Goal: Task Accomplishment & Management: Complete application form

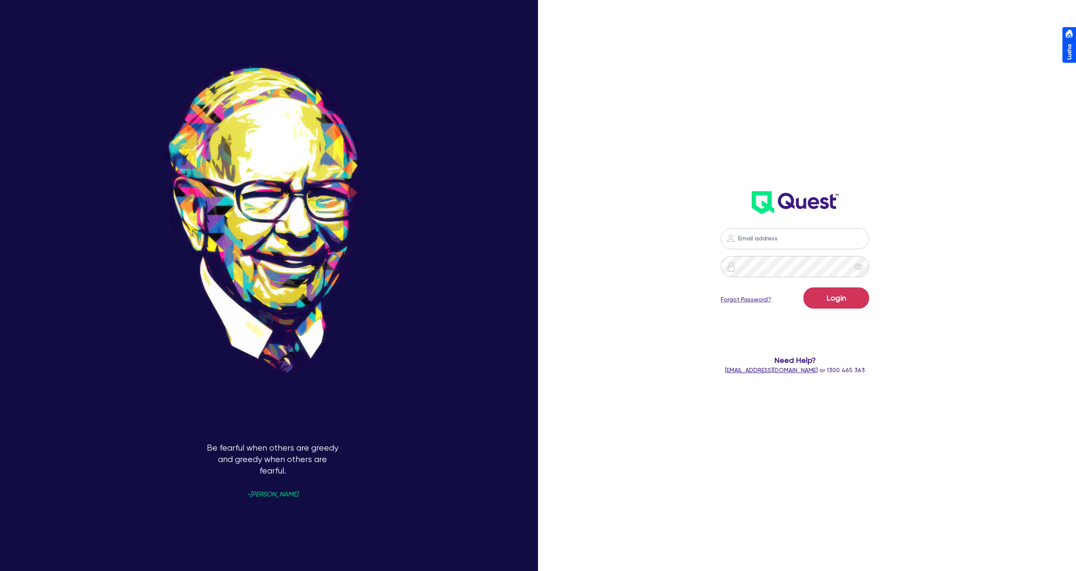
click at [927, 160] on div "Login Forgot Password? Need Help? [EMAIL_ADDRESS][DOMAIN_NAME] or 1300 465 363" at bounding box center [794, 184] width 315 height 397
click at [0, 570] on nordpass-portal at bounding box center [0, 571] width 0 height 0
type input "[PERSON_NAME][EMAIL_ADDRESS][DOMAIN_NAME]"
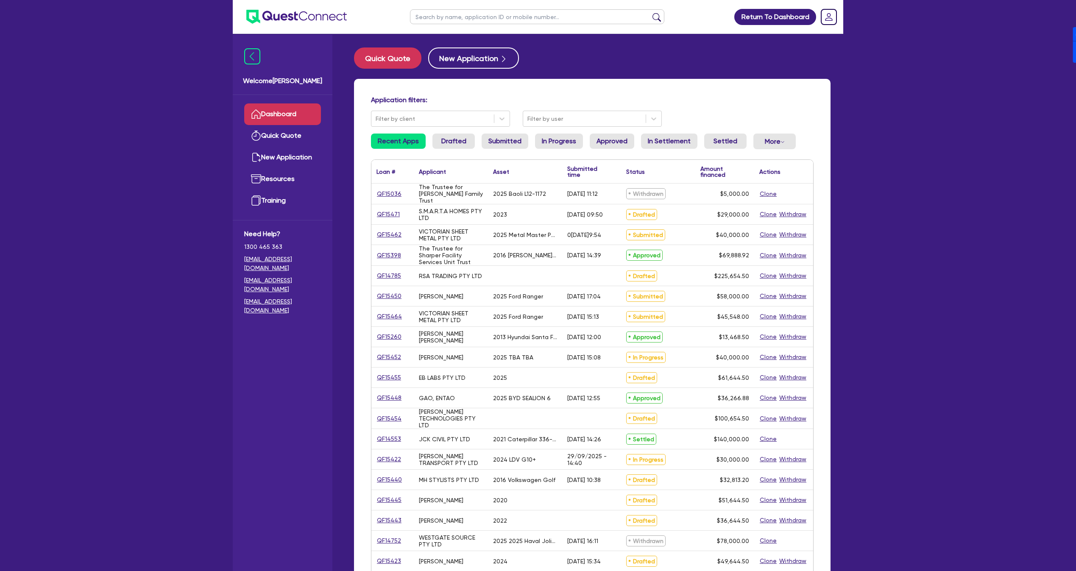
click at [505, 21] on input "text" at bounding box center [537, 16] width 254 height 15
paste input "QF15443"
type input "QF15443"
click at [650, 13] on button "submit" at bounding box center [657, 19] width 14 height 12
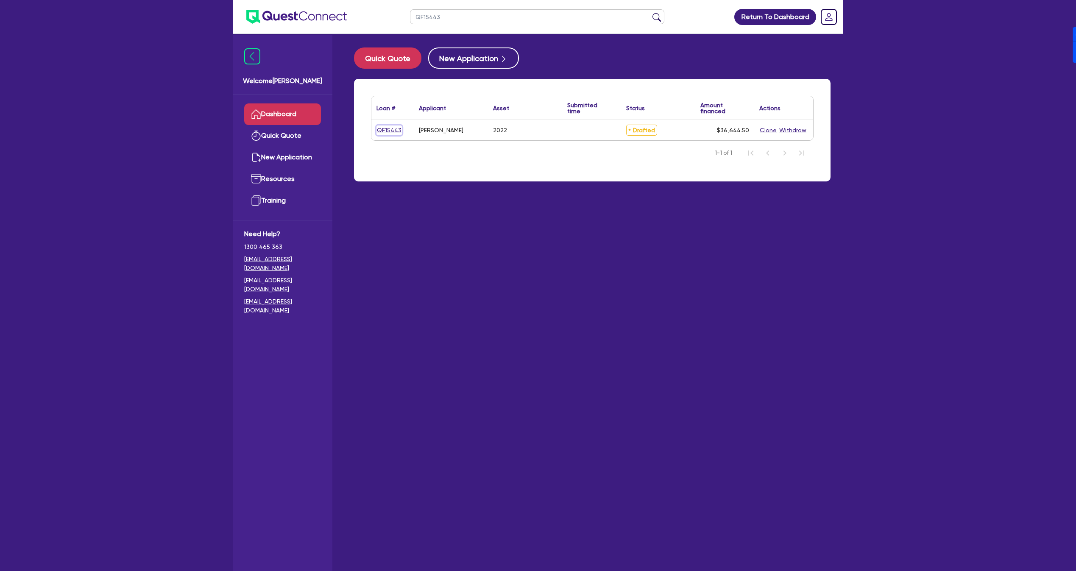
click at [383, 133] on link "QF15443" at bounding box center [388, 130] width 25 height 10
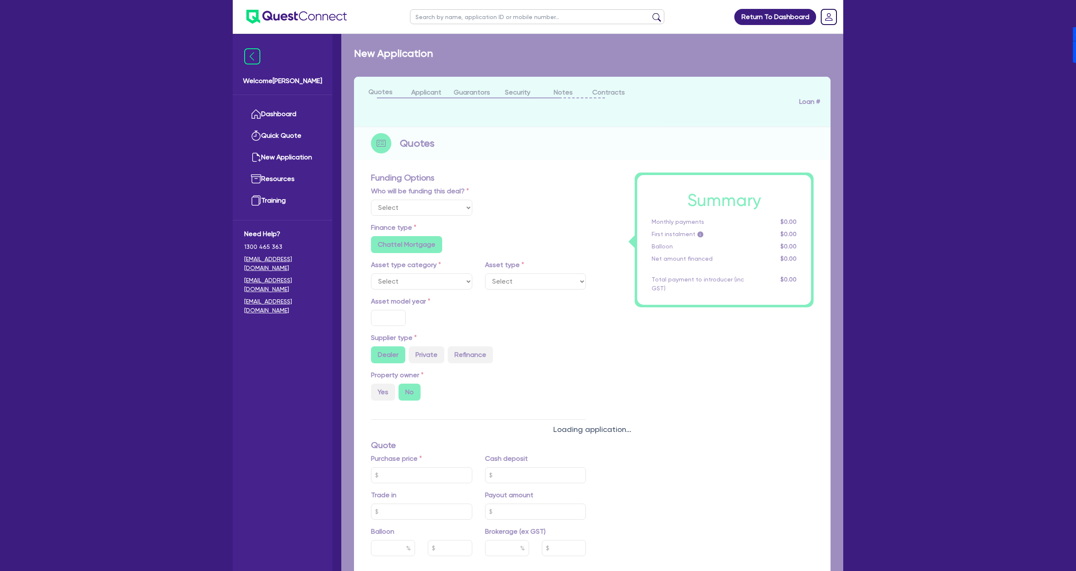
select select "Other"
select select "CARS_AND_LIGHT_TRUCKS"
type input "2022"
radio input "false"
radio input "true"
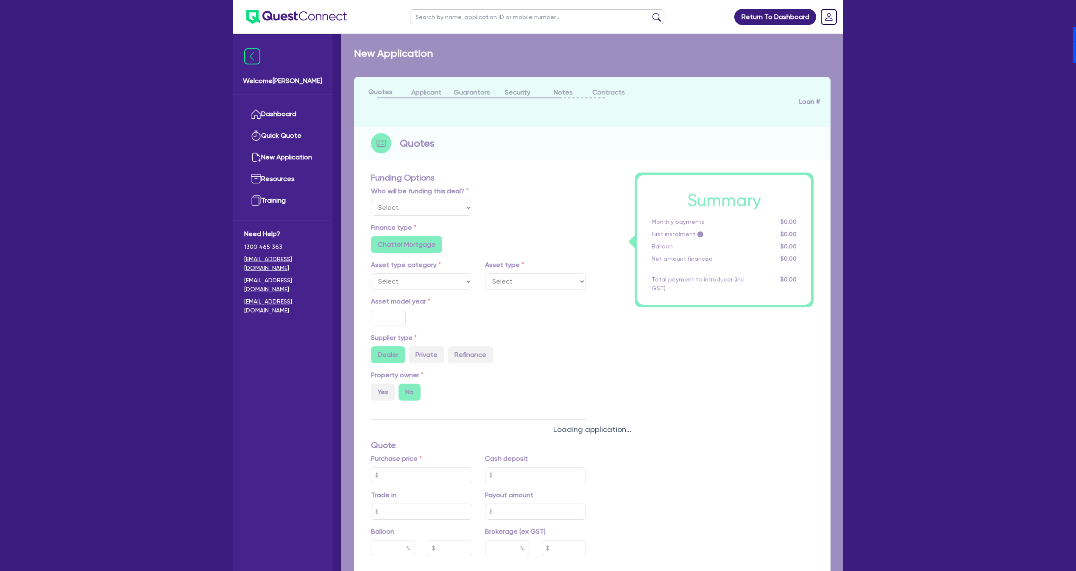
radio input "true"
type input "35,000"
type input "4"
type input "1,465.78"
type input "17.95"
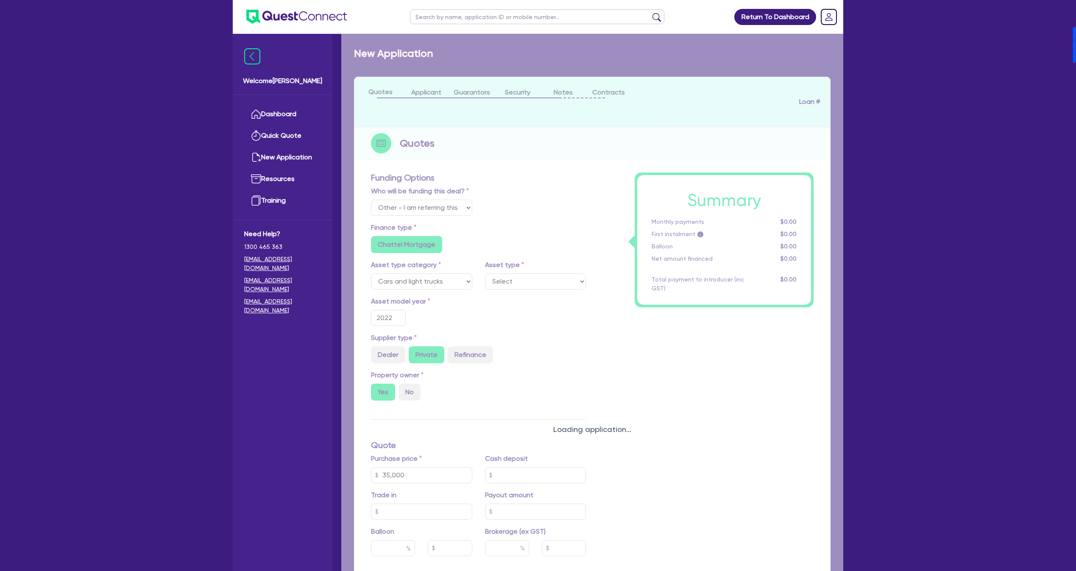
radio input "false"
type input "900"
radio input "true"
select select "PASSENGER_VEHICLES"
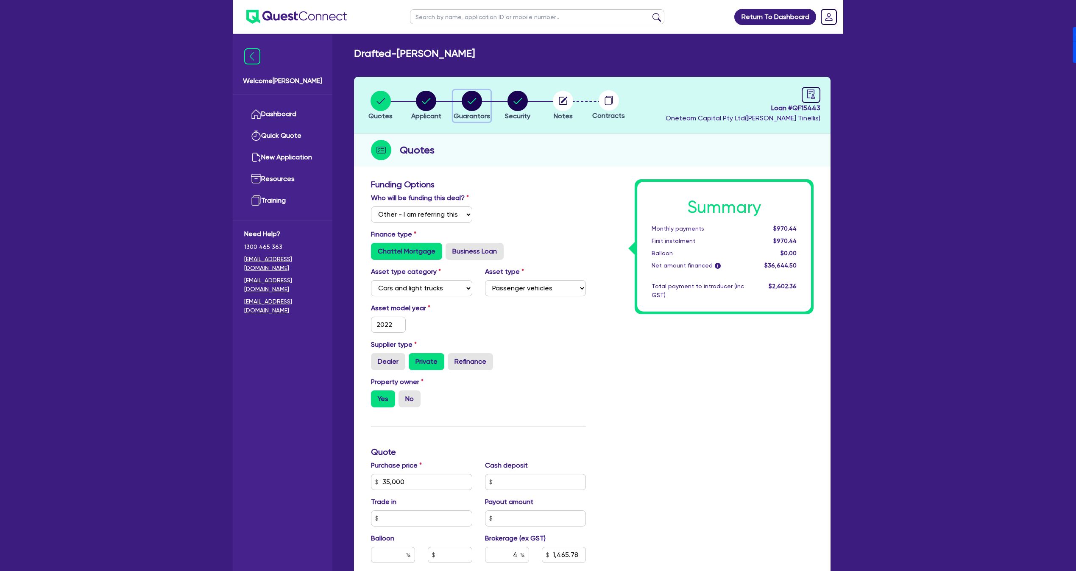
click at [483, 98] on div "button" at bounding box center [471, 101] width 36 height 20
select select "MRS"
select select "[GEOGRAPHIC_DATA]"
select select "SINGLE"
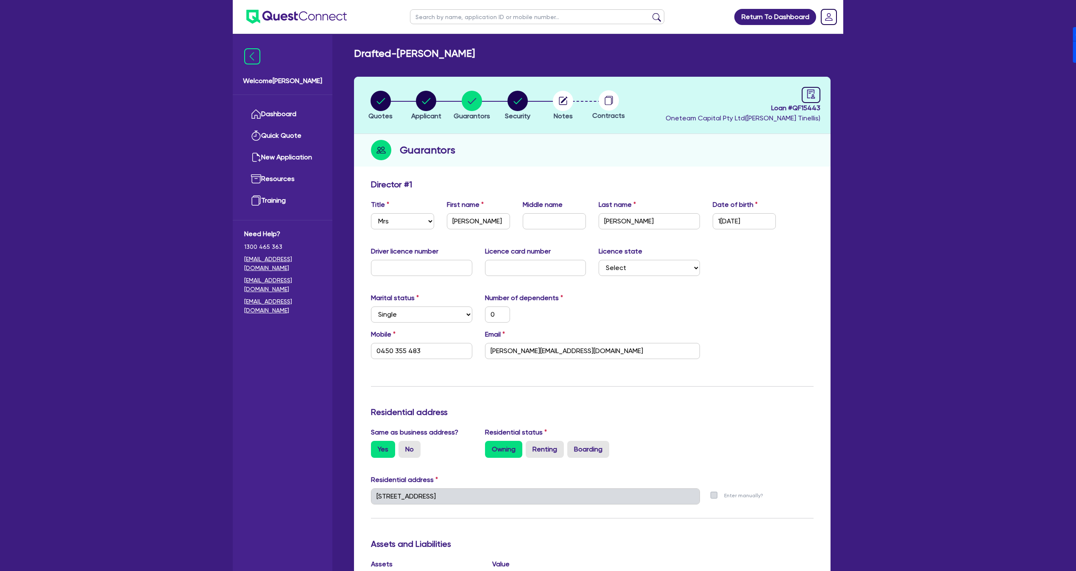
drag, startPoint x: 402, startPoint y: 51, endPoint x: 504, endPoint y: 43, distance: 102.0
click at [504, 43] on main "Drafted - [PERSON_NAME] Quotes Applicant [GEOGRAPHIC_DATA] Security Notes Contr…" at bounding box center [592, 501] width 502 height 934
copy h2 "[PERSON_NAME]"
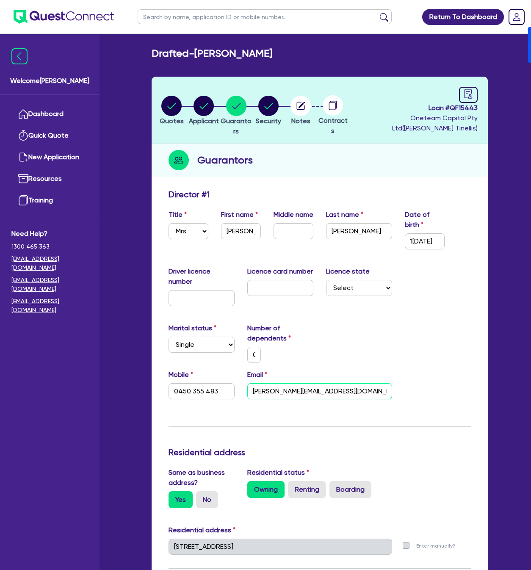
click at [327, 397] on input "[PERSON_NAME][EMAIL_ADDRESS][DOMAIN_NAME]" at bounding box center [320, 392] width 145 height 16
paste input "[EMAIL_ADDRESS][DOMAIN_NAME]"
type input "0"
type input "0450 355 483"
type input "[EMAIL_ADDRESS][DOMAIN_NAME]"
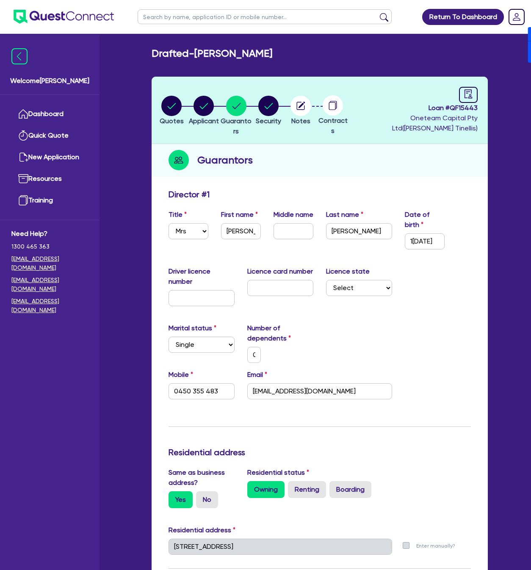
click at [363, 341] on div "Marital status Select [DEMOGRAPHIC_DATA] Married De Facto / Partner Number of d…" at bounding box center [319, 346] width 315 height 47
click at [179, 395] on input "0450 355 483" at bounding box center [202, 392] width 66 height 16
type input "0"
paste input "402 262 733"
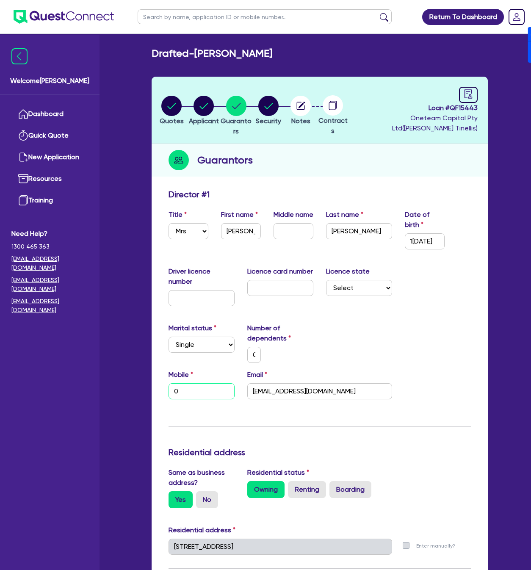
type input "0"
type input "0402 262 733"
click at [288, 239] on input "text" at bounding box center [294, 231] width 40 height 16
type input "S"
type input "0"
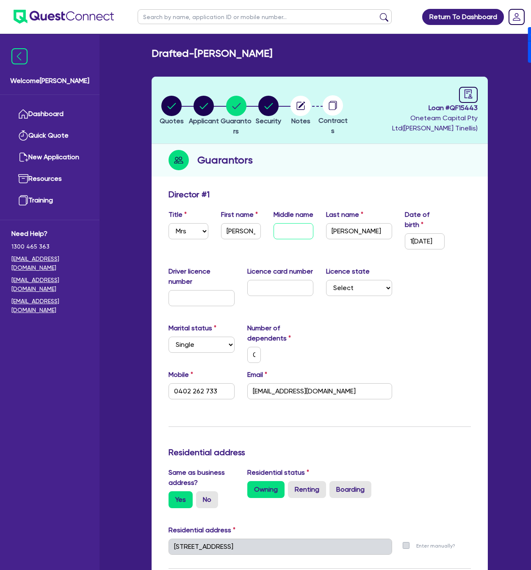
type input "0402 262 733"
type input "S]"
type input "0"
type input "0402 262 733"
type input "S"
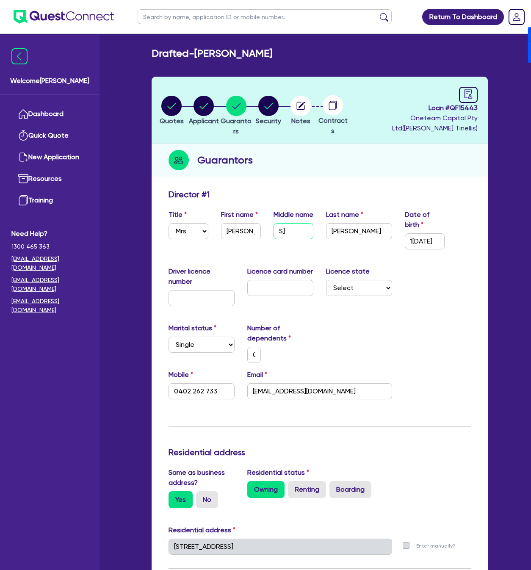
type input "0"
type input "0402 262 733"
type input "0"
type input "0402 262 733"
type input "L"
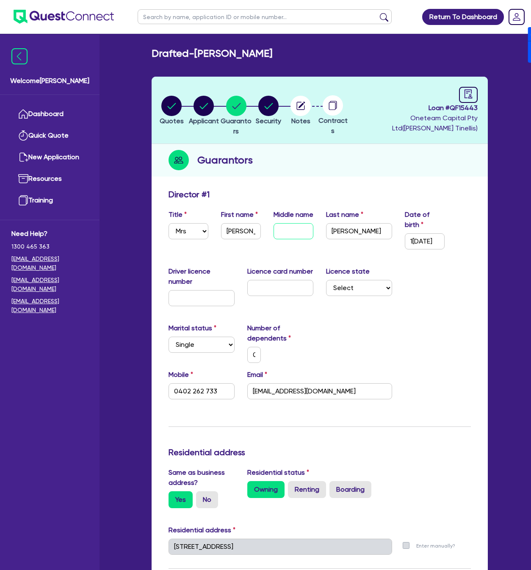
type input "0"
type input "0402 262 733"
type input "Lu"
type input "0"
type input "0402 262 733"
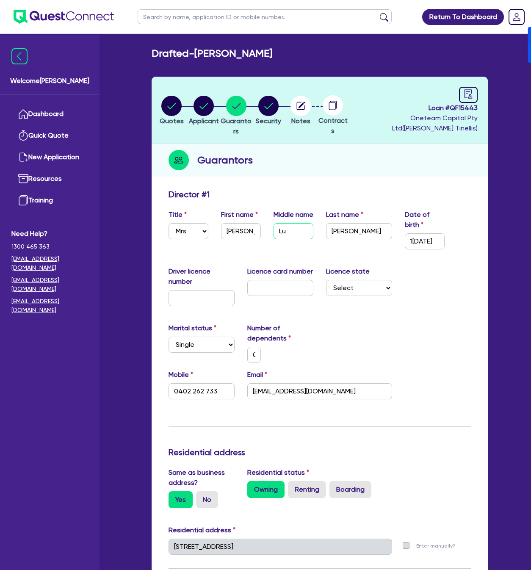
type input "Luc"
type input "0"
type input "0402 262 733"
type input "[PERSON_NAME]"
type input "0"
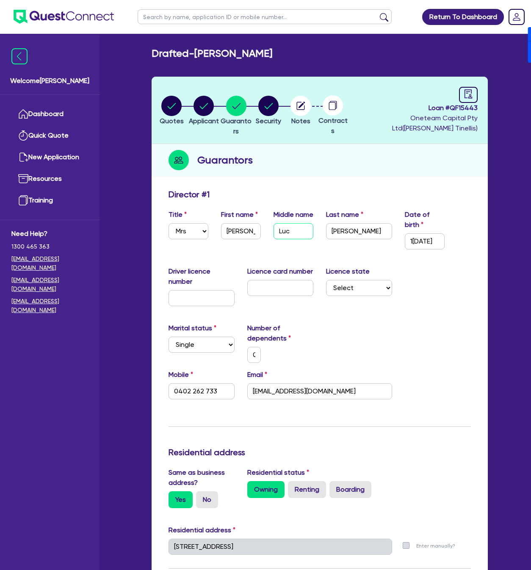
type input "0402 262 733"
type input "[PERSON_NAME]"
type input "1 / /"
type input "0"
type input "0402 262 733"
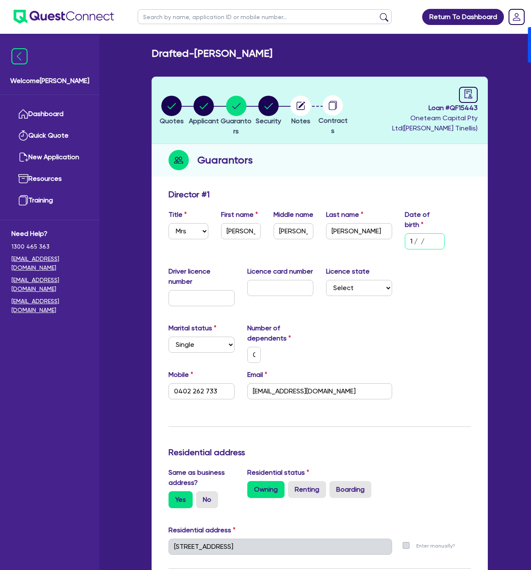
type input "12/ /"
type input "0"
type input "0402 262 733"
type input "12/0 /"
type input "0"
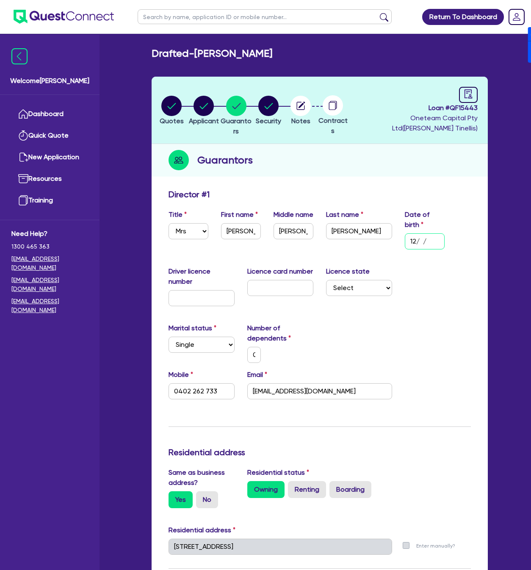
type input "0402 262 733"
type input "12/04/"
type input "0"
type input "0402 262 733"
type input "12/04/1"
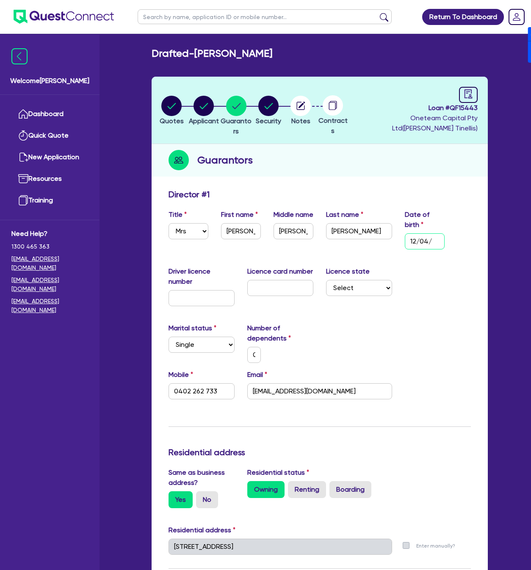
type input "0"
type input "0402 262 733"
type input "[DATE]"
type input "0"
type input "0402 262 733"
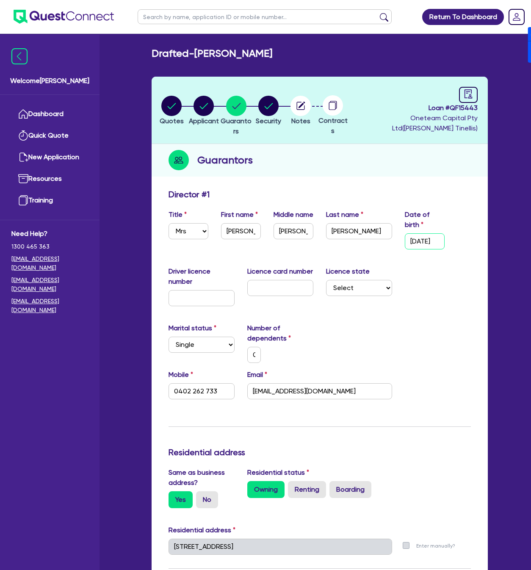
type input "12/04/199"
type input "0"
type input "0402 262 733"
type input "[DATE]"
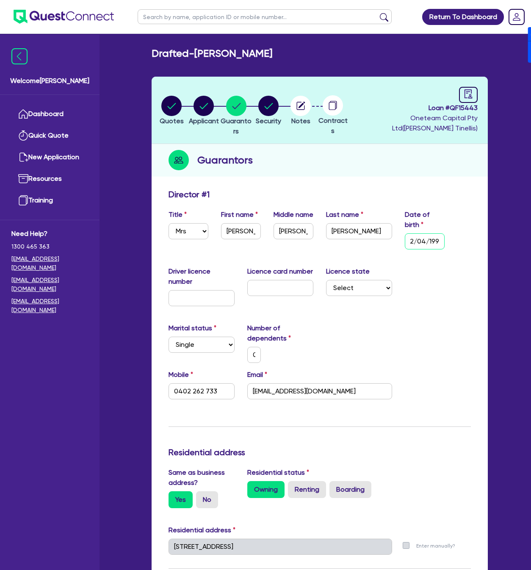
type input "0"
type input "0402 262 733"
type input "[DATE]"
click at [449, 298] on div "Driver licence number Licence card number Licence state Select [GEOGRAPHIC_DATA…" at bounding box center [319, 290] width 315 height 47
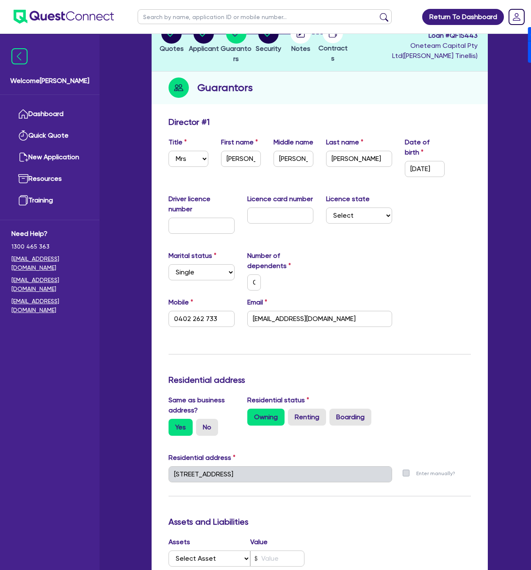
scroll to position [0, 0]
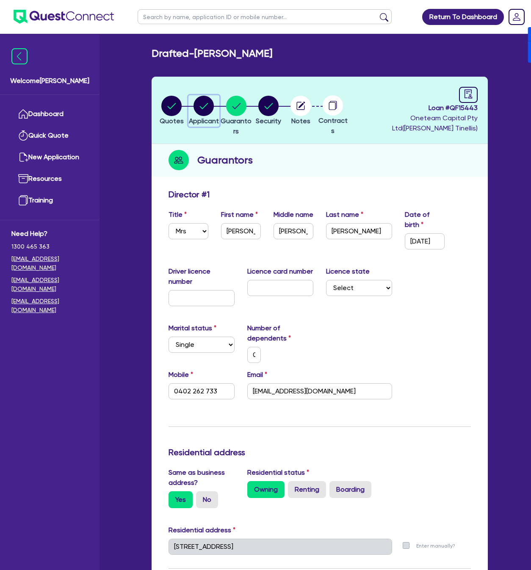
click at [210, 102] on circle "button" at bounding box center [204, 106] width 20 height 20
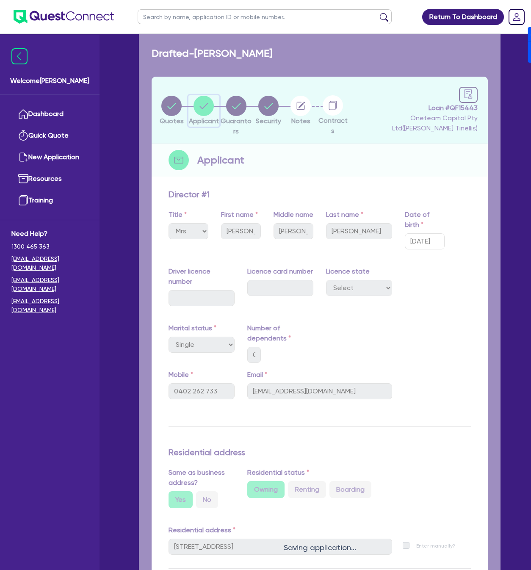
select select "SOLE_TRADER"
select select "TRANSPORT_WAREHOUSING"
select select "TAXI_LUXURY_CAR_SERVICES"
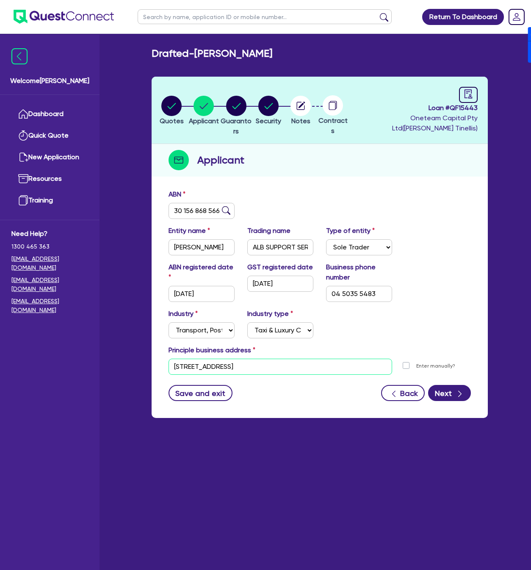
click at [301, 367] on input "[STREET_ADDRESS]" at bounding box center [281, 367] width 224 height 16
paste input "[STREET_ADDRESS]"
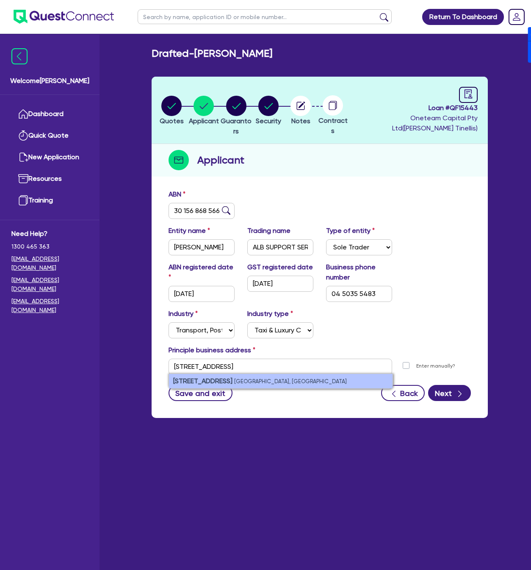
click at [261, 381] on small "[GEOGRAPHIC_DATA], [GEOGRAPHIC_DATA]" at bounding box center [290, 381] width 113 height 6
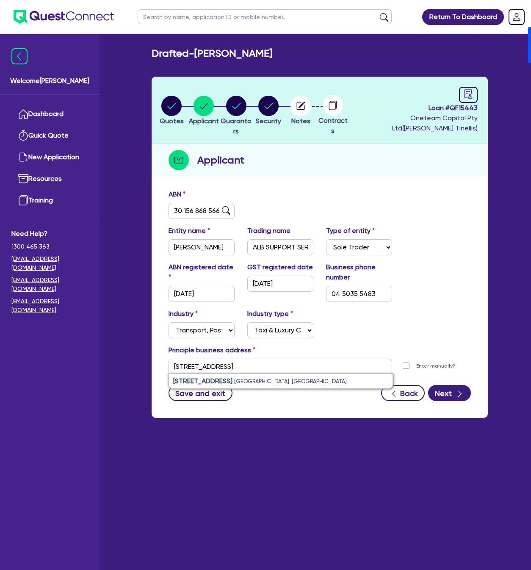
type input "[STREET_ADDRESS]"
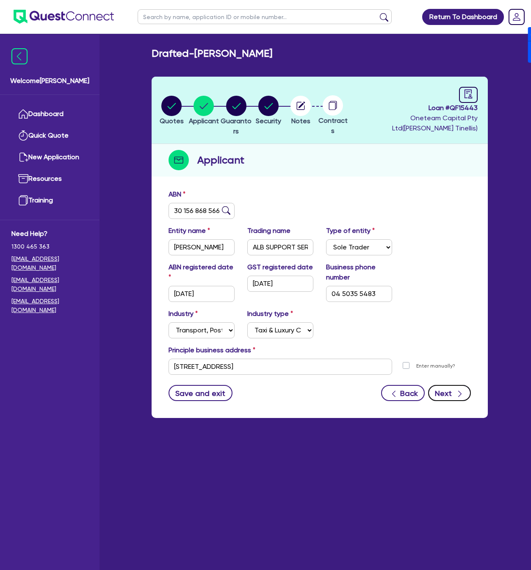
click at [449, 395] on button "Next" at bounding box center [449, 393] width 43 height 16
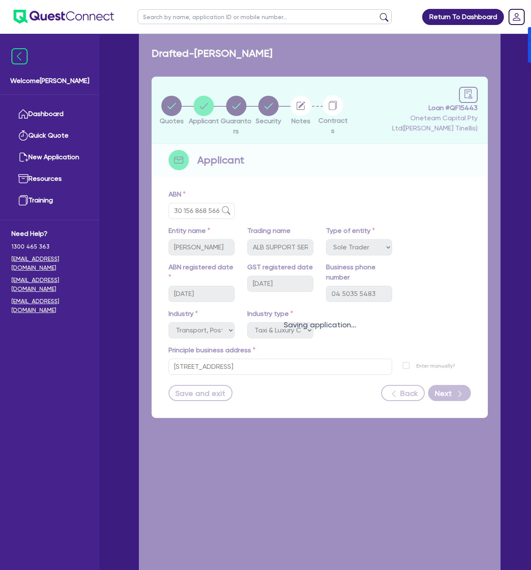
select select "MRS"
select select "[GEOGRAPHIC_DATA]"
select select "SINGLE"
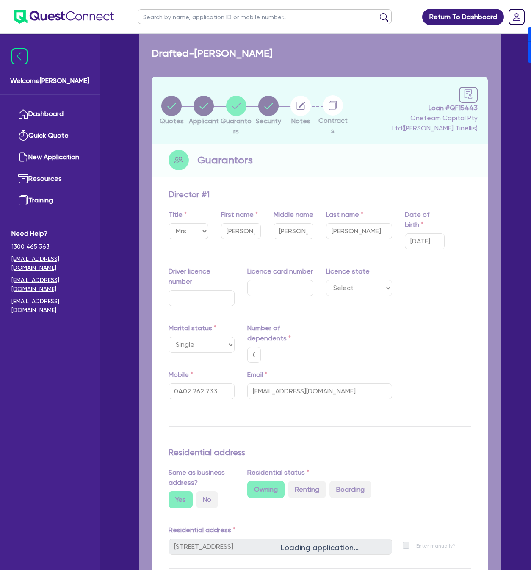
type input "0"
type input "0402 262 733"
type input "[STREET_ADDRESS]"
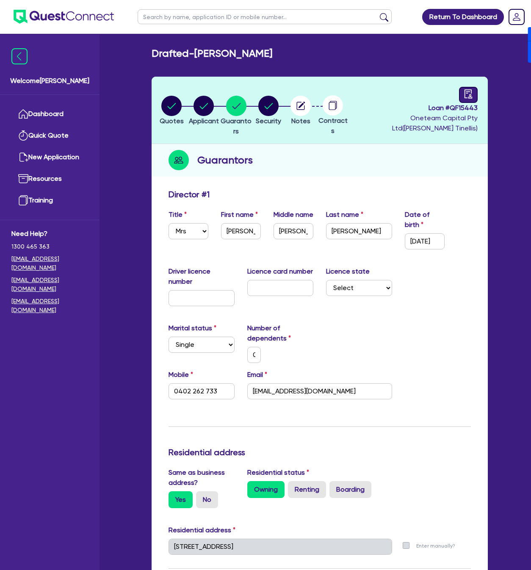
drag, startPoint x: 469, startPoint y: 104, endPoint x: 469, endPoint y: 96, distance: 8.1
click at [469, 103] on span "Loan # QF15443" at bounding box center [415, 108] width 126 height 10
click at [469, 96] on icon "audit" at bounding box center [468, 93] width 9 height 9
select select "DRAFTED_NEW"
select select "Other"
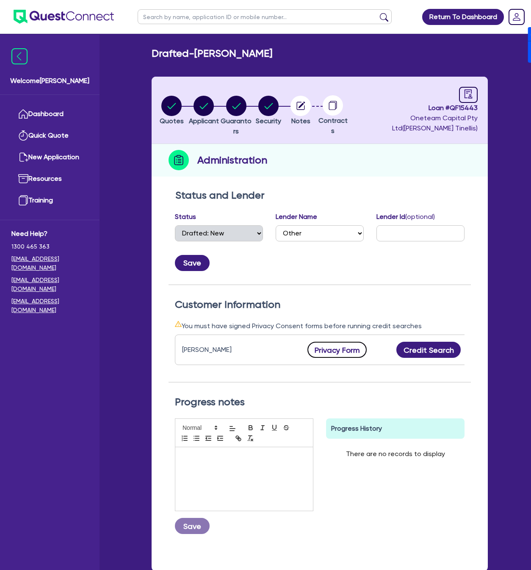
click at [331, 357] on button "Privacy Form" at bounding box center [337, 350] width 59 height 16
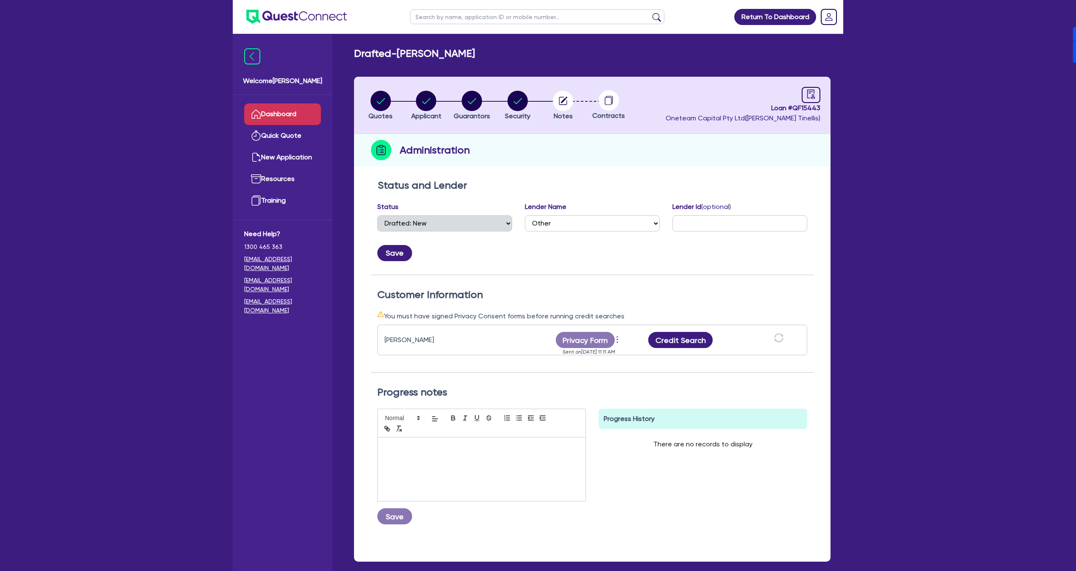
click at [286, 113] on link "Dashboard" at bounding box center [282, 114] width 77 height 22
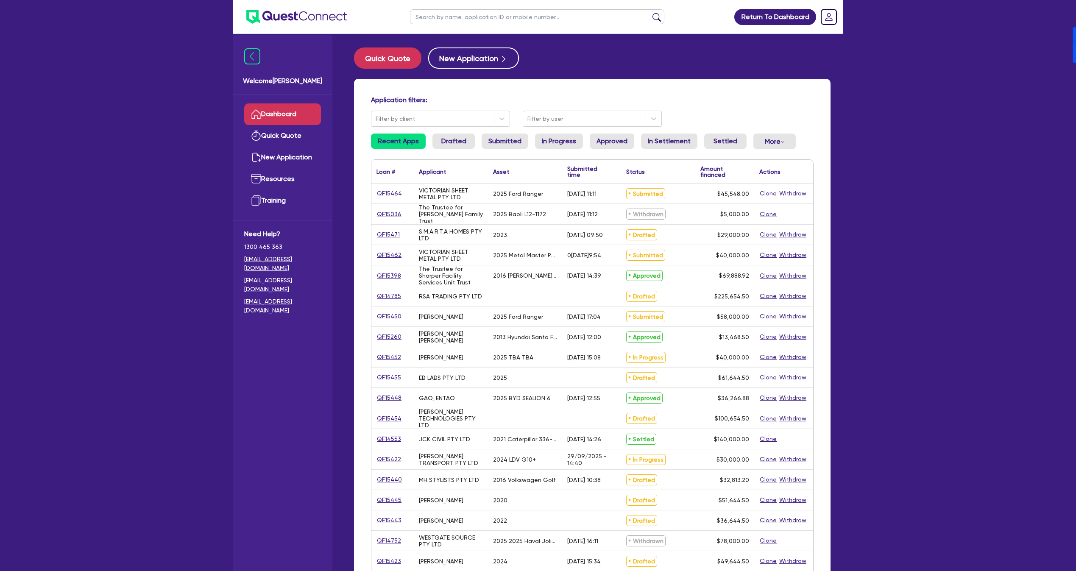
click at [504, 20] on input "text" at bounding box center [537, 16] width 254 height 15
type input "[PERSON_NAME]"
click at [650, 13] on button "submit" at bounding box center [657, 19] width 14 height 12
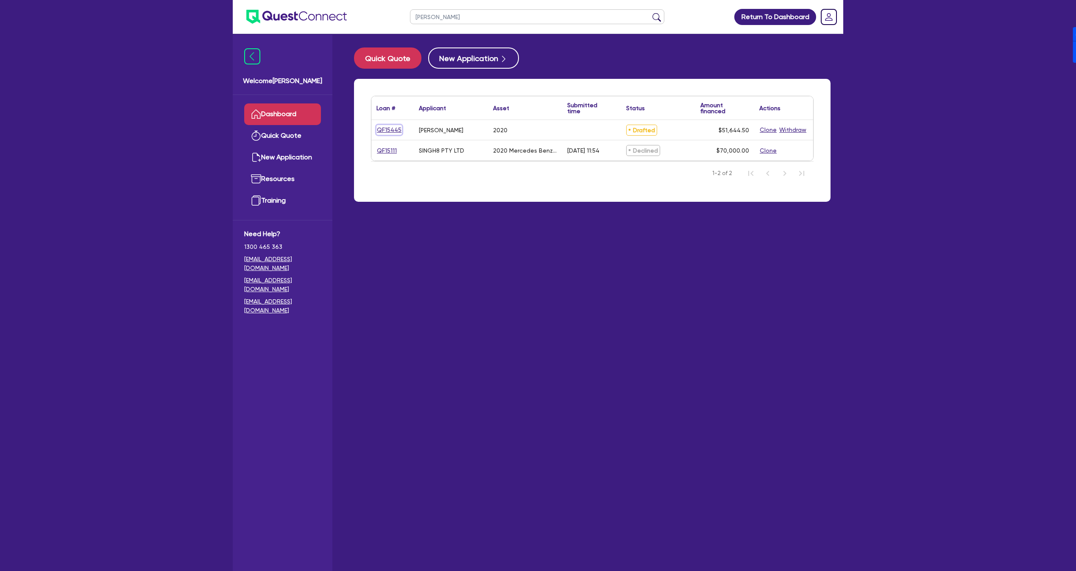
click at [383, 132] on link "QF15445" at bounding box center [388, 130] width 25 height 10
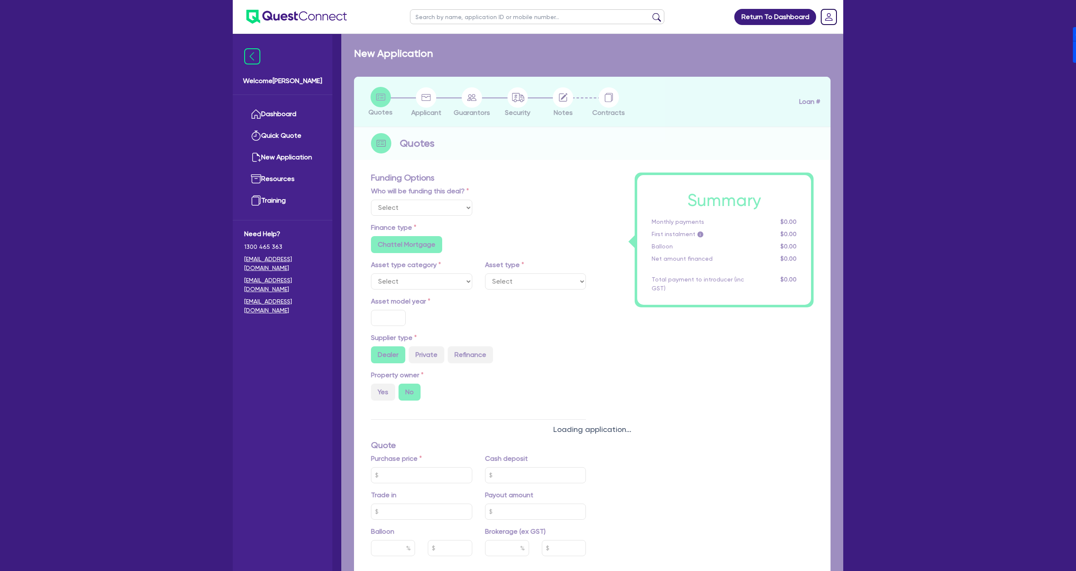
select select "Other"
select select "CARS_AND_LIGHT_TRUCKS"
type input "2020"
radio input "true"
type input "50,000"
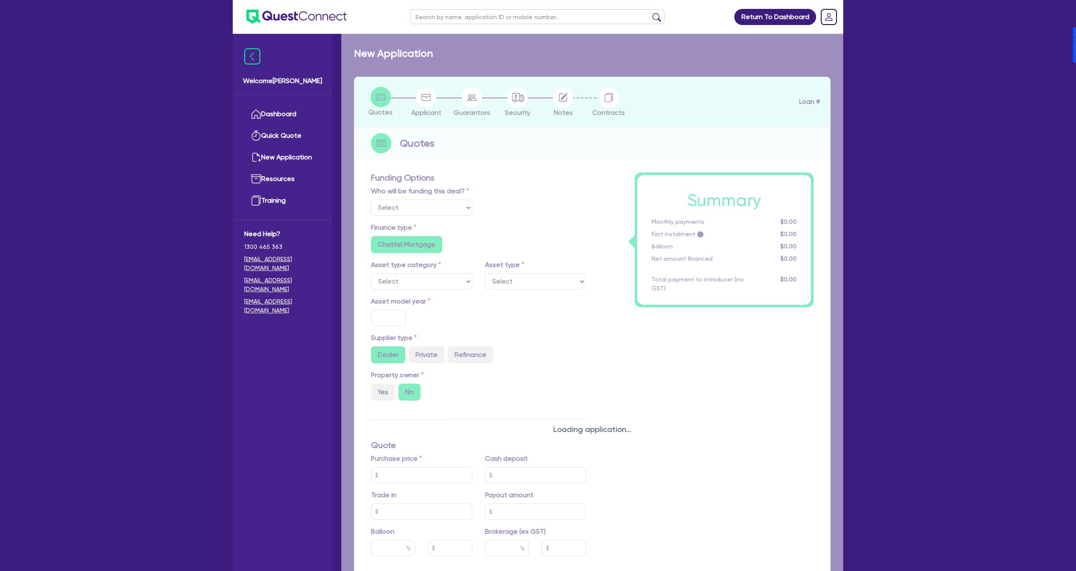
type input "4"
type input "2,065.78"
type input "17.95"
radio input "false"
type input "900"
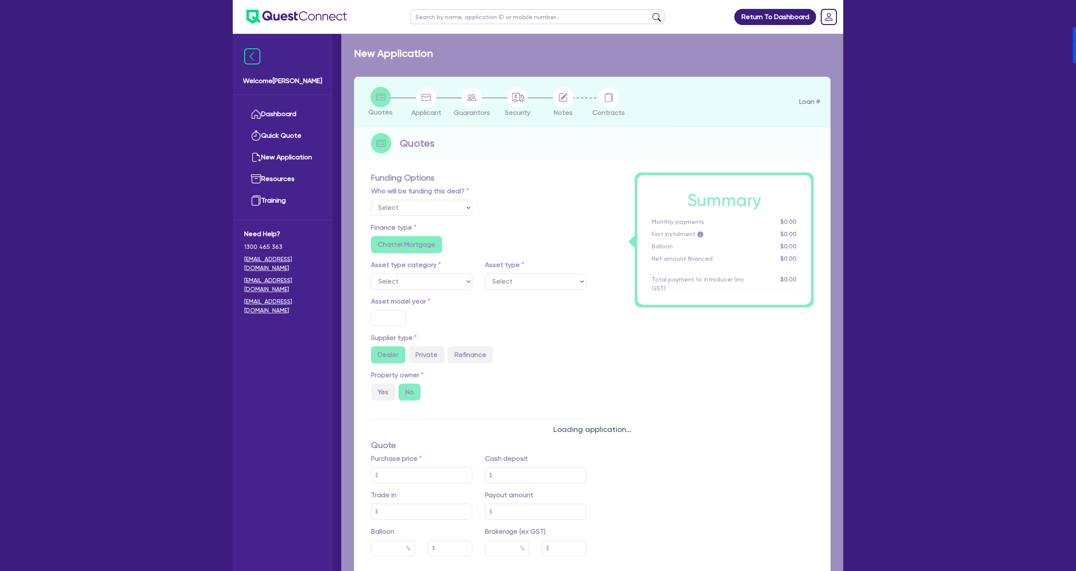
radio input "true"
select select "PASSENGER_VEHICLES"
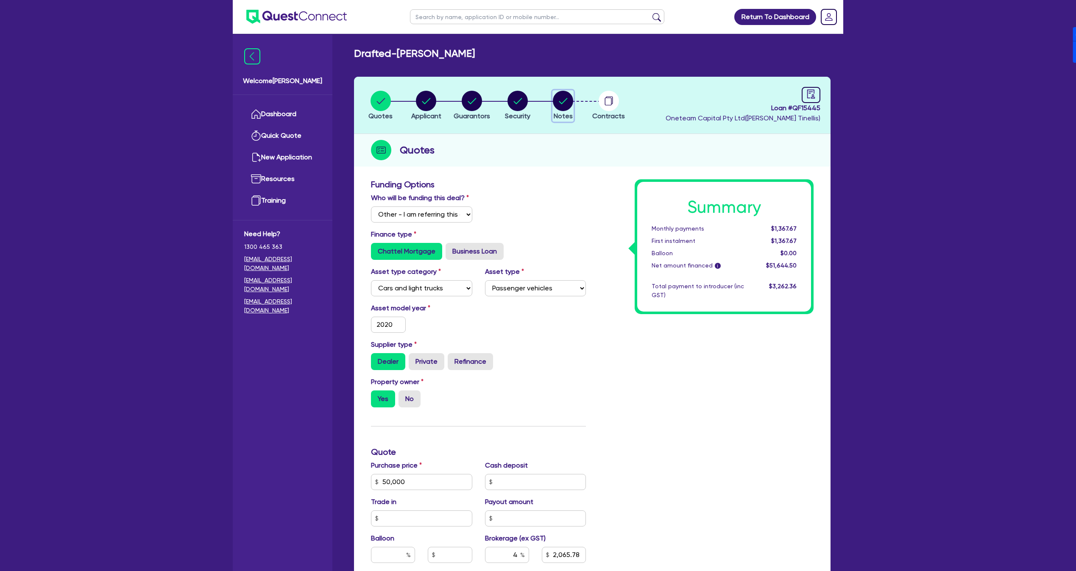
drag, startPoint x: 567, startPoint y: 98, endPoint x: 565, endPoint y: 134, distance: 35.7
click at [567, 99] on icon "button" at bounding box center [563, 101] width 20 height 20
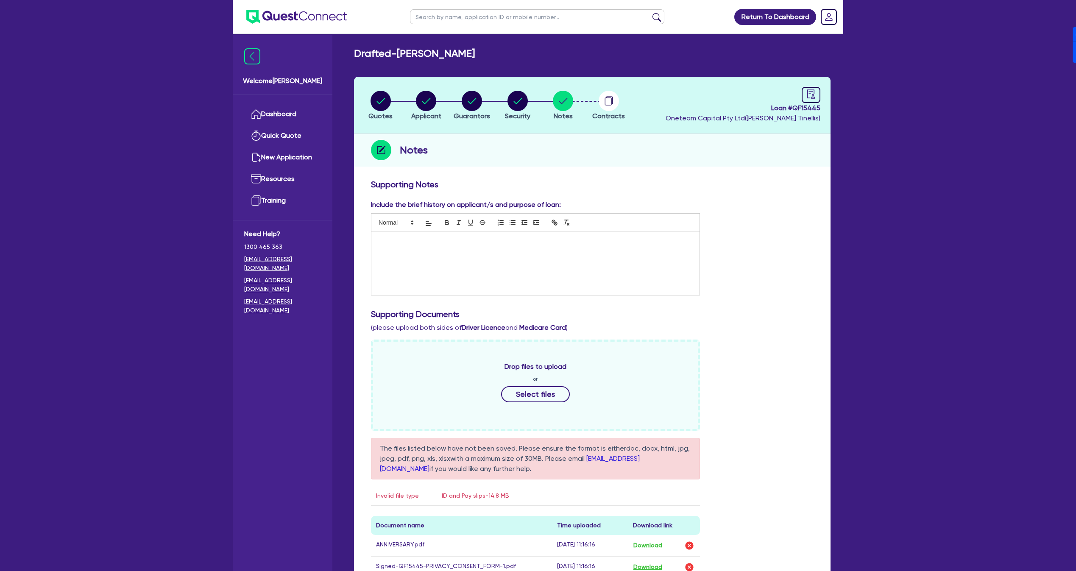
click at [498, 264] on div at bounding box center [535, 263] width 328 height 64
click at [573, 253] on p "Customer is looking to purchase a 2019 Mercedes AMG A35 from a dealer." at bounding box center [535, 256] width 315 height 8
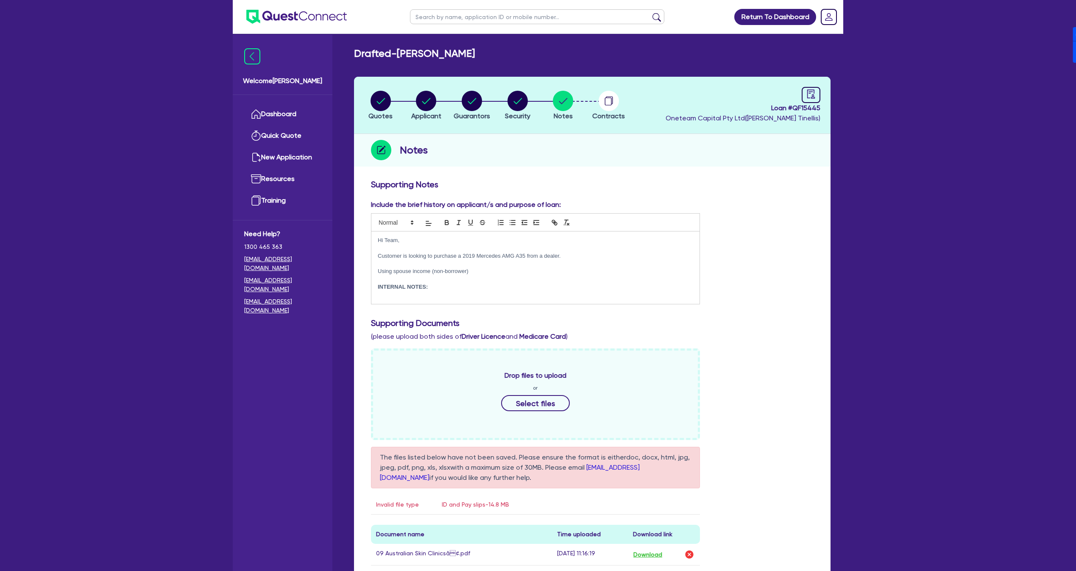
click at [473, 290] on p "INTERNAL NOTES:" at bounding box center [535, 287] width 315 height 8
drag, startPoint x: 389, startPoint y: 98, endPoint x: 394, endPoint y: 98, distance: 4.7
click at [393, 98] on li "Quotes" at bounding box center [381, 105] width 46 height 30
click at [381, 103] on circle "button" at bounding box center [380, 101] width 20 height 20
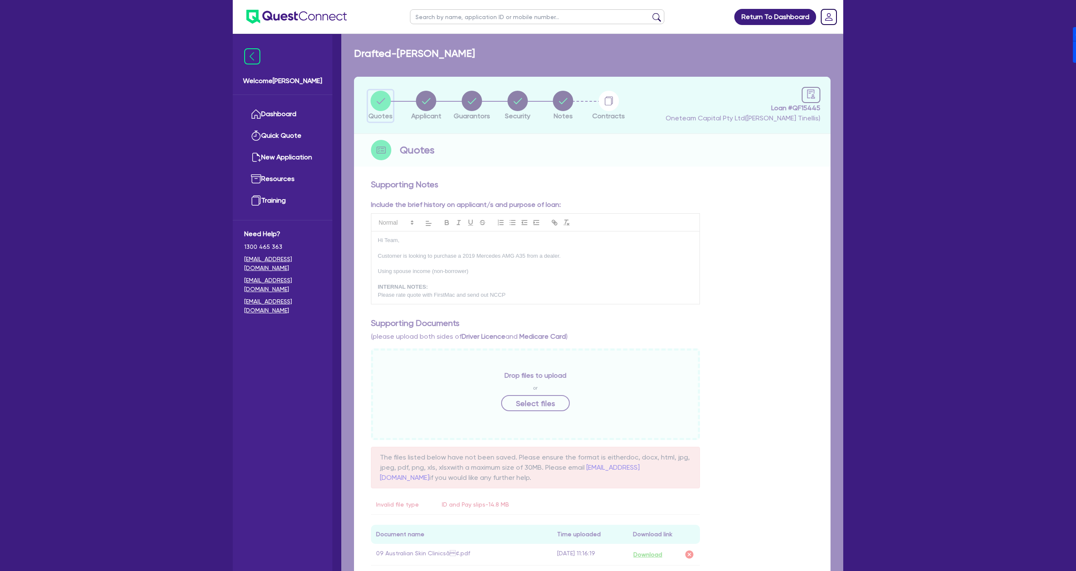
select select "Other"
select select "CARS_AND_LIGHT_TRUCKS"
select select "PASSENGER_VEHICLES"
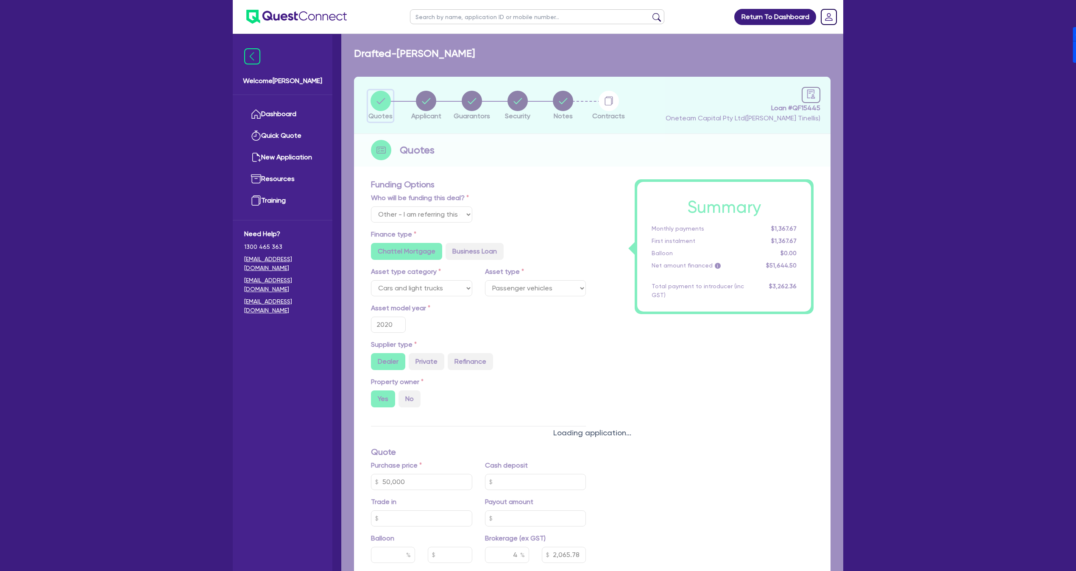
type input "50,000"
type input "2,065.78"
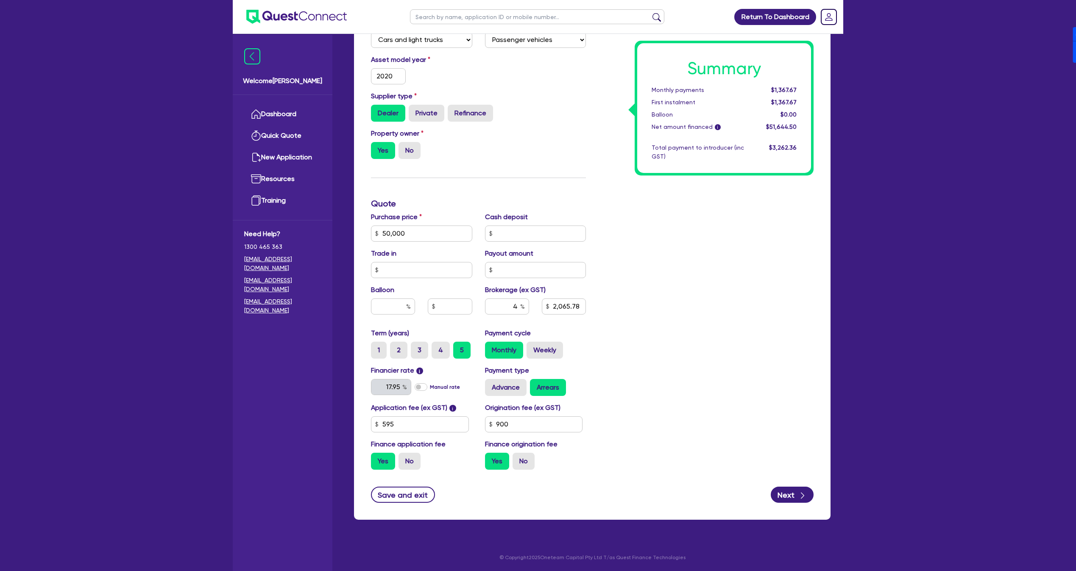
scroll to position [249, 0]
click at [381, 305] on input "text" at bounding box center [393, 306] width 44 height 16
type input "3"
type input "50,000"
type input "30"
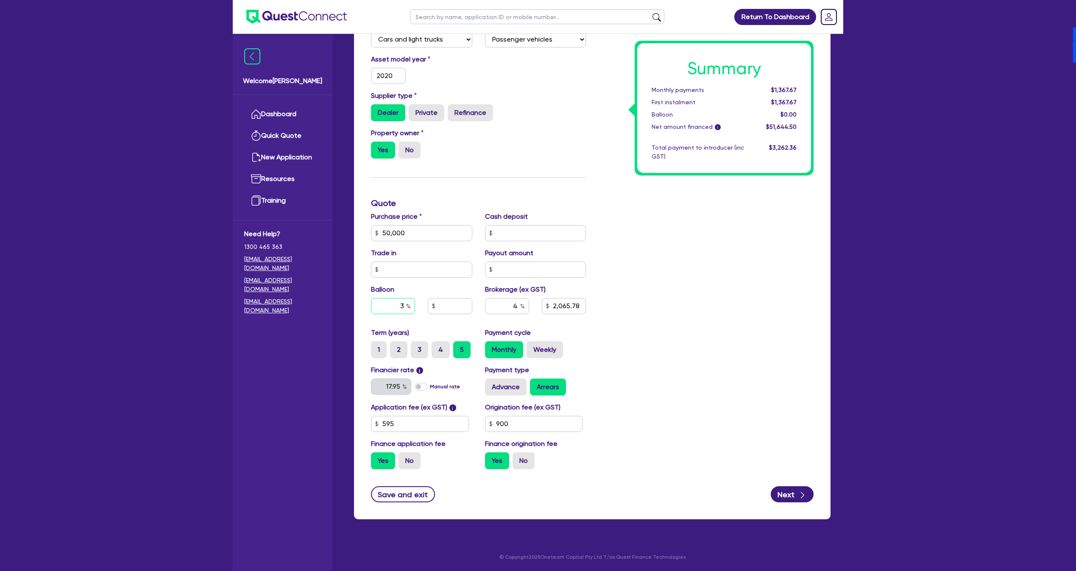
type input "2,065.78"
type input "30"
type input "50,000"
type input "2,065.78"
click at [709, 327] on div "Summary Monthly payments Calculating... First instalment Calculating... Balloon…" at bounding box center [706, 202] width 228 height 545
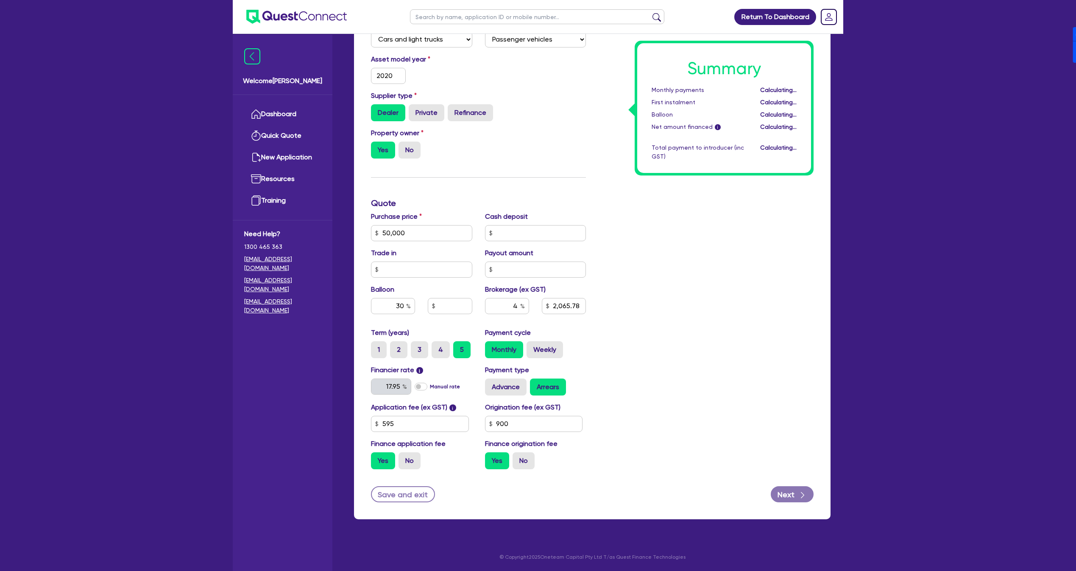
type input "50,000"
type input "15,000"
type input "2,065.78"
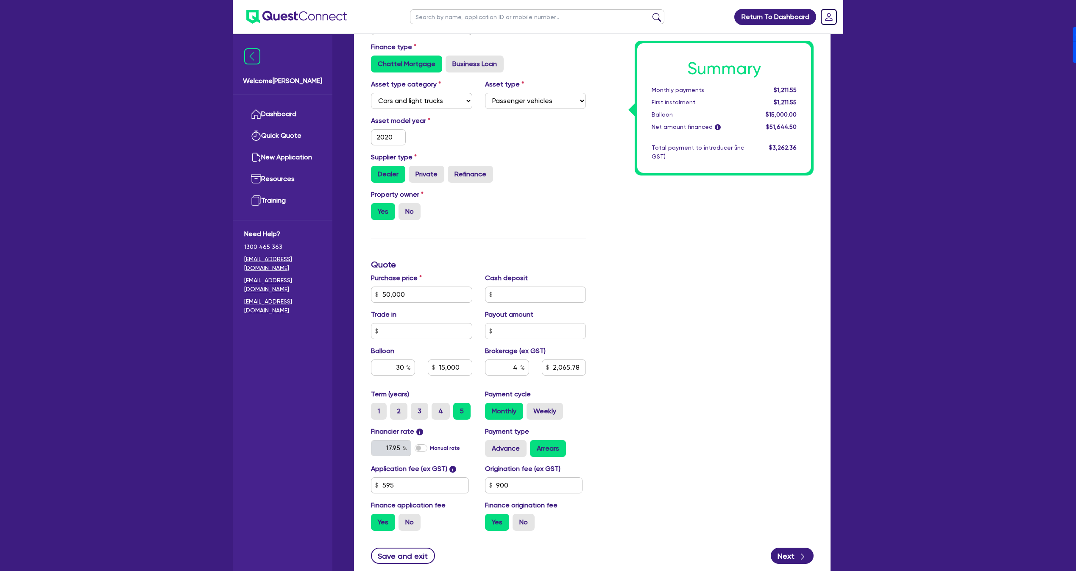
scroll to position [185, 0]
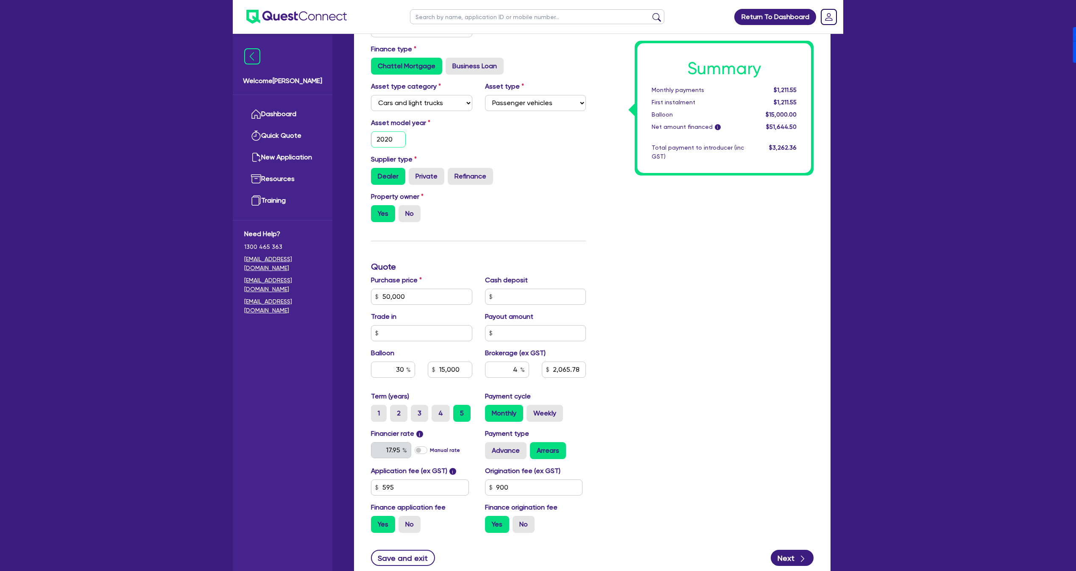
drag, startPoint x: 392, startPoint y: 139, endPoint x: 348, endPoint y: 122, distance: 46.8
click at [346, 134] on div "Drafted - [PERSON_NAME] Quotes Applicant [GEOGRAPHIC_DATA] Security Notes Contr…" at bounding box center [592, 227] width 502 height 731
type input "20"
type input "50,000"
type input "15,000"
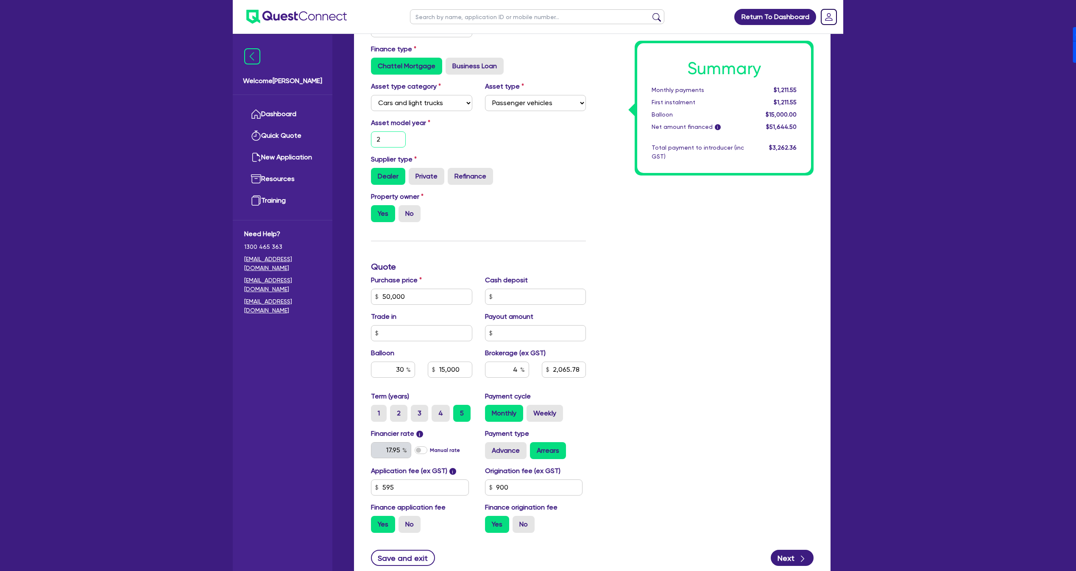
type input "2,065.78"
type input "2012"
type input "50,000"
type input "15,000"
type input "2,065.78"
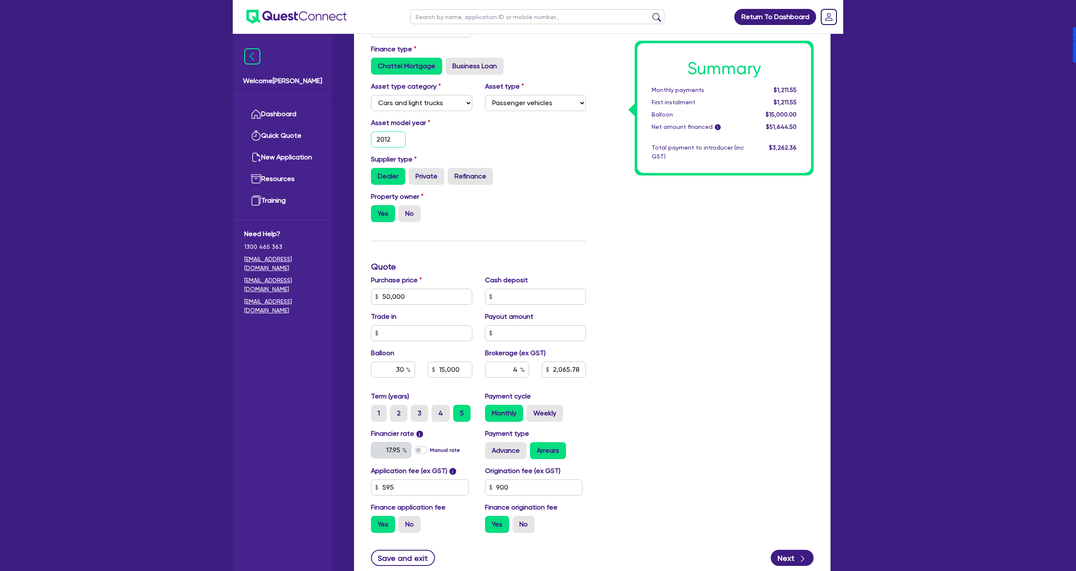
type input "2012"
type input "50,000"
type input "15,000"
type input "2,065.78"
type input "201"
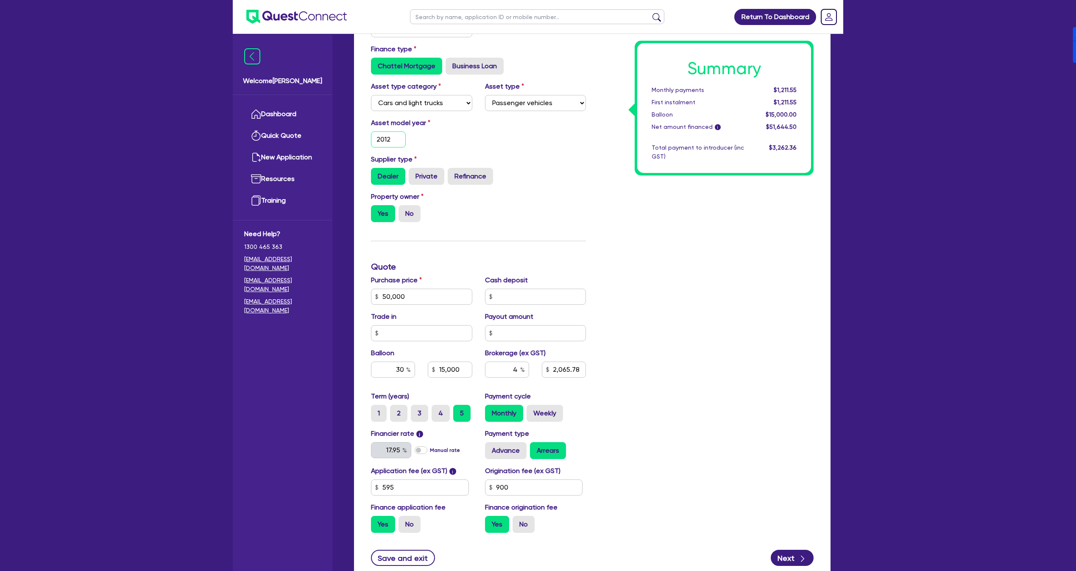
type input "50,000"
type input "15,000"
type input "2,065.78"
type input "2019"
type input "50,000"
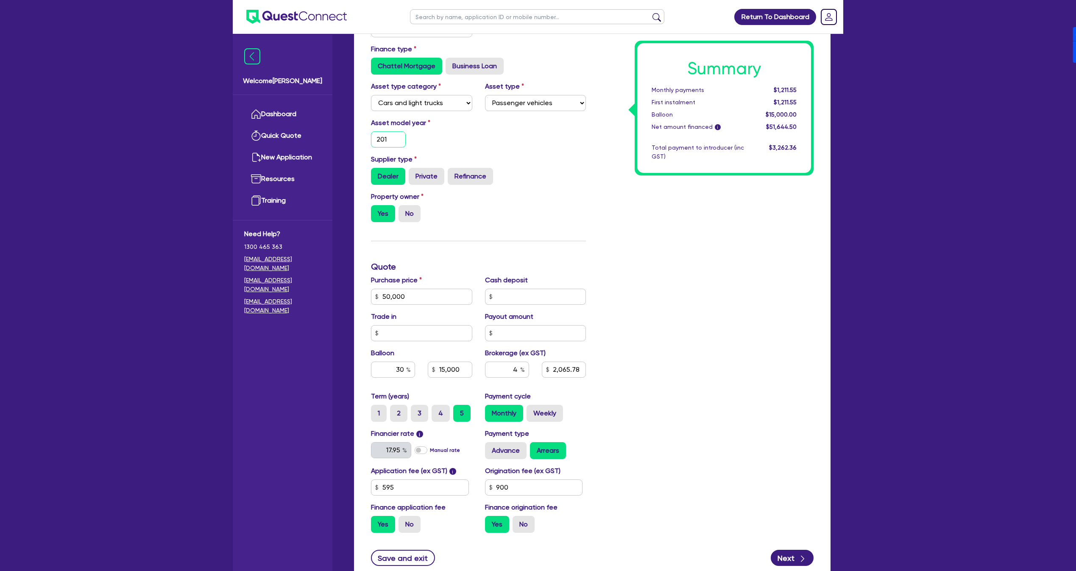
type input "15,000"
type input "2,065.78"
type input "2019"
type input "50,000"
type input "15,000"
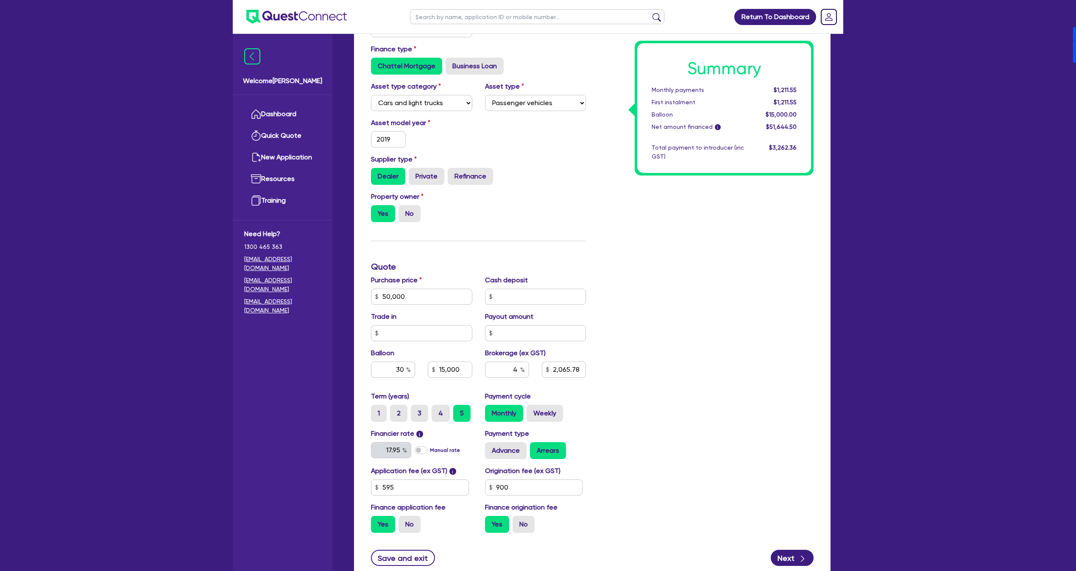
type input "2,065.78"
click at [550, 198] on div "Property owner Yes No" at bounding box center [478, 210] width 228 height 37
type input "50,000"
type input "15,000"
type input "2,065.78"
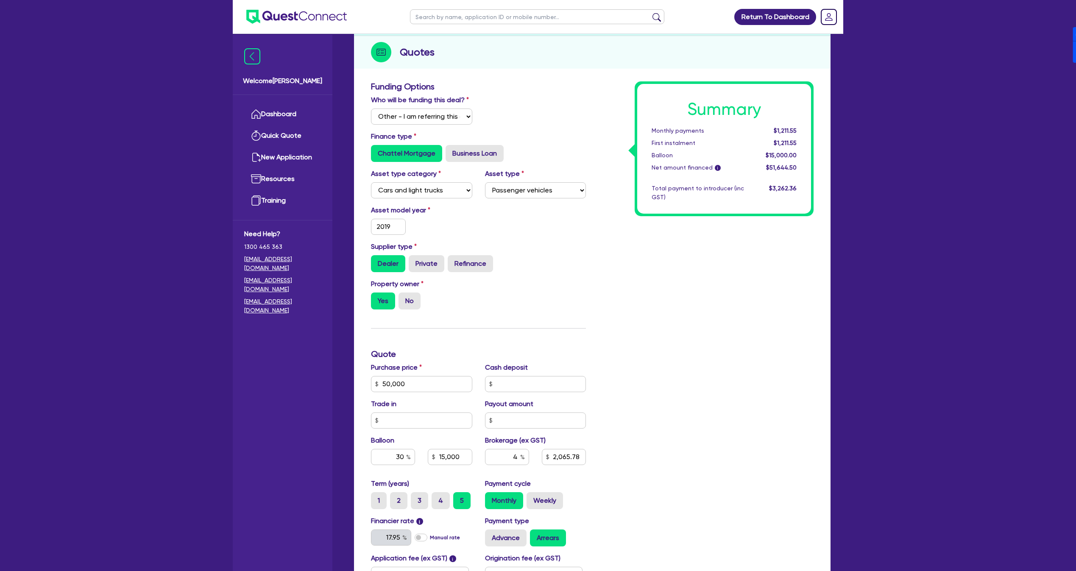
scroll to position [0, 0]
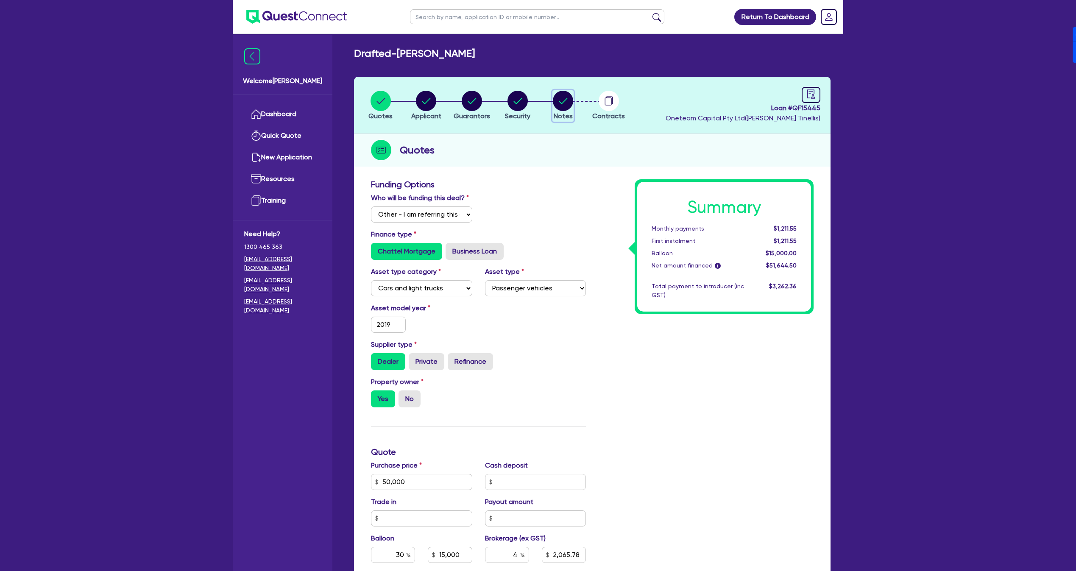
click at [560, 100] on circle "button" at bounding box center [563, 101] width 20 height 20
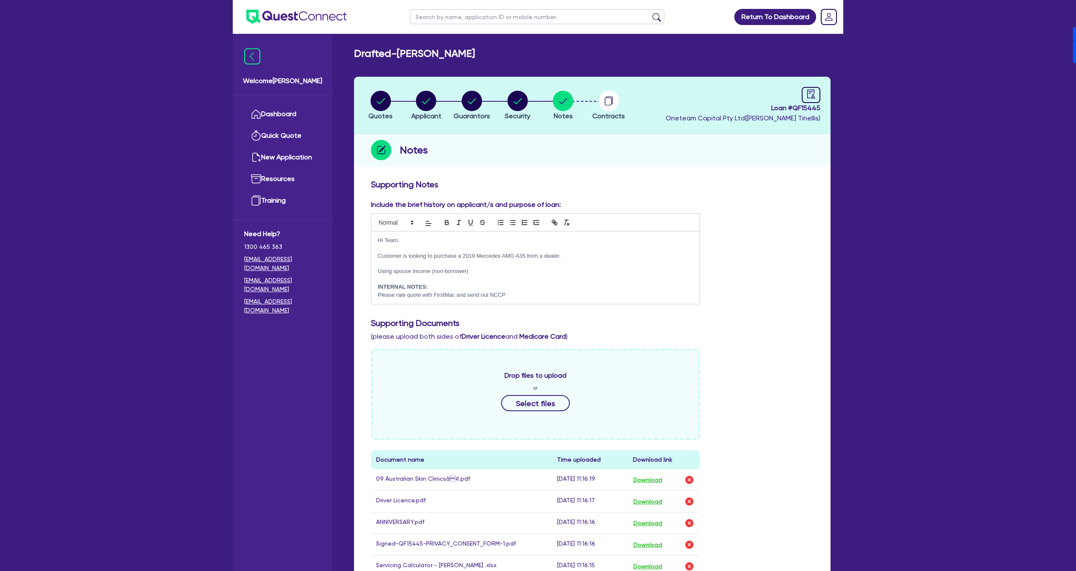
click at [520, 293] on p "Please rate quote with FirstMac and send out NCCP" at bounding box center [535, 295] width 315 height 8
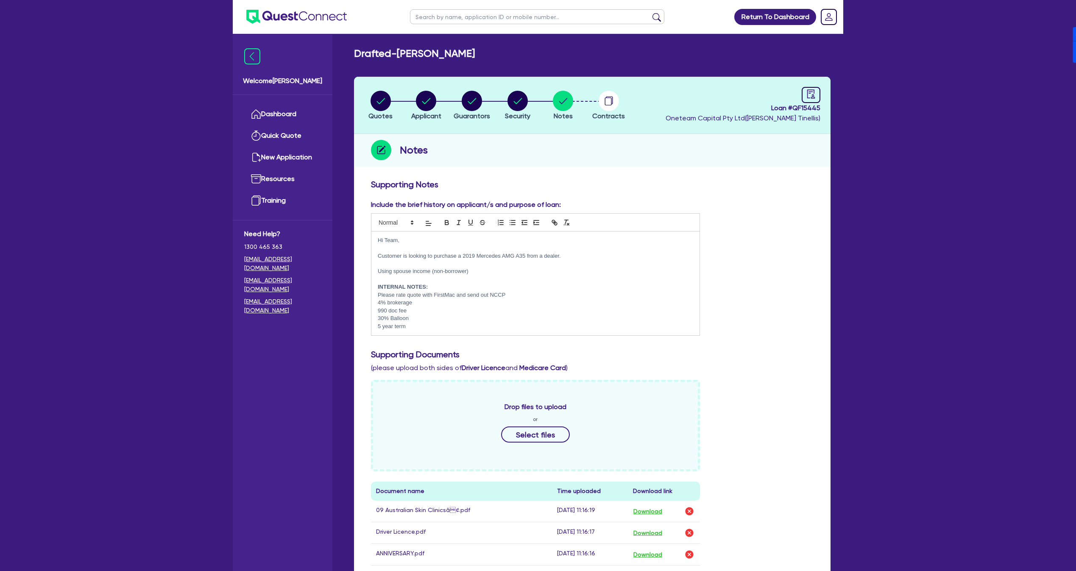
click at [810, 110] on span "Loan # QF15445" at bounding box center [742, 108] width 155 height 10
copy span "QF15445"
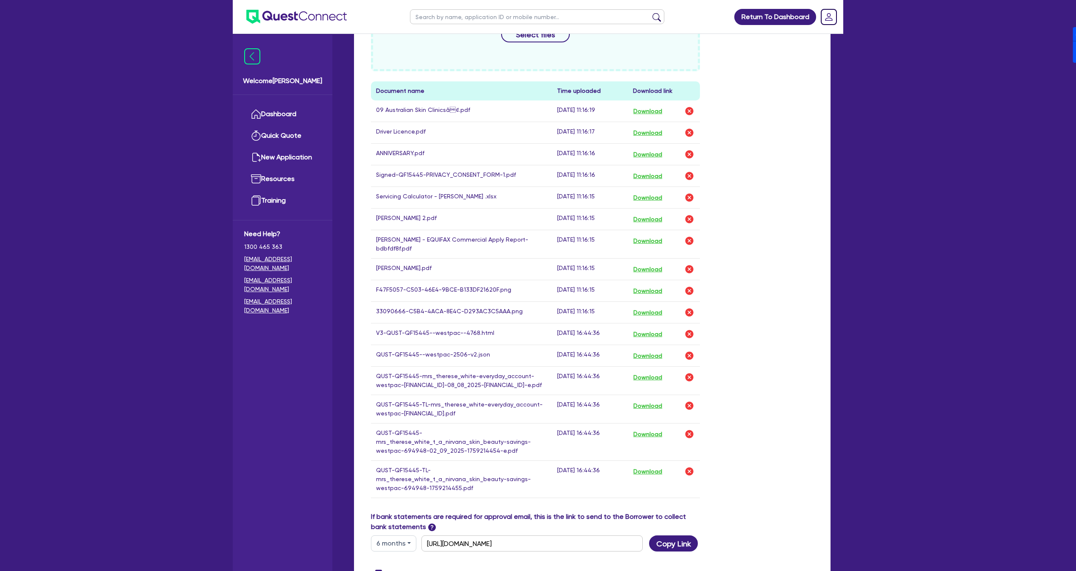
scroll to position [509, 0]
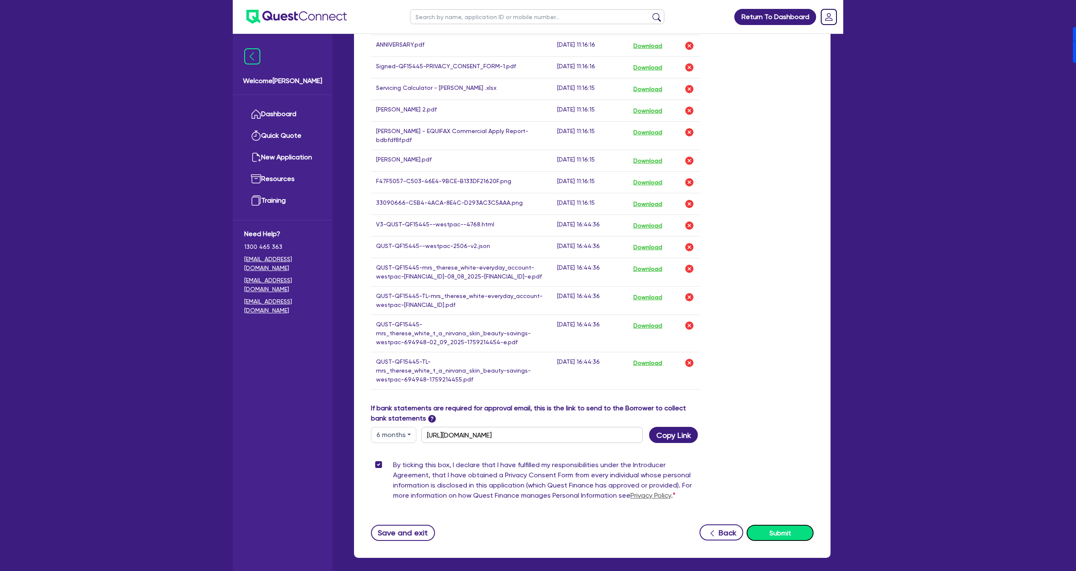
click at [781, 526] on button "Submit" at bounding box center [779, 533] width 67 height 16
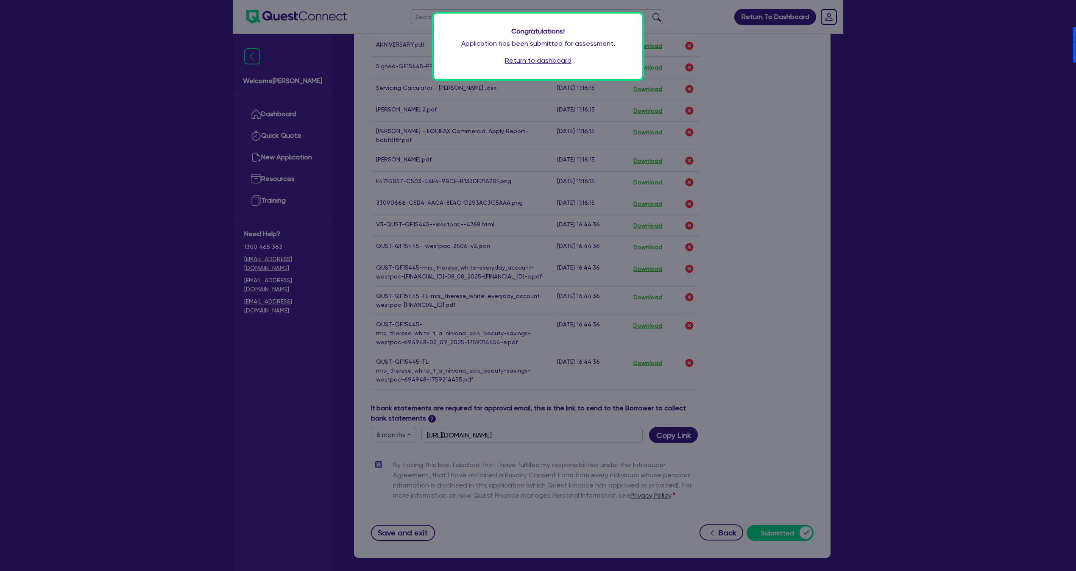
click at [71, 317] on div "Congratulations! Application has been submitted for assessment. Return to dashb…" at bounding box center [538, 285] width 1076 height 571
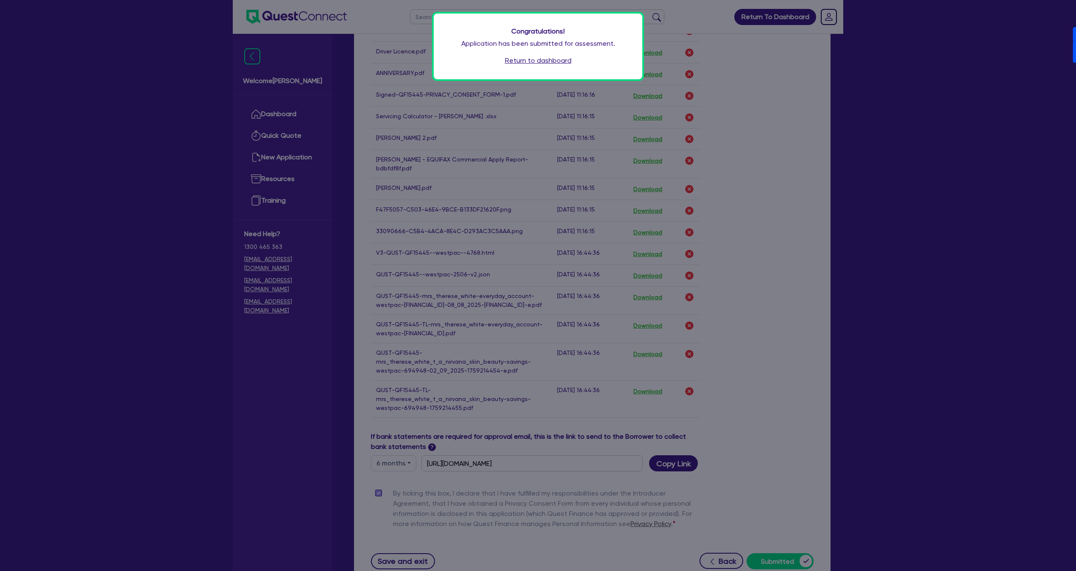
scroll to position [0, 0]
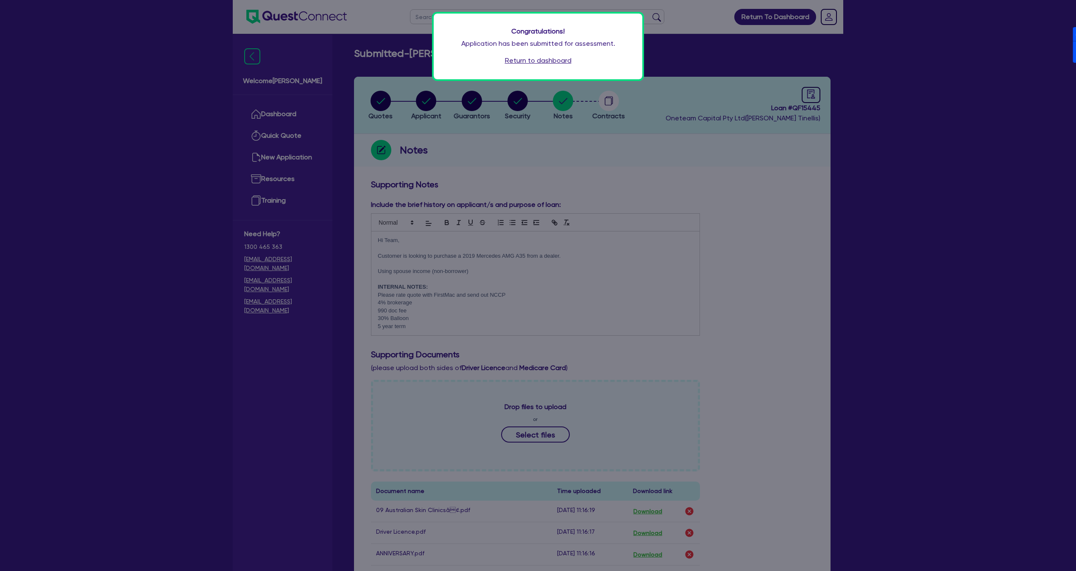
click at [543, 61] on link "Return to dashboard" at bounding box center [538, 61] width 67 height 10
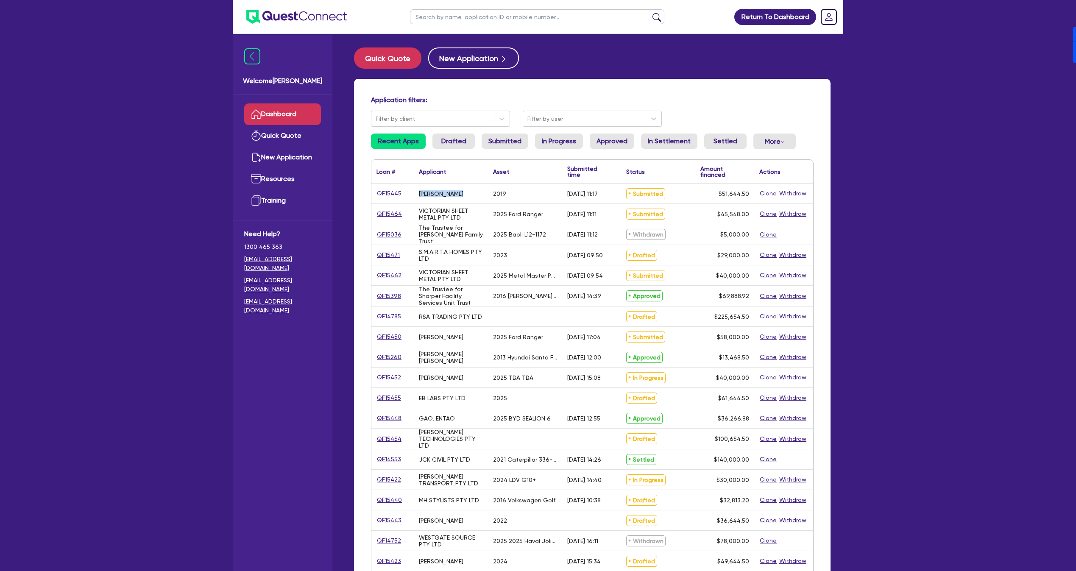
drag, startPoint x: 464, startPoint y: 193, endPoint x: 368, endPoint y: 195, distance: 96.2
click at [368, 195] on div "Application filters: Filter by client Filter by user Recent Apps Drafted Submit…" at bounding box center [592, 356] width 476 height 554
click at [408, 197] on div "QF15445" at bounding box center [392, 194] width 32 height 10
click at [388, 190] on link "QF15445" at bounding box center [388, 194] width 25 height 10
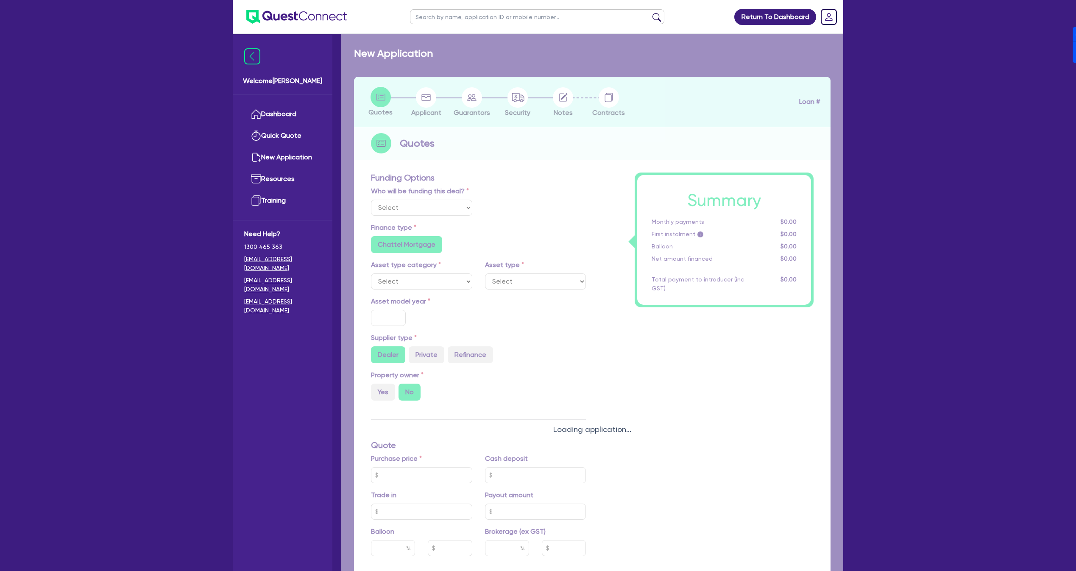
select select "Other"
select select "CARS_AND_LIGHT_TRUCKS"
type input "2019"
radio input "true"
type input "50,000"
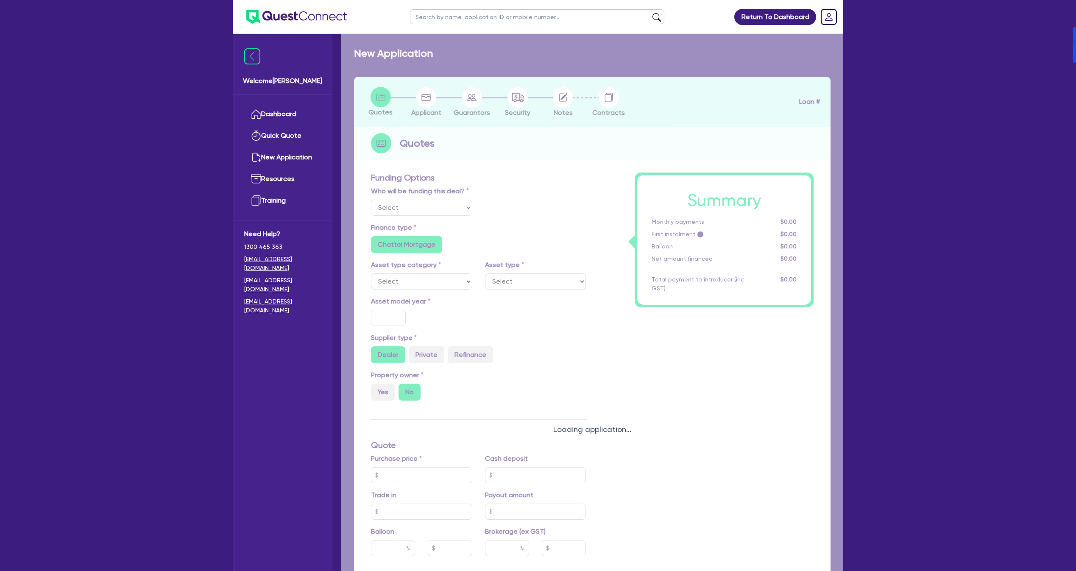
type input "30"
type input "15,000"
type input "4"
type input "2,065.78"
type input "17.95"
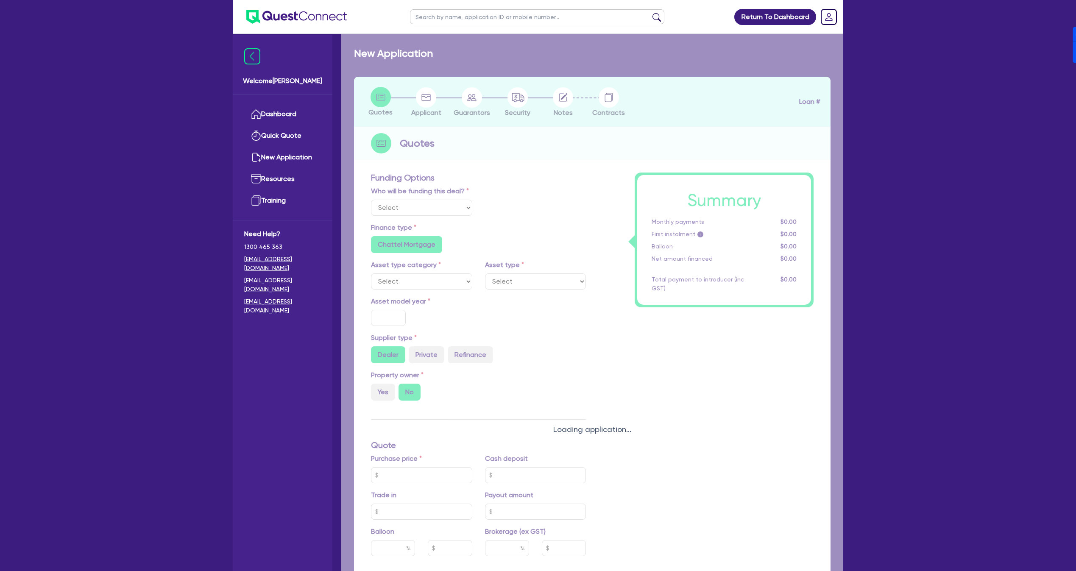
radio input "false"
type input "900"
radio input "true"
select select "PASSENGER_VEHICLES"
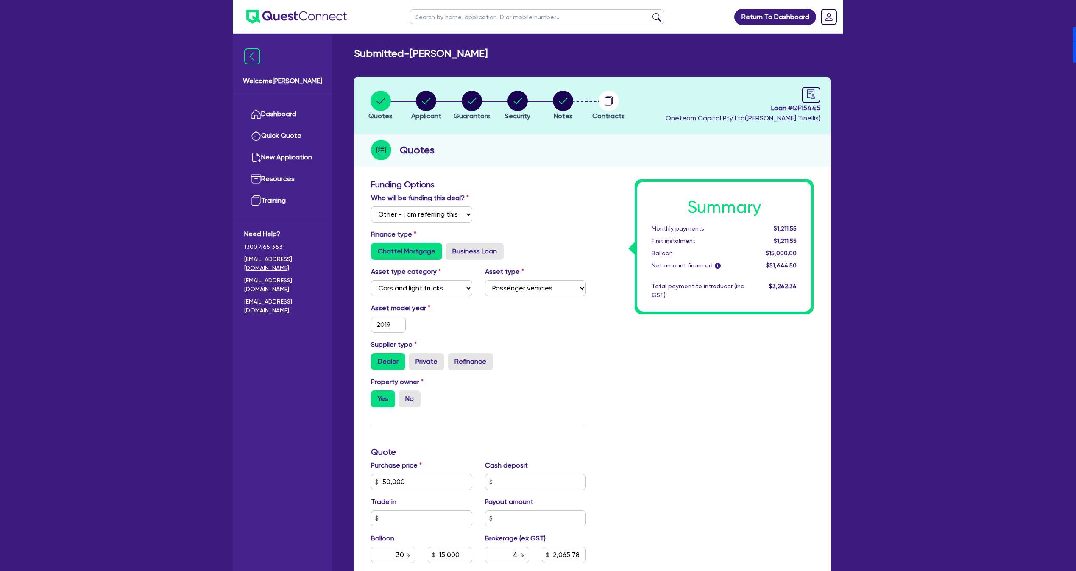
click at [806, 107] on span "Loan # QF15445" at bounding box center [742, 108] width 155 height 10
copy span "QF15445"
click at [42, 231] on div "Return To Dashboard Edit Profile Logout Welcome Dean Dashboard Quick Quote New …" at bounding box center [538, 410] width 1076 height 820
click at [305, 97] on ul "Dashboard Quick Quote New Application Ref Company Ref Salesperson Resources Tra…" at bounding box center [283, 157] width 100 height 125
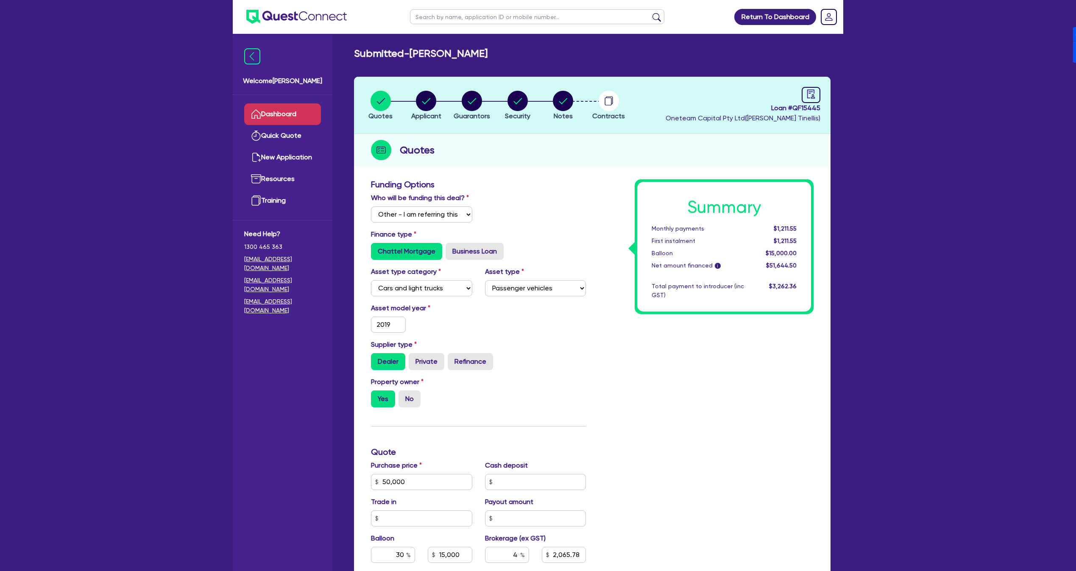
click at [293, 108] on link "Dashboard" at bounding box center [282, 114] width 77 height 22
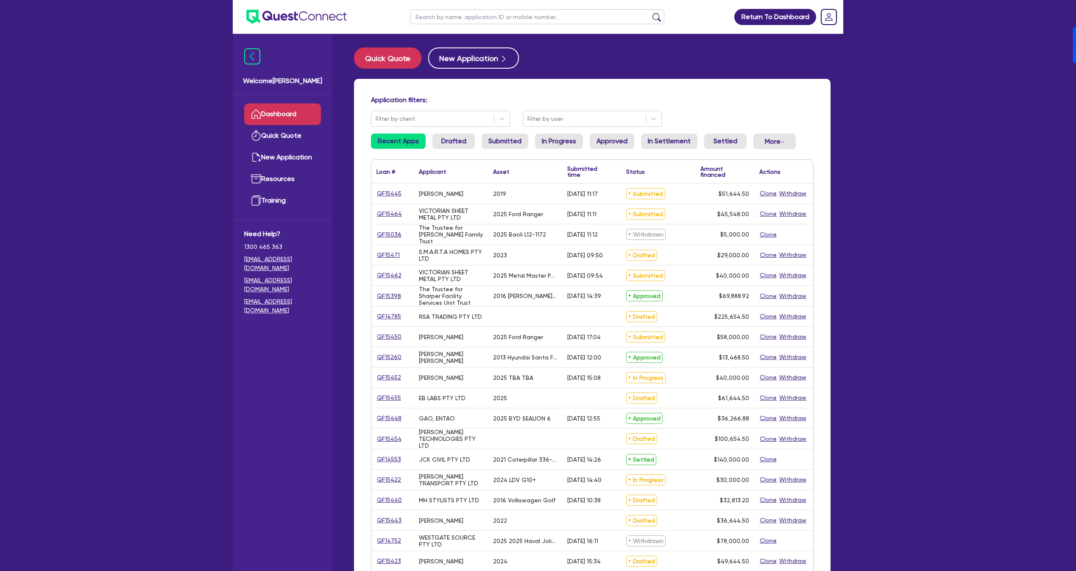
click at [490, 17] on input "text" at bounding box center [537, 16] width 254 height 15
type input "AMELIA"
click at [650, 13] on button "submit" at bounding box center [657, 19] width 14 height 12
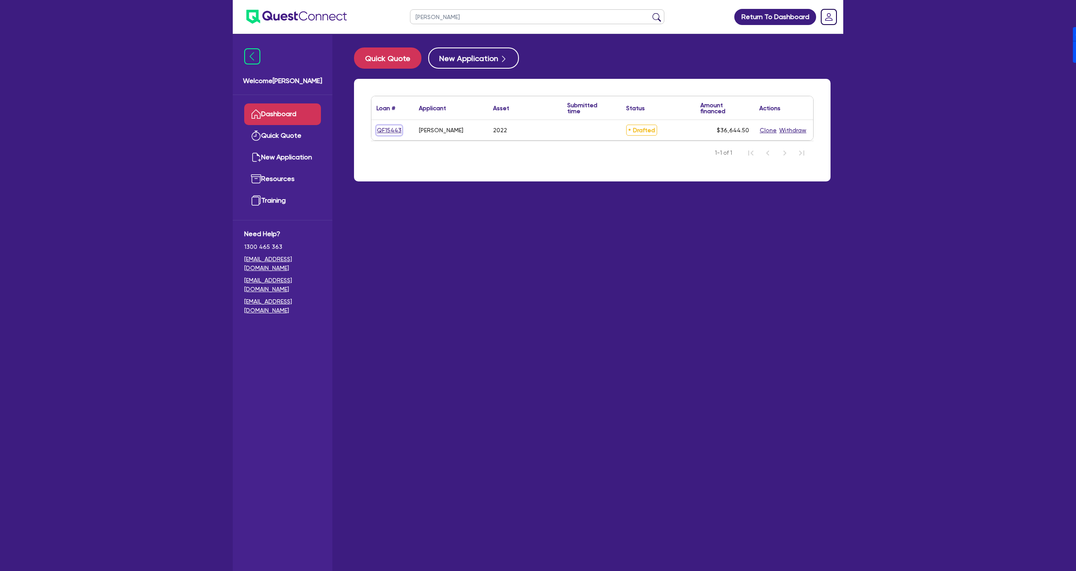
click at [389, 133] on link "QF15443" at bounding box center [388, 130] width 25 height 10
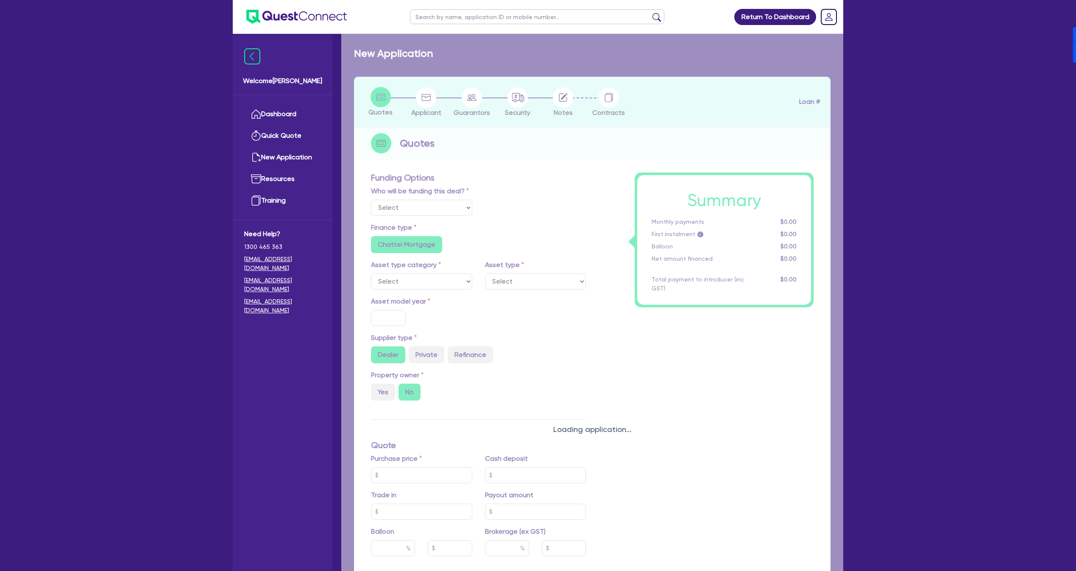
select select "Other"
select select "CARS_AND_LIGHT_TRUCKS"
type input "2022"
radio input "false"
radio input "true"
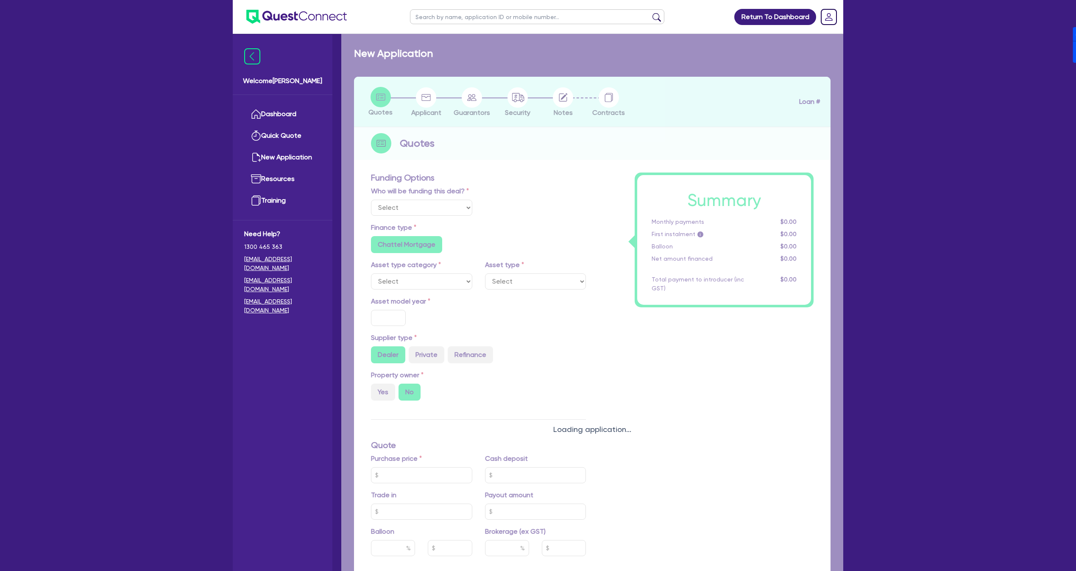
radio input "true"
type input "35,000"
type input "4"
type input "1,465.78"
type input "17.95"
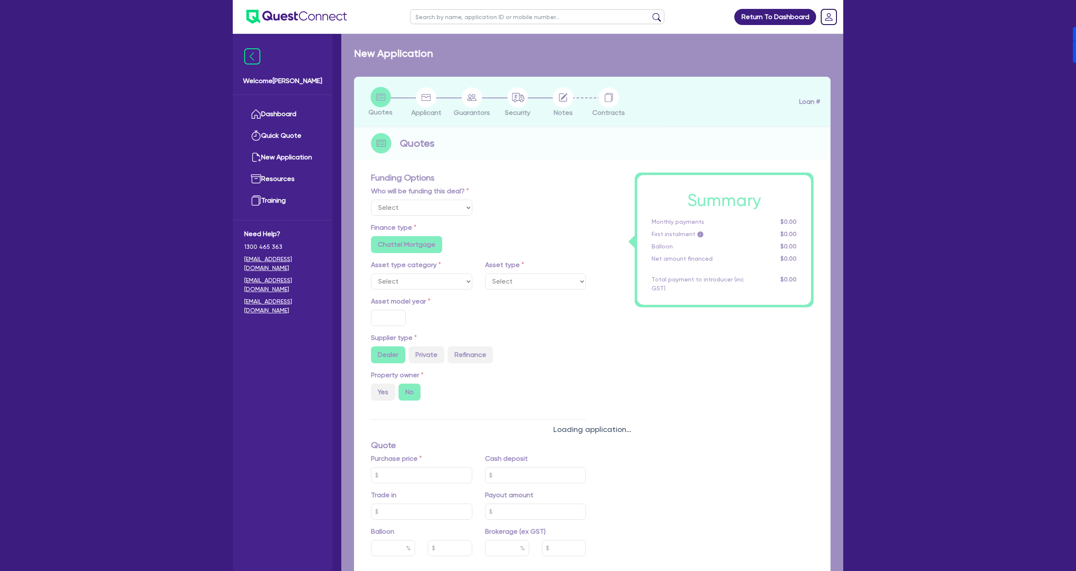
radio input "false"
type input "900"
radio input "true"
select select "PASSENGER_VEHICLES"
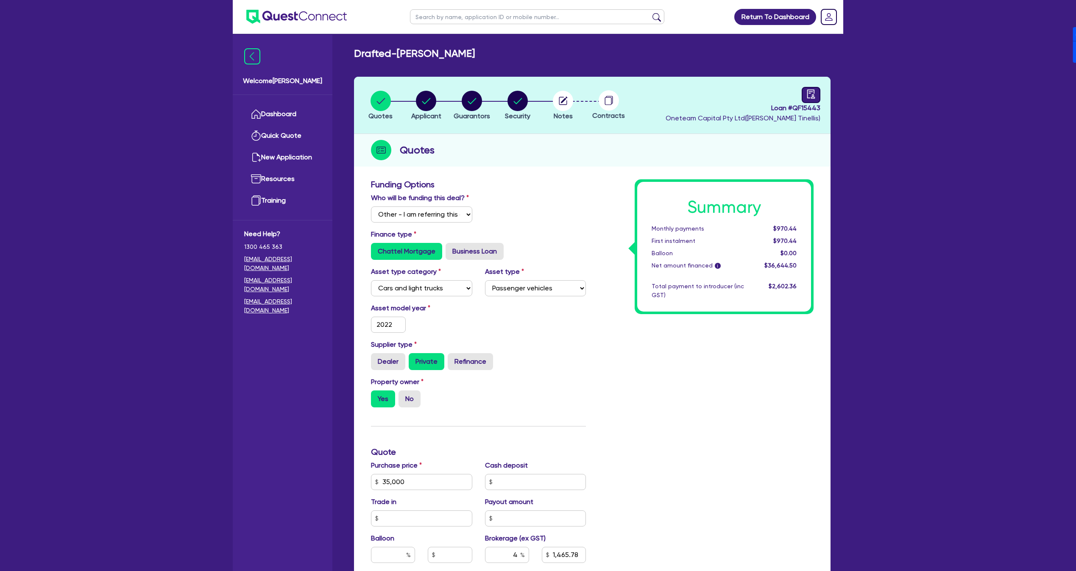
click at [816, 96] on div at bounding box center [810, 95] width 19 height 16
select select "DRAFTED_NEW"
select select "Other"
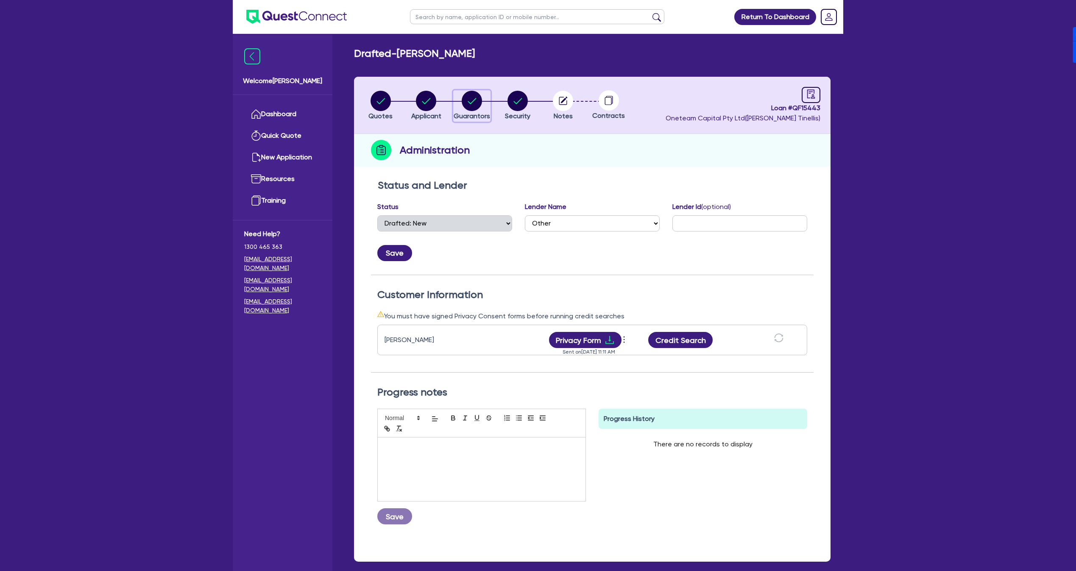
drag, startPoint x: 459, startPoint y: 99, endPoint x: 464, endPoint y: 105, distance: 7.2
click at [460, 99] on div "button" at bounding box center [471, 101] width 36 height 20
select select "MRS"
select select "[GEOGRAPHIC_DATA]"
select select "SINGLE"
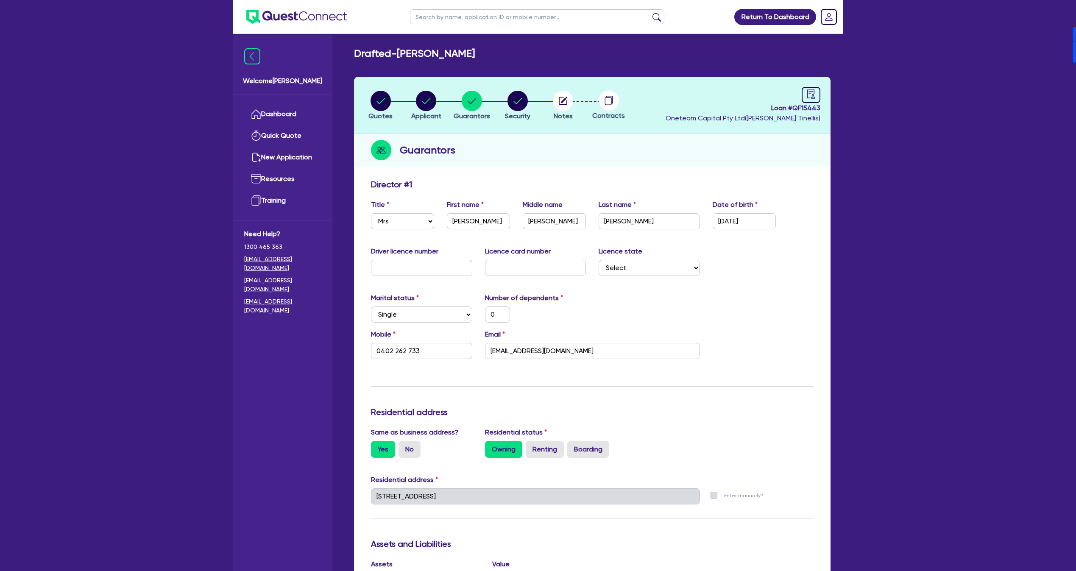
drag, startPoint x: 401, startPoint y: 50, endPoint x: 493, endPoint y: 51, distance: 92.0
click at [493, 51] on div "Drafted - STEPHENS, AMELIA" at bounding box center [592, 53] width 489 height 12
copy h2 "[PERSON_NAME]"
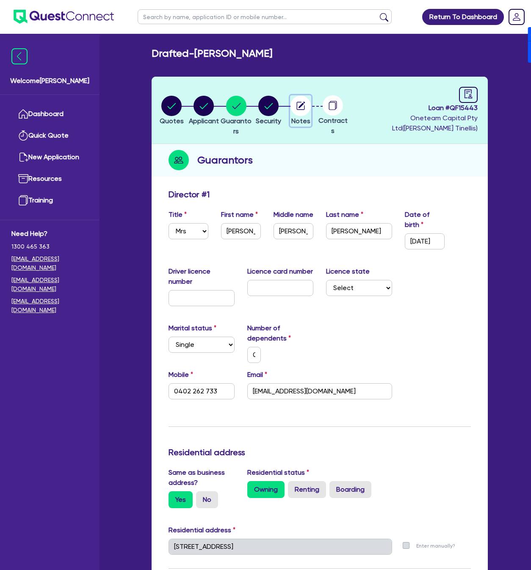
click at [311, 103] on circle "button" at bounding box center [301, 106] width 20 height 20
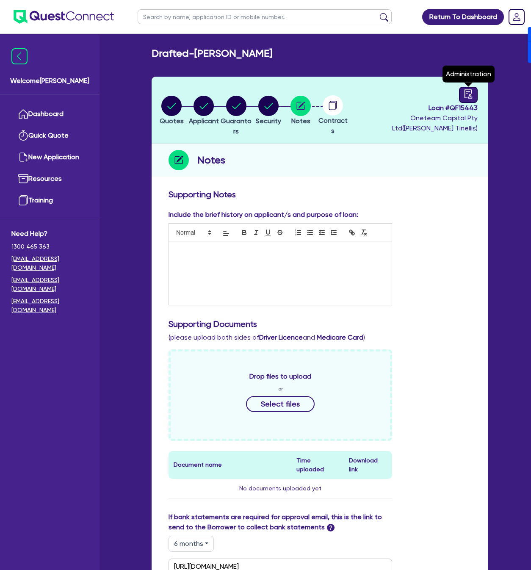
click at [465, 97] on icon "audit" at bounding box center [469, 93] width 8 height 9
select select "DRAFTED_NEW"
select select "Other"
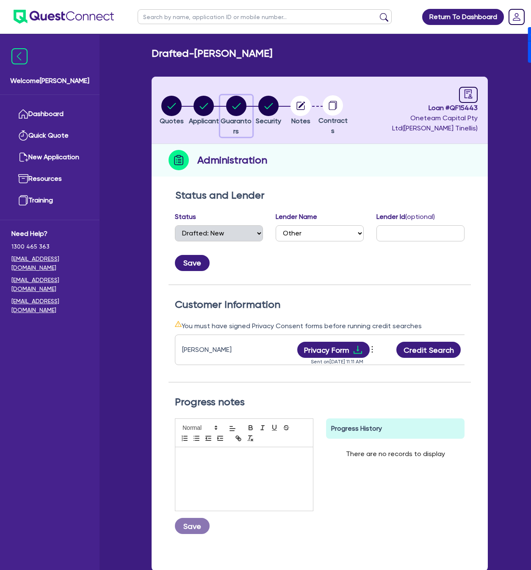
click at [235, 104] on circle "button" at bounding box center [236, 106] width 20 height 20
select select "MRS"
select select "[GEOGRAPHIC_DATA]"
select select "SINGLE"
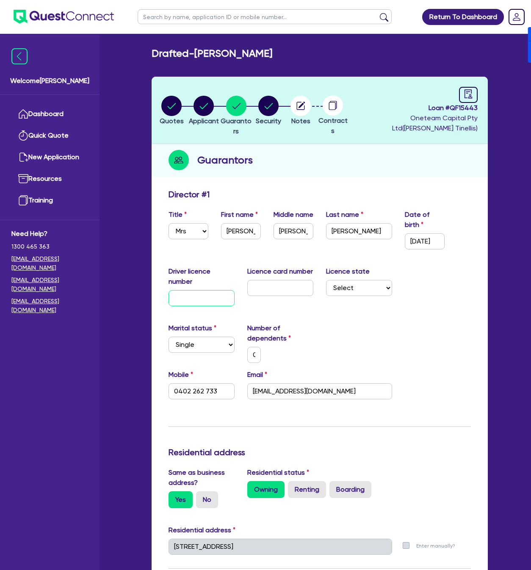
click at [201, 303] on input "text" at bounding box center [202, 298] width 66 height 16
type input "2"
type input "0"
type input "0402 262 733"
type input "21"
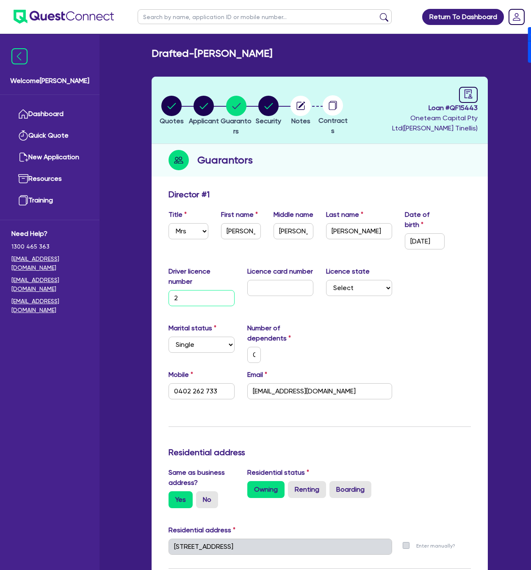
type input "0"
type input "0402 262 733"
type input "217"
type input "0"
type input "0402 262 733"
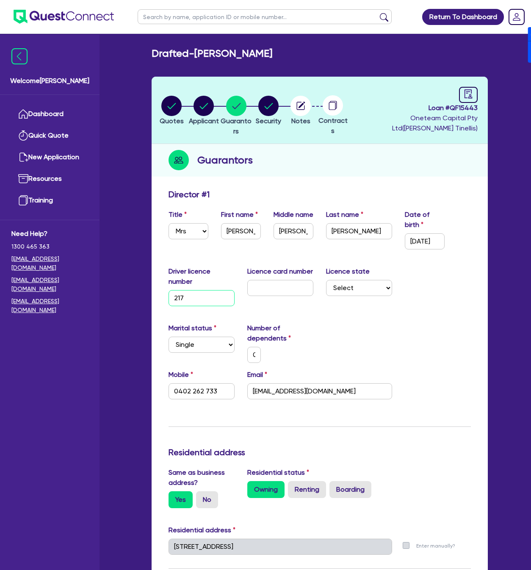
type input "2174"
type input "0"
type input "0402 262 733"
type input "21742"
type input "0"
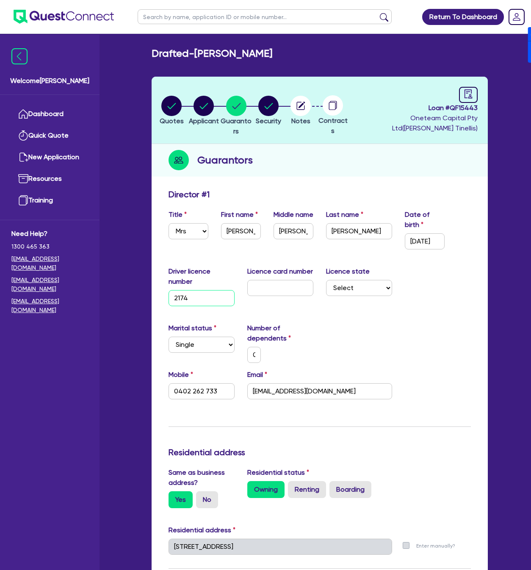
type input "0402 262 733"
type input "217427"
type input "0"
type input "0402 262 733"
type input "2174278"
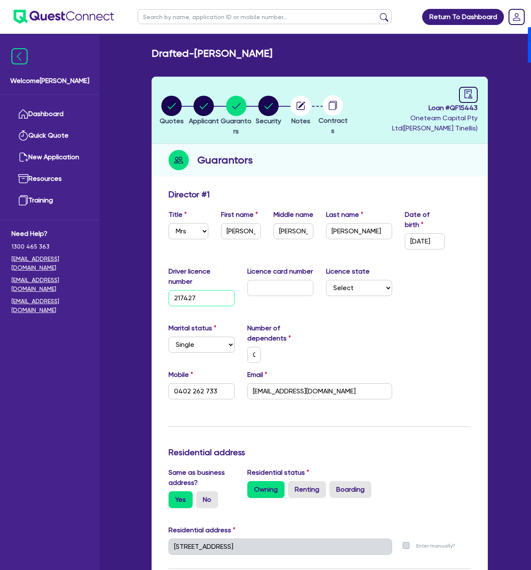
type input "0"
type input "0402 262 733"
type input "21742783"
type input "0"
type input "0402 262 733"
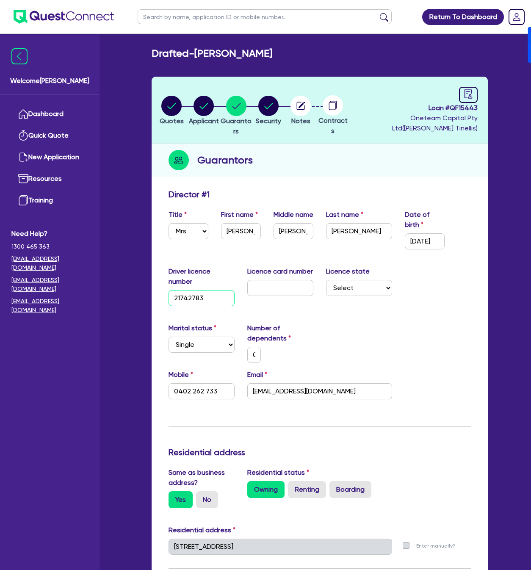
type input "21742783"
type input "2"
type input "0"
type input "0402 262 733"
type input "20"
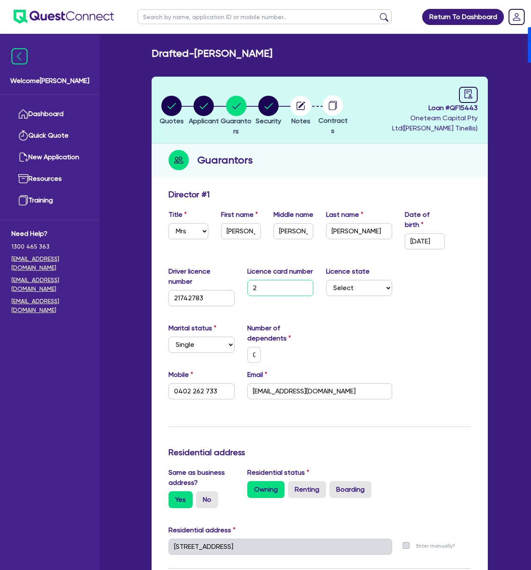
type input "0"
type input "0402 262 733"
type input "206"
type input "0"
type input "0402 262 733"
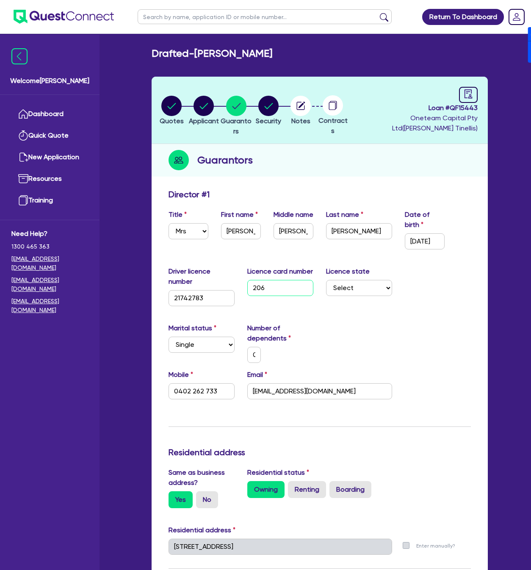
type input "2060"
type input "0"
type input "0402 262 733"
type input "20600"
type input "0"
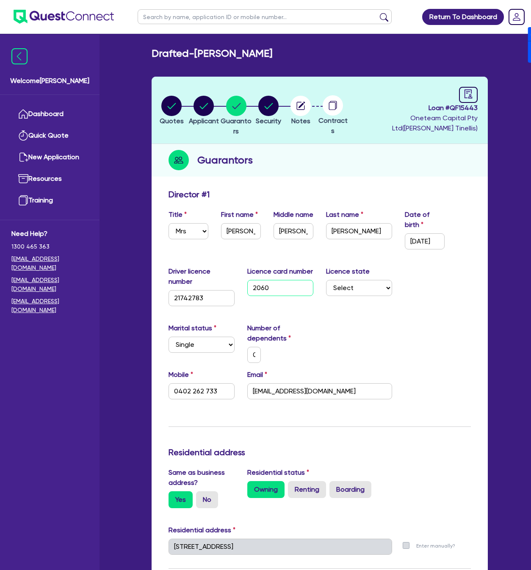
type input "0402 262 733"
type input "206008"
type input "0"
type input "0402 262 733"
type input "2060088"
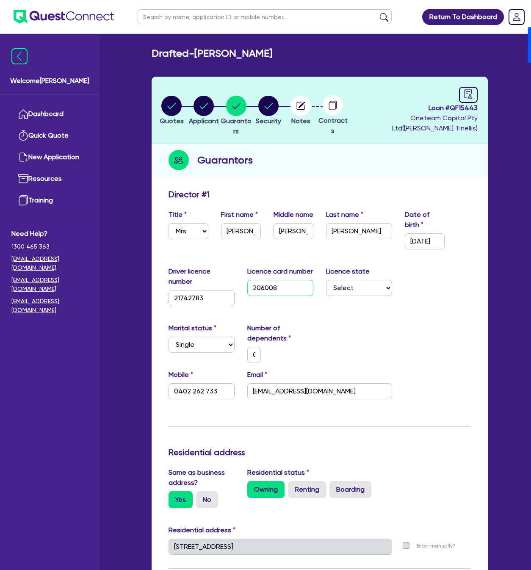
type input "0"
type input "0402 262 733"
type input "20600886"
type input "0"
type input "0402 262 733"
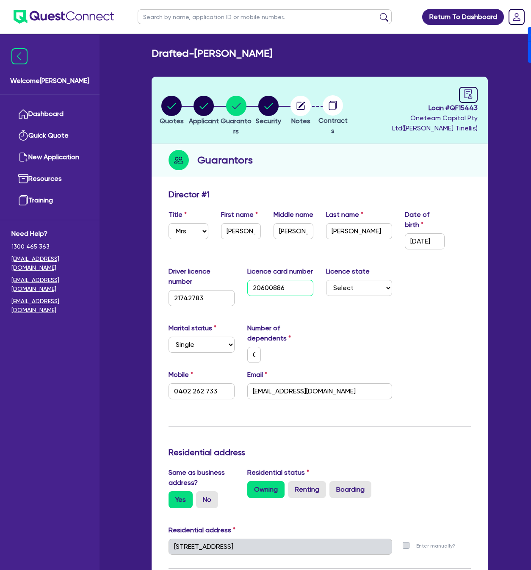
type input "206008861"
type input "0"
type input "0402 262 733"
type input "2060088613"
type input "0"
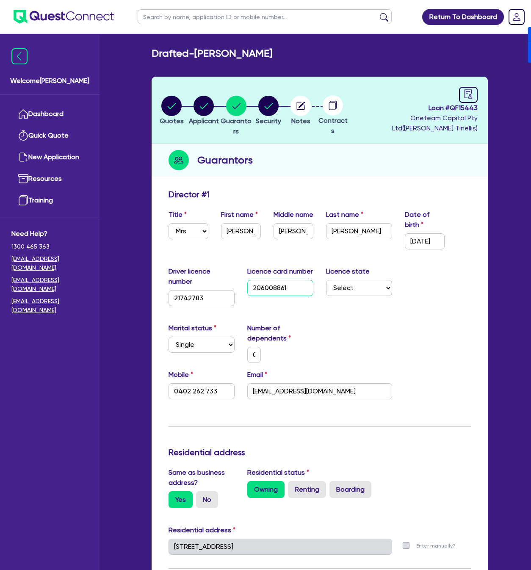
type input "0402 262 733"
type input "2060088613"
click at [210, 107] on circle "button" at bounding box center [204, 106] width 20 height 20
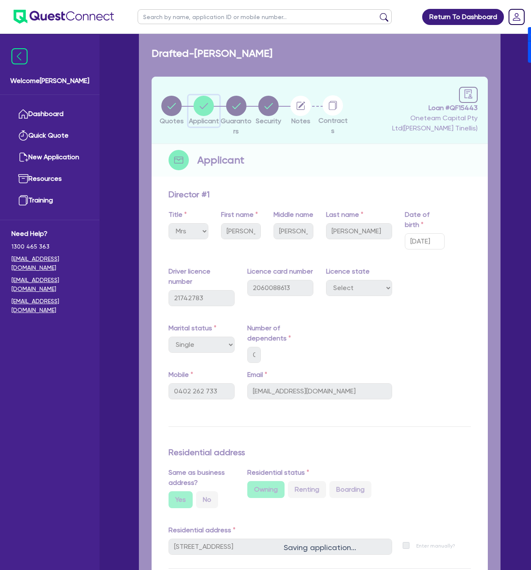
select select "SOLE_TRADER"
select select "TRANSPORT_WAREHOUSING"
select select "TAXI_LUXURY_CAR_SERVICES"
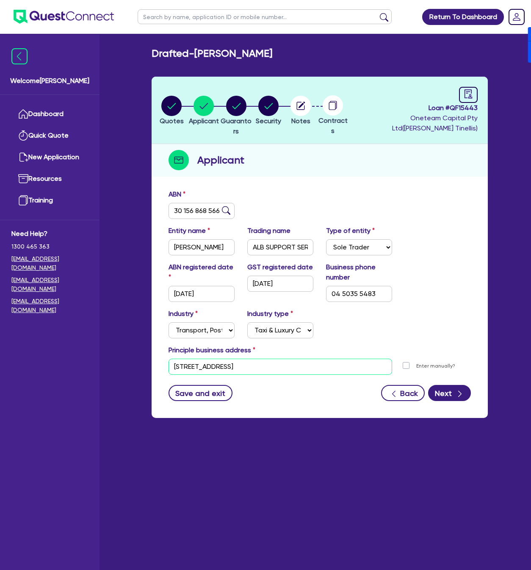
click at [292, 366] on input "[STREET_ADDRESS]" at bounding box center [281, 367] width 224 height 16
click at [284, 487] on main "Drafted - STEPHENS, AMELIA Quotes Applicant Guarantors Security Notes Contracts…" at bounding box center [320, 308] width 362 height 549
click at [240, 115] on circle "button" at bounding box center [236, 106] width 20 height 20
select select "MRS"
select select "[GEOGRAPHIC_DATA]"
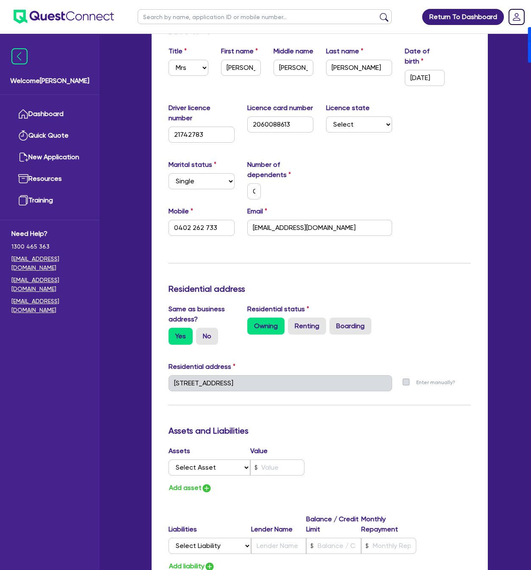
scroll to position [191, 0]
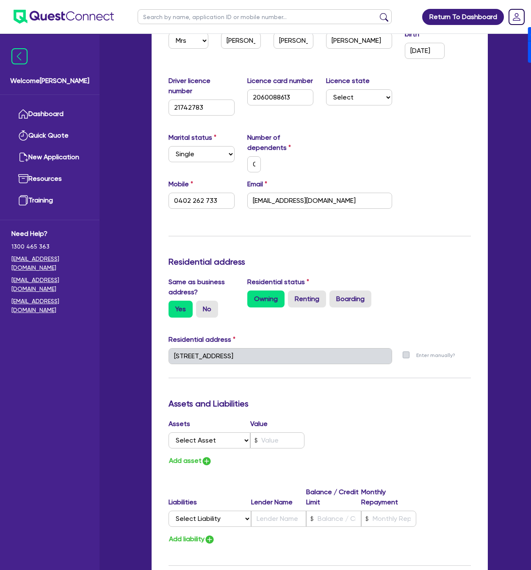
click at [213, 136] on label "Marital status" at bounding box center [193, 138] width 48 height 10
drag, startPoint x: 206, startPoint y: 156, endPoint x: 205, endPoint y: 161, distance: 5.6
click at [206, 156] on select "Select Single Married De Facto / Partner" at bounding box center [202, 154] width 66 height 16
select select "DE_FACTO"
click at [169, 146] on select "Select Single Married De Facto / Partner" at bounding box center [202, 154] width 66 height 16
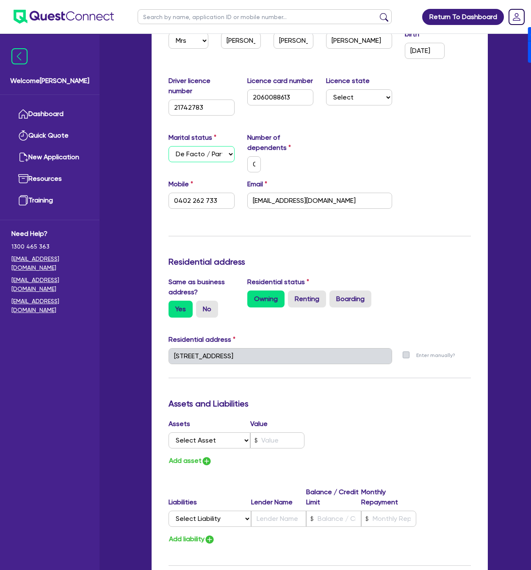
type input "0"
type input "0402 262 733"
drag, startPoint x: 259, startPoint y: 167, endPoint x: 266, endPoint y: 167, distance: 6.8
click at [266, 167] on div "0" at bounding box center [254, 164] width 26 height 16
type input "2"
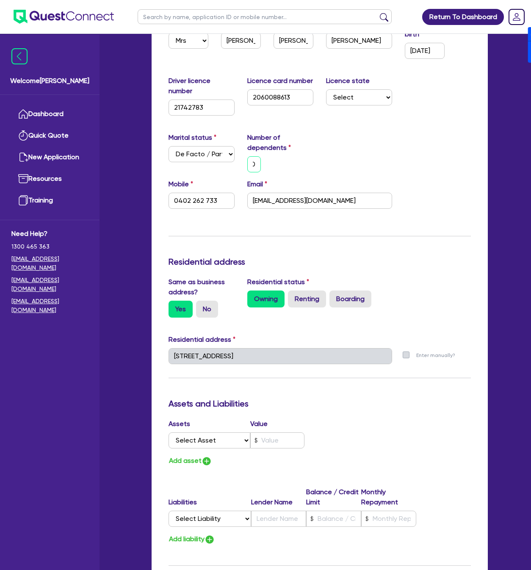
type input "0402 262 733"
type input "2"
click at [439, 172] on div "Marital status Select Single Married De Facto / Partner Number of dependents 2" at bounding box center [319, 156] width 315 height 47
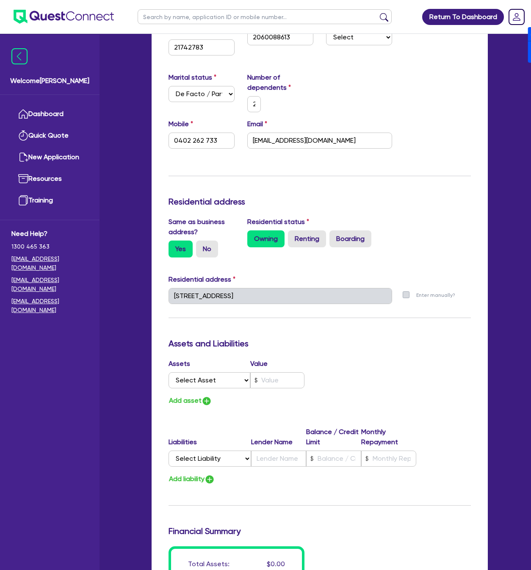
scroll to position [254, 0]
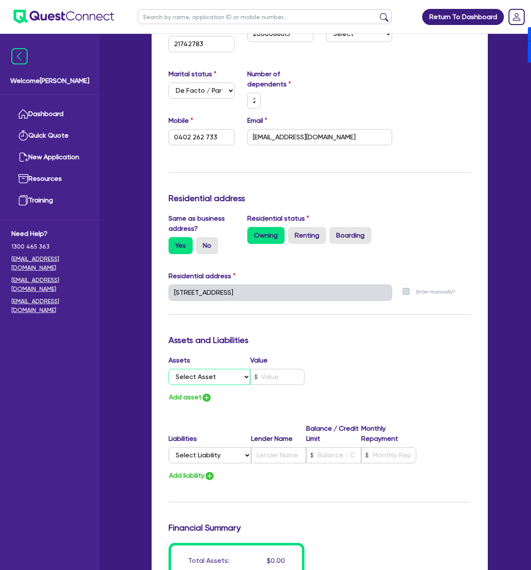
click at [217, 373] on select "Select Asset Cash Property Investment property Vehicle Truck Trailer Equipment …" at bounding box center [210, 377] width 82 height 16
select select "PROPERTY"
click at [169, 369] on select "Select Asset Cash Property Investment property Vehicle Truck Trailer Equipment …" at bounding box center [210, 377] width 82 height 16
type input "2"
type input "0402 262 733"
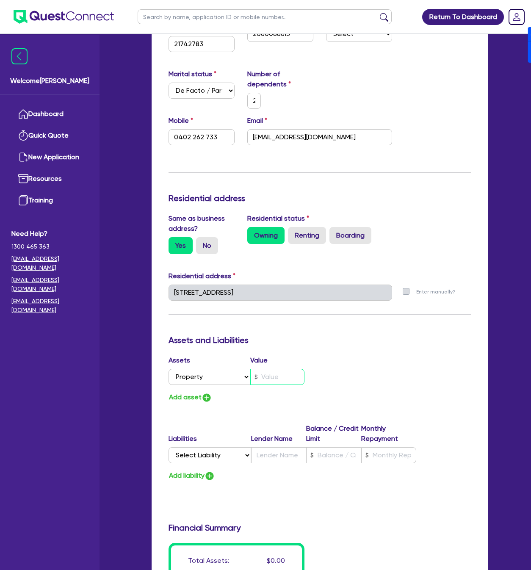
click at [284, 379] on input "text" at bounding box center [277, 377] width 55 height 16
click at [270, 375] on input "text" at bounding box center [277, 377] width 55 height 16
type input "4"
type input "2"
type input "0402 262 733"
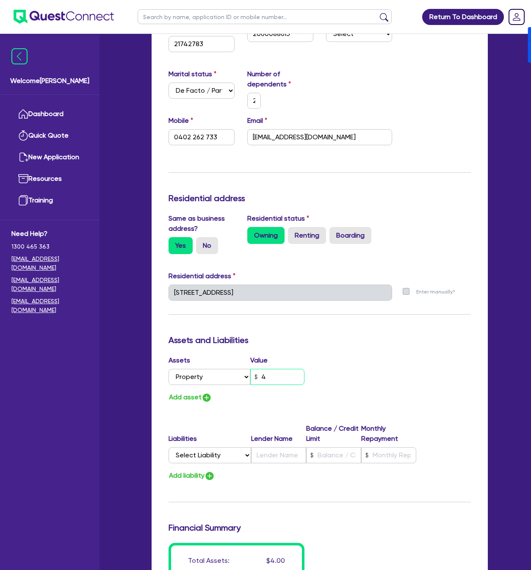
type input "2"
type input "0402 262 733"
type input "42"
type input "2"
type input "0402 262 733"
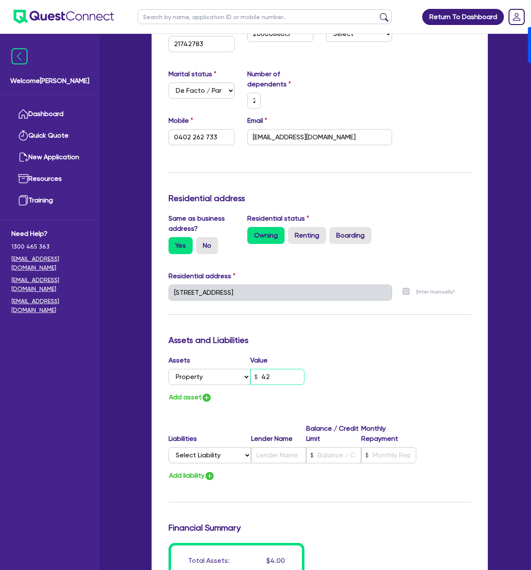
type input "420"
type input "2"
type input "0402 262 733"
type input "4,200"
type input "2"
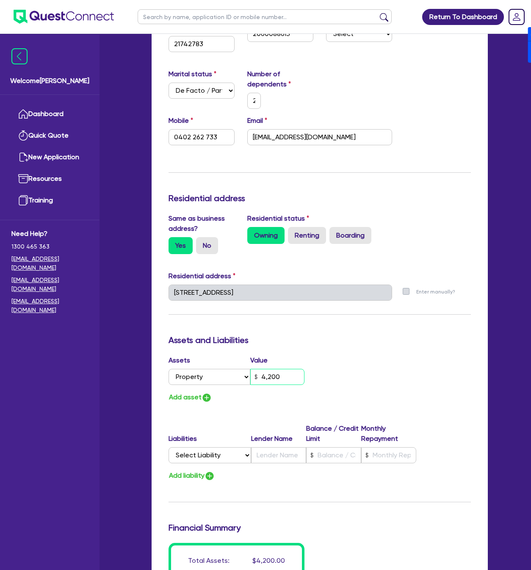
type input "0402 262 733"
type input "42,000"
type input "2"
type input "0402 262 733"
type input "420,000"
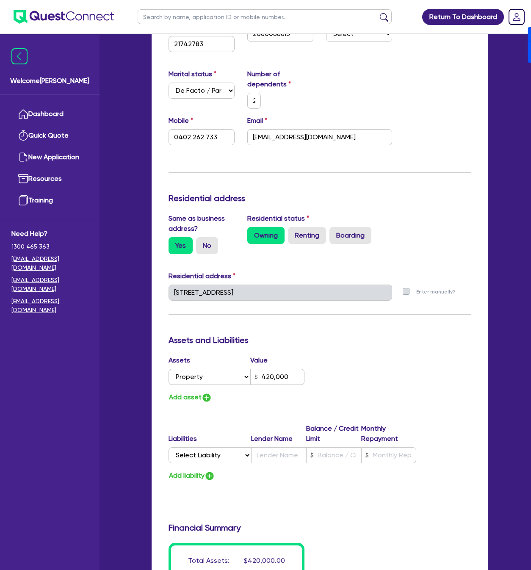
drag, startPoint x: 217, startPoint y: 403, endPoint x: 204, endPoint y: 405, distance: 12.6
click at [216, 403] on div "Add asset" at bounding box center [241, 397] width 158 height 11
click at [203, 404] on div "Update residential status for Director #1 Boarding is only acceptable when the …" at bounding box center [320, 274] width 303 height 678
click at [205, 397] on img "button" at bounding box center [207, 398] width 10 height 10
type input "2"
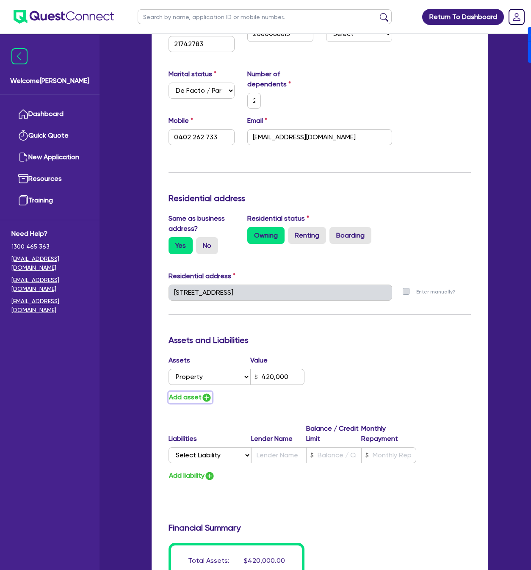
type input "0402 262 733"
type input "420,000"
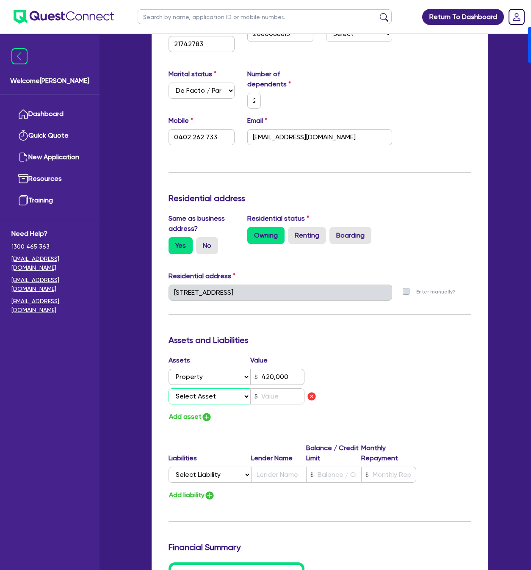
click at [202, 400] on select "Select Asset Cash Property Investment property Vehicle Truck Trailer Equipment …" at bounding box center [210, 397] width 82 height 16
select select "HOUSEHOLD_PERSONAL"
click at [169, 389] on select "Select Asset Cash Property Investment property Vehicle Truck Trailer Equipment …" at bounding box center [210, 397] width 82 height 16
type input "2"
type input "0402 262 733"
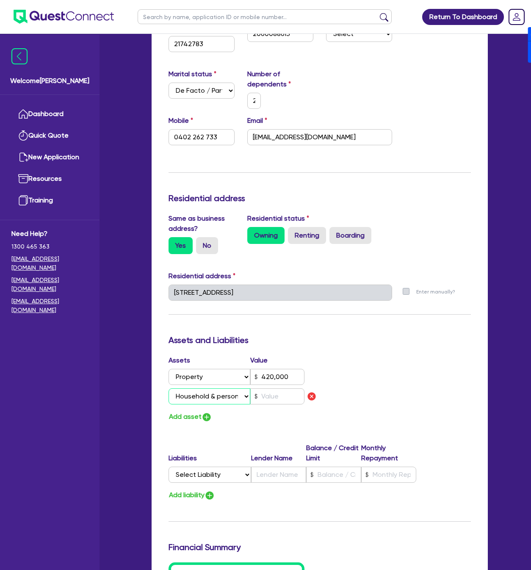
type input "420,000"
click at [280, 389] on input "text" at bounding box center [277, 397] width 55 height 16
type input "2"
type input "0402 262 733"
type input "420,000"
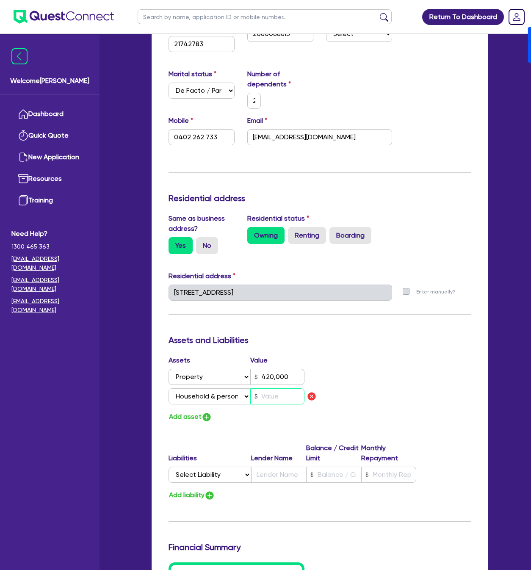
type input "5"
type input "2"
type input "0402 262 733"
type input "420,000"
type input "50"
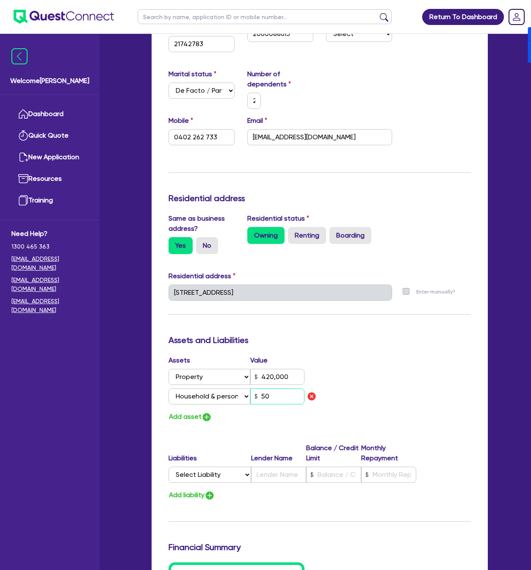
type input "2"
type input "0402 262 733"
type input "420,000"
type input "500"
type input "2"
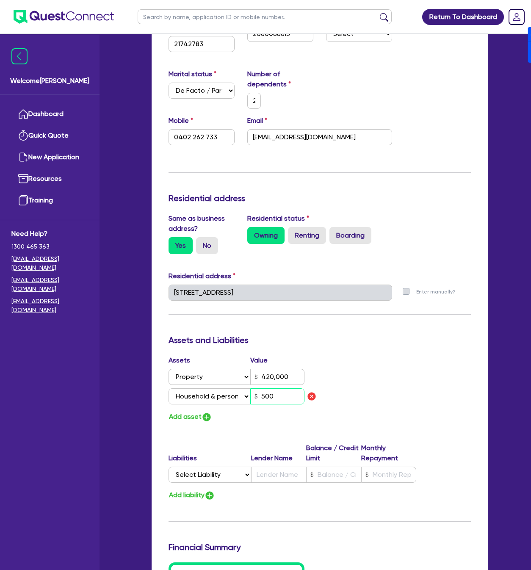
type input "0402 262 733"
type input "420,000"
type input "5,000"
type input "2"
type input "0402 262 733"
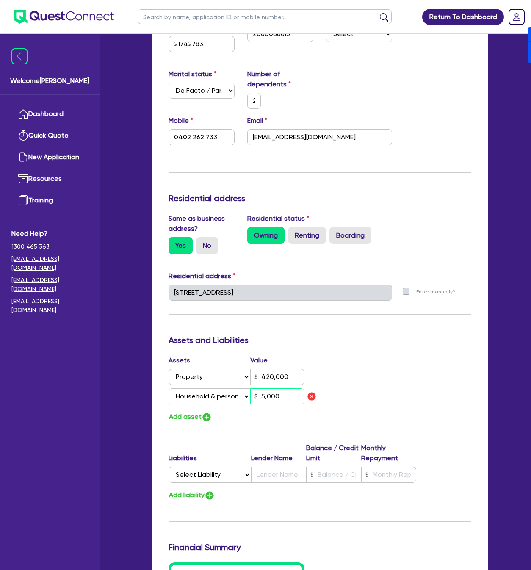
type input "420,000"
type input "50,000"
click at [204, 423] on button "Add asset" at bounding box center [191, 417] width 44 height 11
type input "2"
type input "0402 262 733"
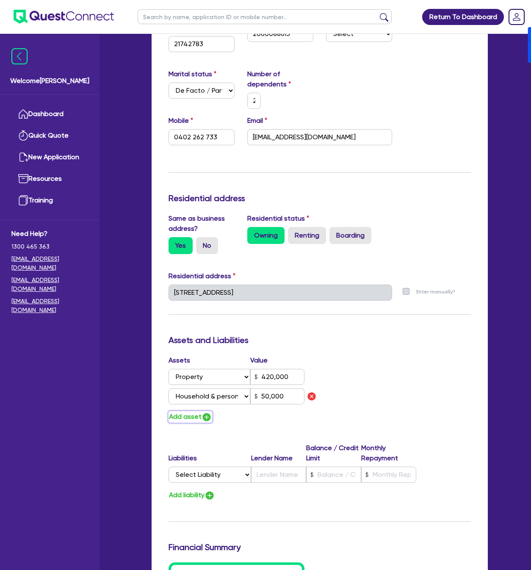
type input "420,000"
type input "50,000"
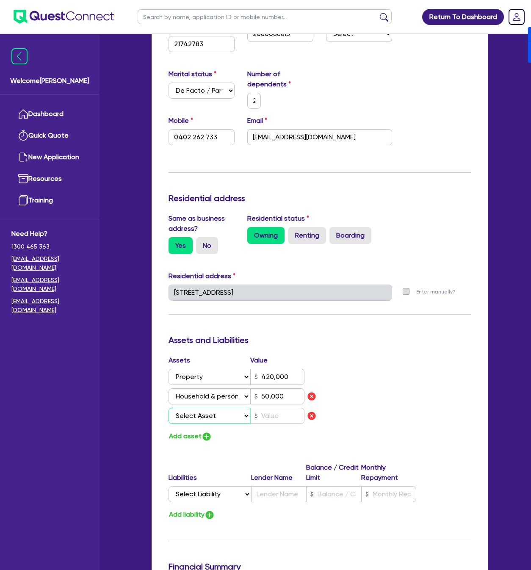
click at [206, 418] on select "Select Asset Cash Property Investment property Vehicle Truck Trailer Equipment …" at bounding box center [210, 416] width 82 height 16
select select "CASH"
click at [169, 408] on select "Select Asset Cash Property Investment property Vehicle Truck Trailer Equipment …" at bounding box center [210, 416] width 82 height 16
type input "2"
type input "0402 262 733"
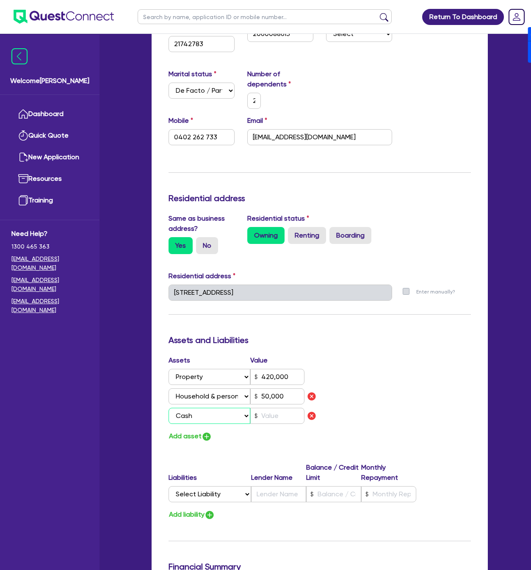
type input "420,000"
type input "50,000"
click at [278, 417] on input "text" at bounding box center [277, 416] width 55 height 16
type input "2"
type input "0402 262 733"
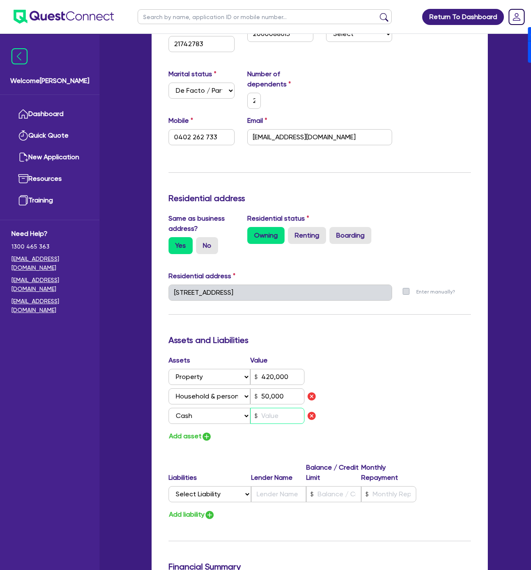
type input "420,000"
type input "50,000"
type input "2"
type input "0402 262 733"
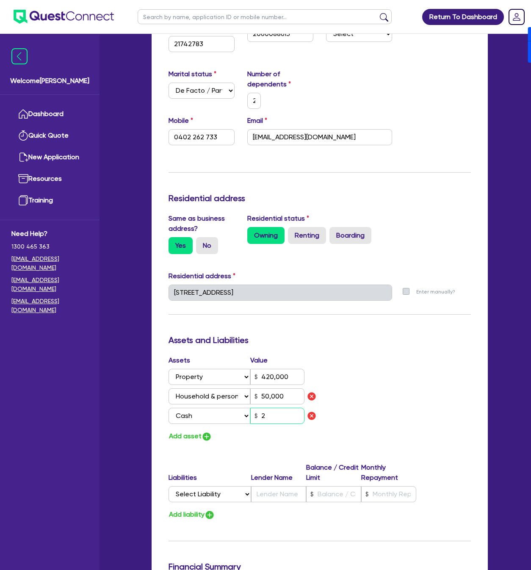
type input "420,000"
type input "50,000"
type input "25"
type input "2"
type input "0402 262 733"
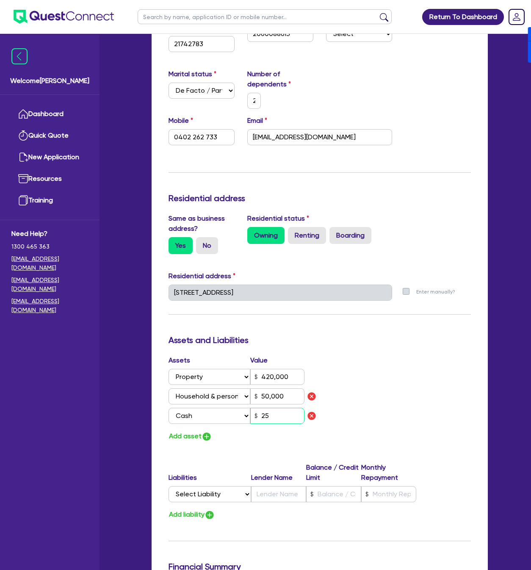
type input "420,000"
type input "50,000"
type input "250"
type input "2"
type input "0402 262 733"
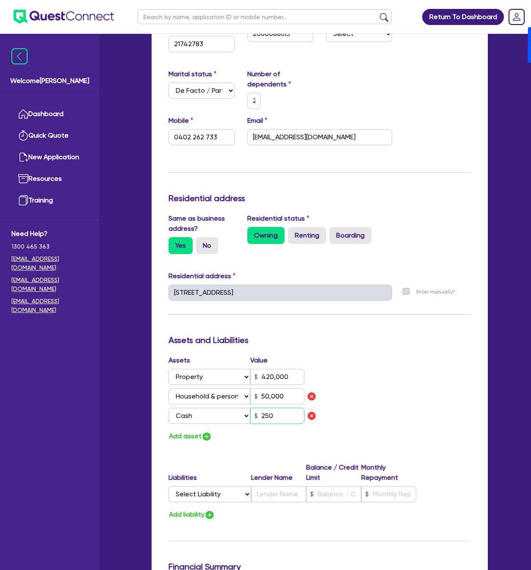
type input "420,000"
type input "50,000"
type input "2,500"
type input "2"
type input "0402 262 733"
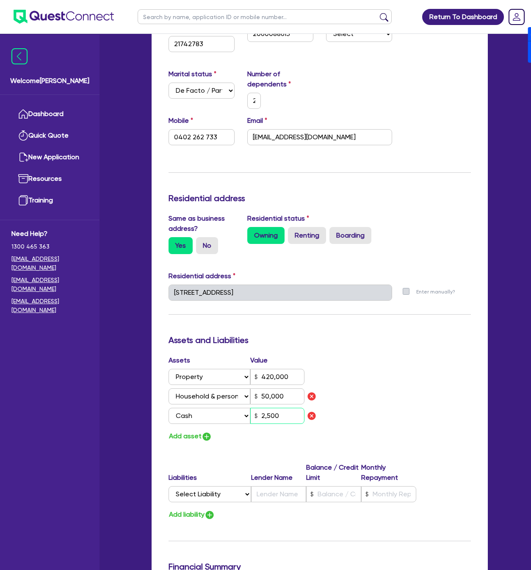
type input "420,000"
type input "50,000"
type input "25,000"
click at [406, 383] on div "Assets Value Select Asset Cash Property Investment property Vehicle Truck Trail…" at bounding box center [319, 399] width 315 height 87
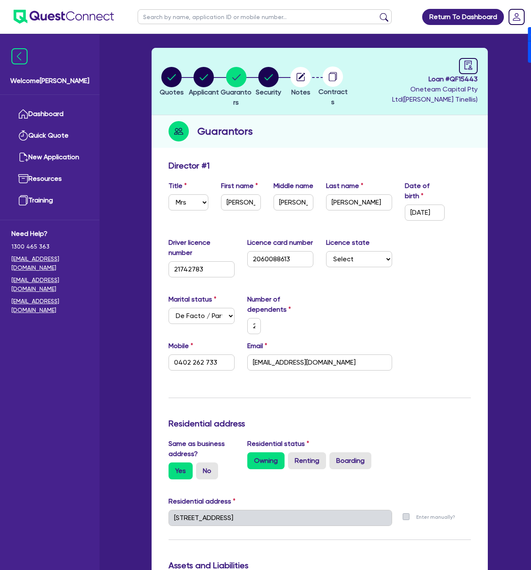
scroll to position [0, 0]
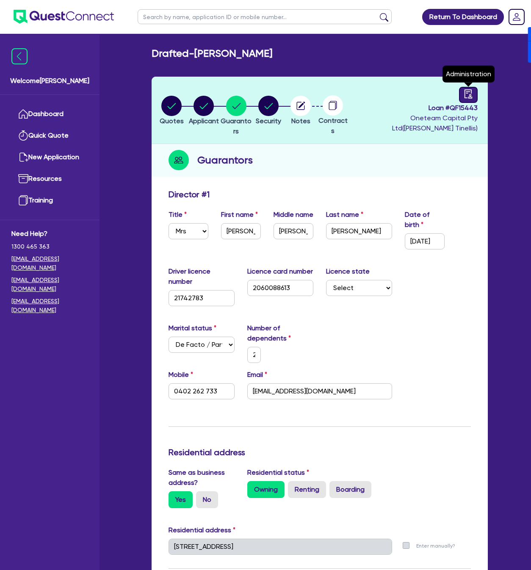
click at [464, 96] on icon "audit" at bounding box center [468, 93] width 9 height 9
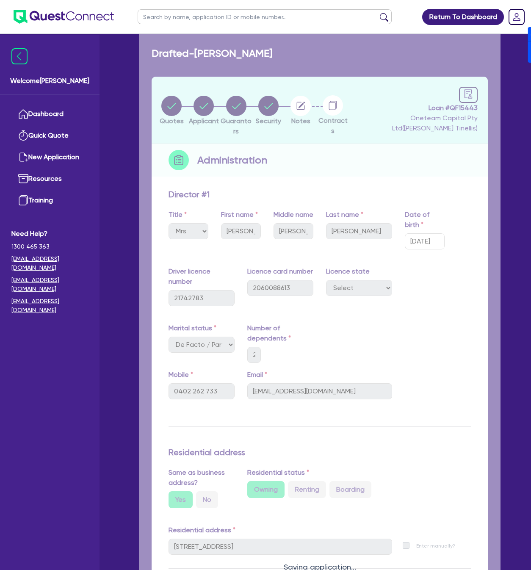
select select "DRAFTED_NEW"
select select "Other"
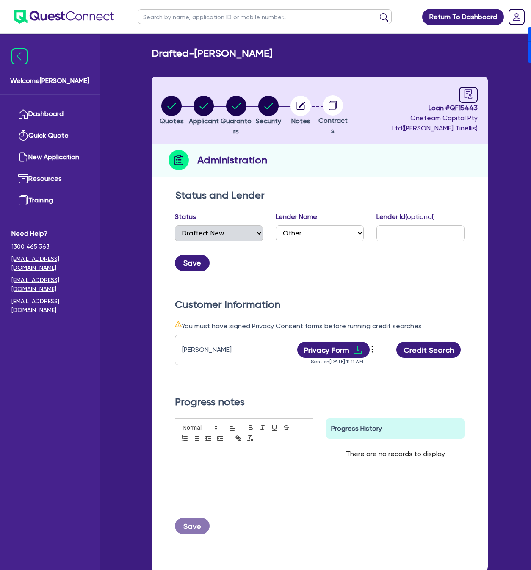
click at [418, 341] on div "Amelia Lucy Stephens Privacy Form View log Send new privacy form Sent on Oct 02…" at bounding box center [365, 350] width 381 height 31
click at [417, 348] on button "Credit Search" at bounding box center [429, 350] width 64 height 16
click at [343, 342] on button "Privacy Form" at bounding box center [334, 350] width 73 height 16
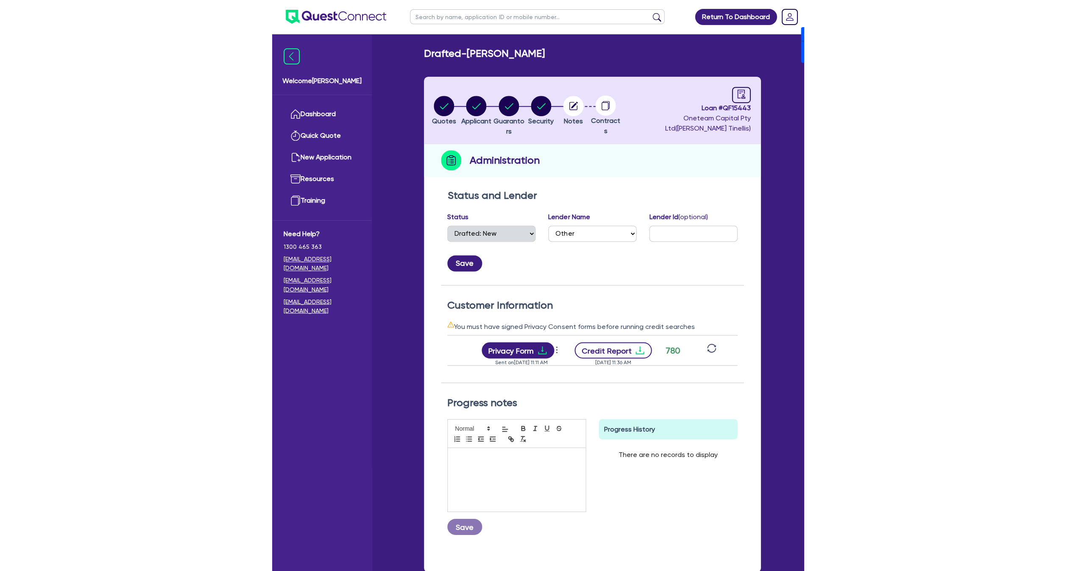
scroll to position [0, 91]
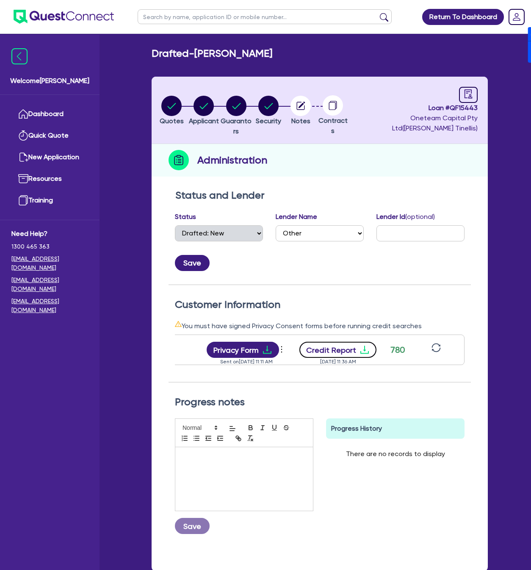
click at [357, 347] on button "Credit Report" at bounding box center [339, 350] width 78 height 16
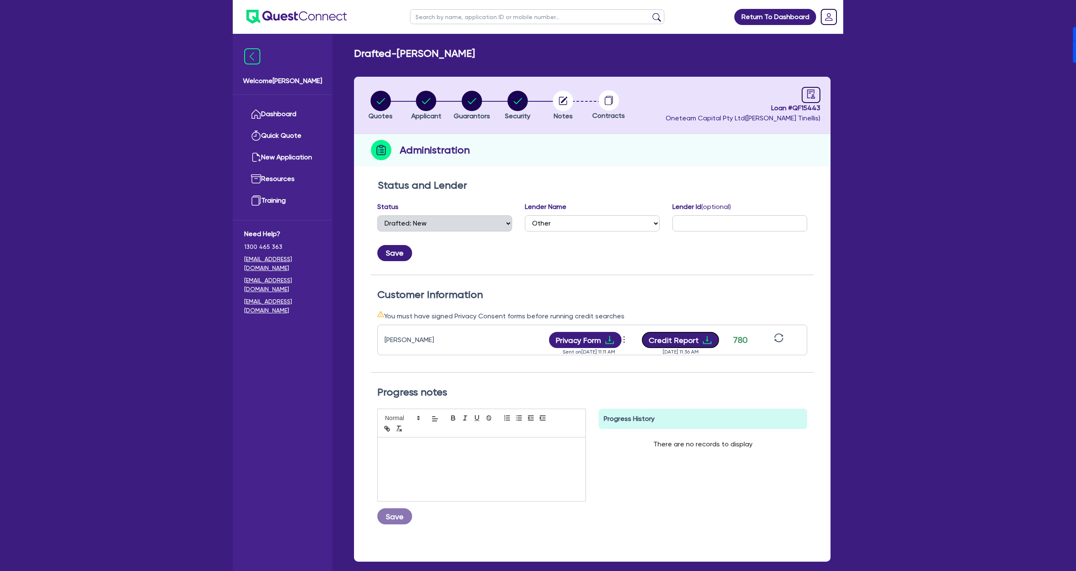
scroll to position [0, 0]
click at [417, 104] on circle "button" at bounding box center [426, 101] width 20 height 20
select select "SOLE_TRADER"
select select "TRANSPORT_WAREHOUSING"
select select "TAXI_LUXURY_CAR_SERVICES"
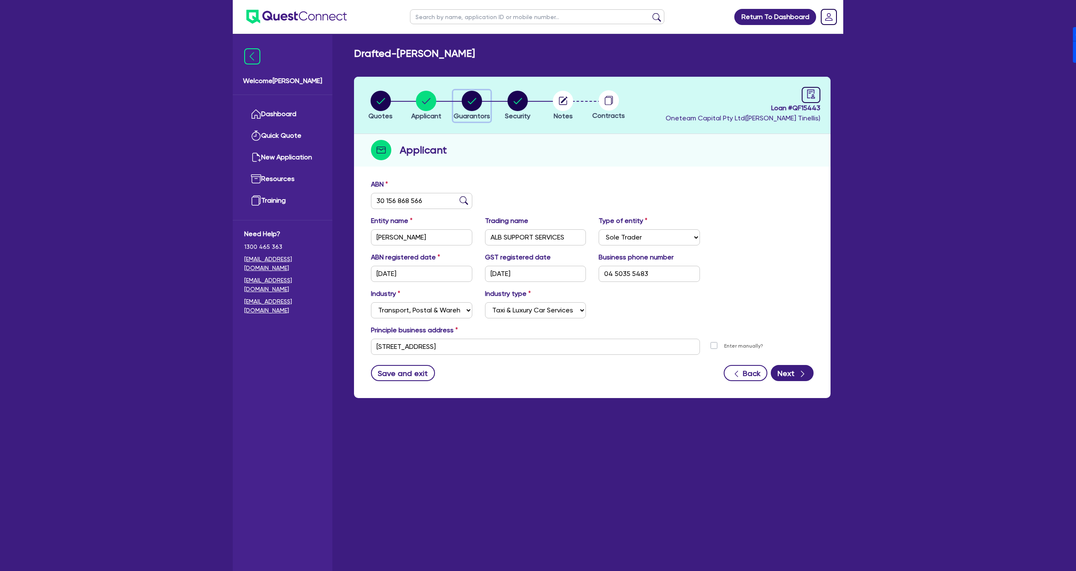
click at [478, 110] on icon "button" at bounding box center [472, 101] width 20 height 20
select select "MRS"
select select "[GEOGRAPHIC_DATA]"
select select "DE_FACTO"
select select "PROPERTY"
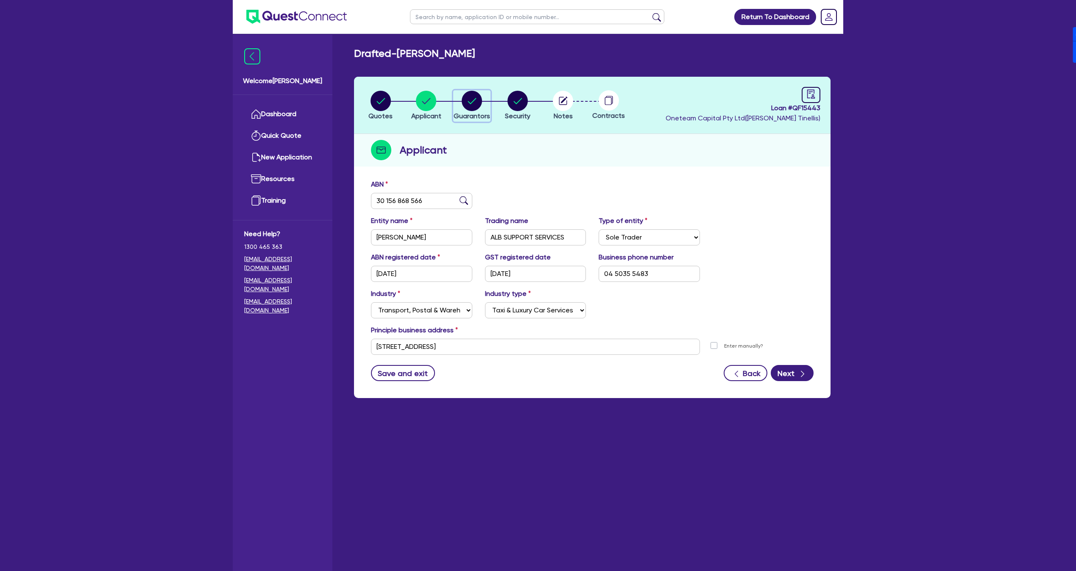
select select "HOUSEHOLD_PERSONAL"
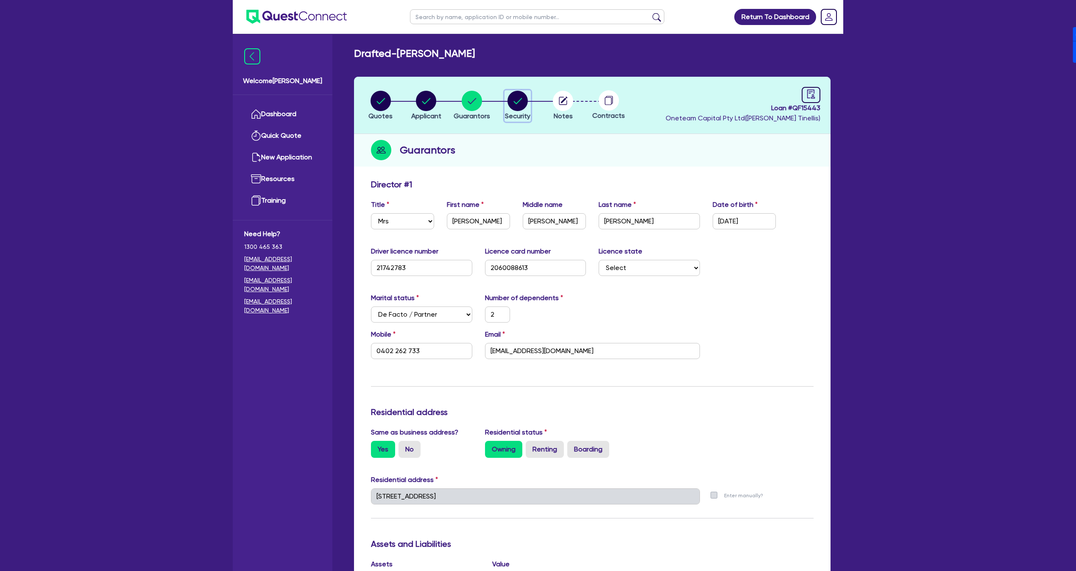
click at [518, 97] on circle "button" at bounding box center [517, 101] width 20 height 20
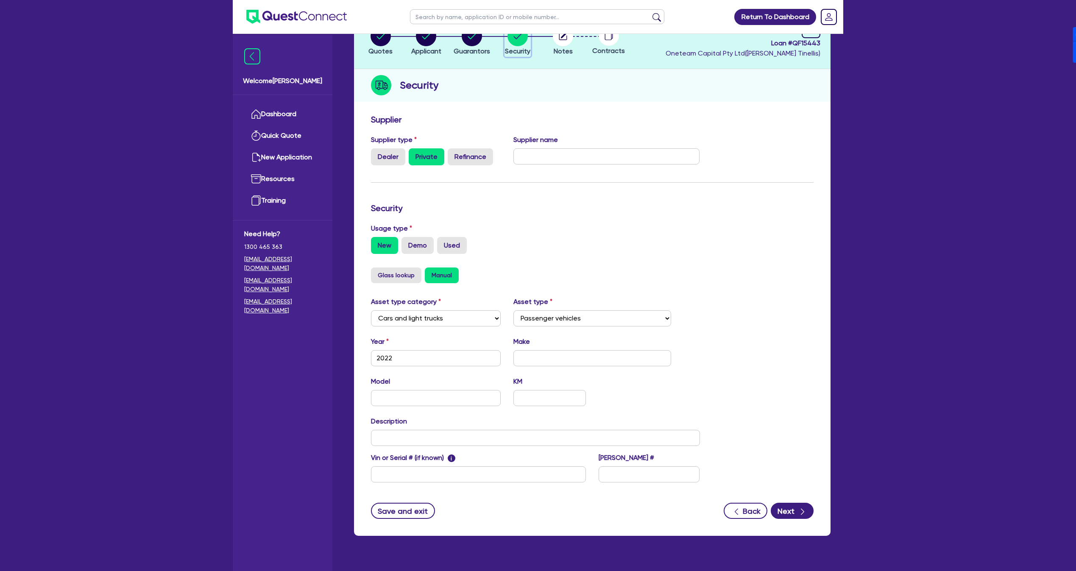
scroll to position [81, 0]
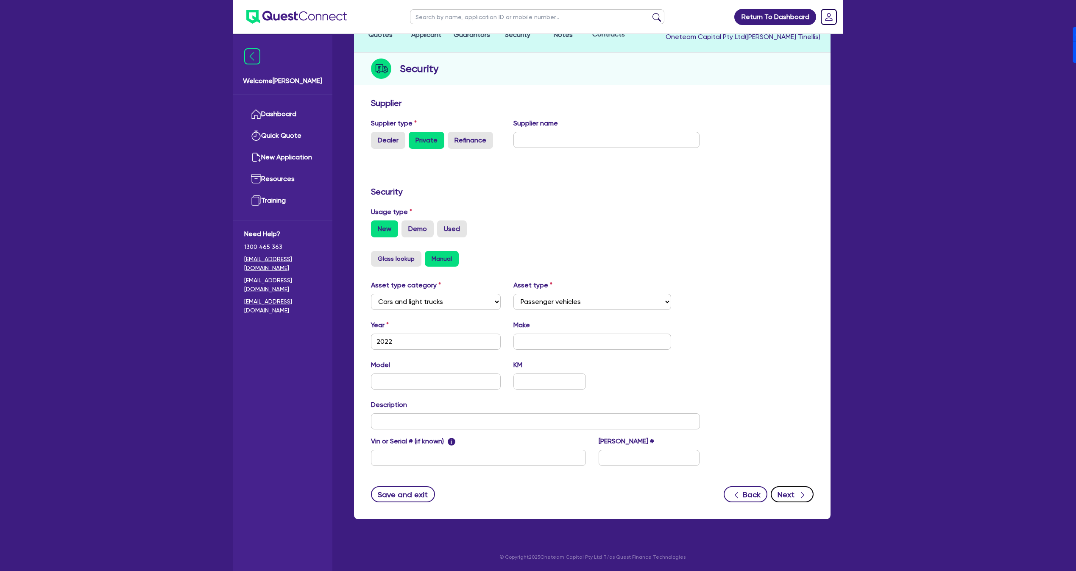
click at [799, 496] on icon "button" at bounding box center [802, 495] width 8 height 8
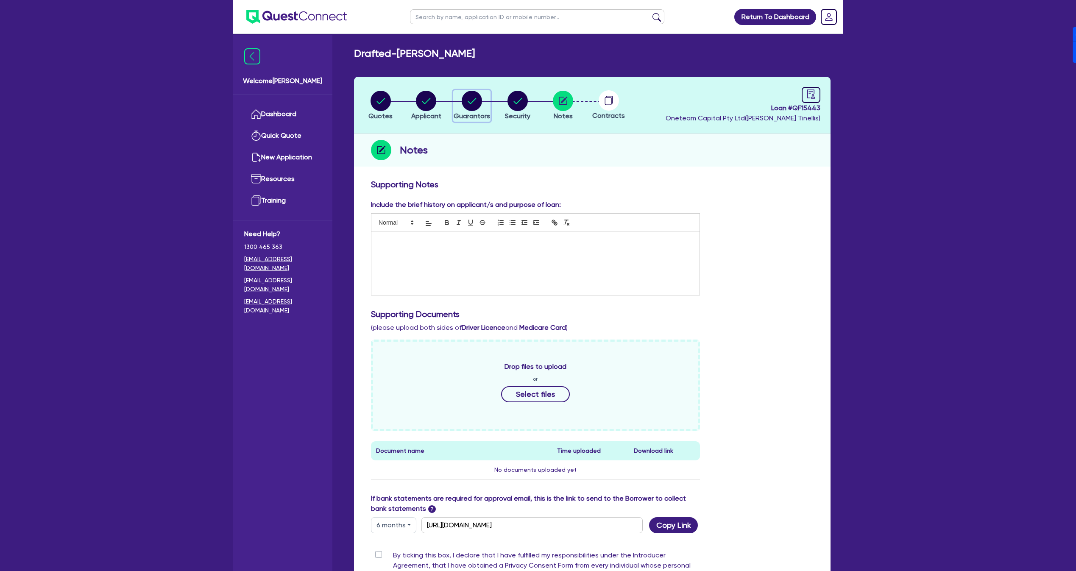
click at [478, 107] on circle "button" at bounding box center [472, 101] width 20 height 20
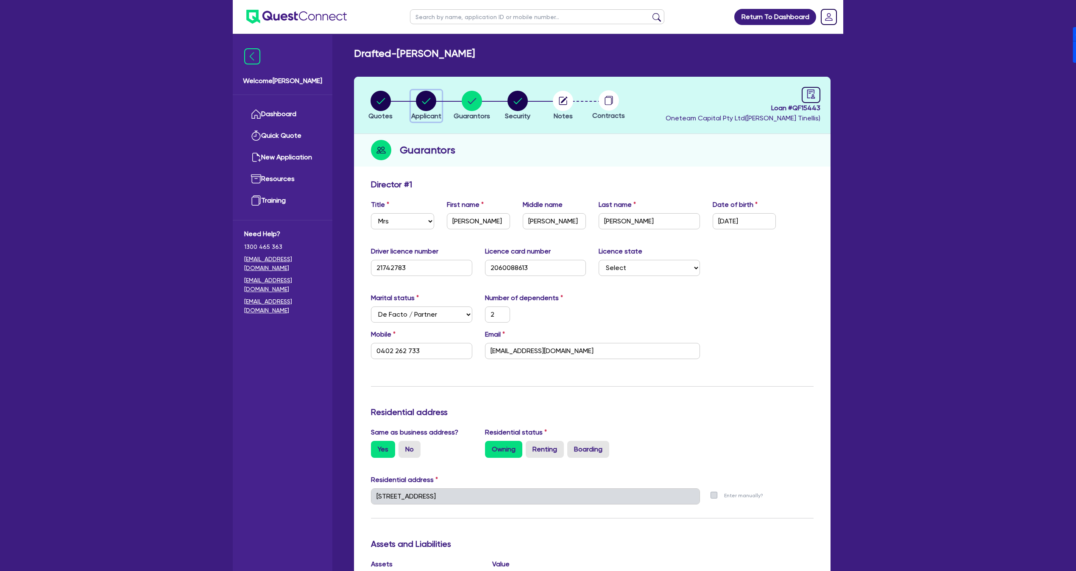
click at [427, 113] on span "Applicant" at bounding box center [426, 116] width 30 height 8
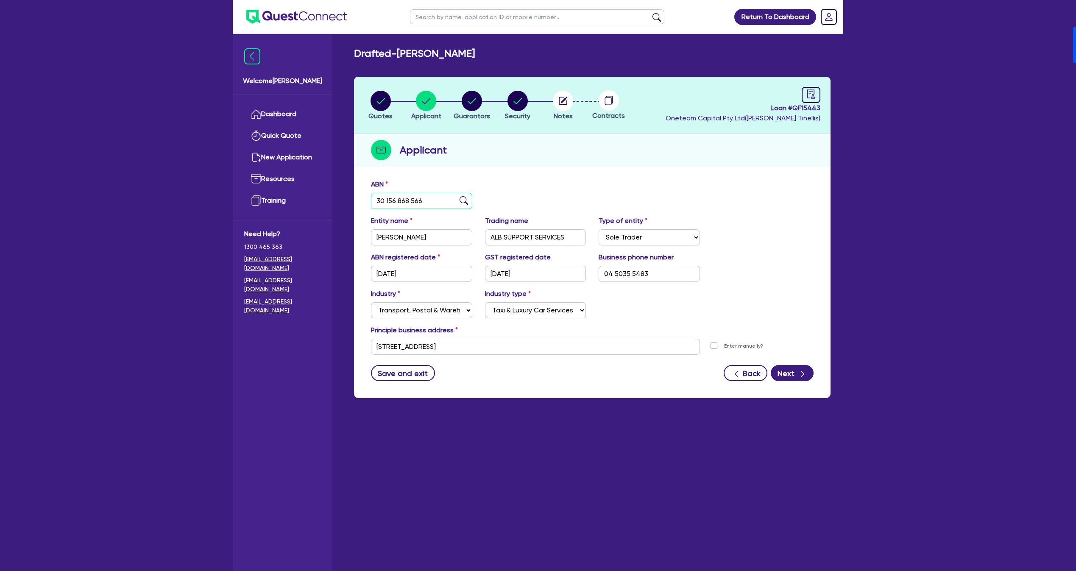
drag, startPoint x: 435, startPoint y: 201, endPoint x: 360, endPoint y: 205, distance: 75.1
click at [360, 205] on div "ABN 30 156 868 566 Entity name STEPHENS, AMELIA Trading name ALB SUPPORT SERVIC…" at bounding box center [592, 286] width 476 height 223
click at [572, 102] on circle "button" at bounding box center [563, 101] width 20 height 20
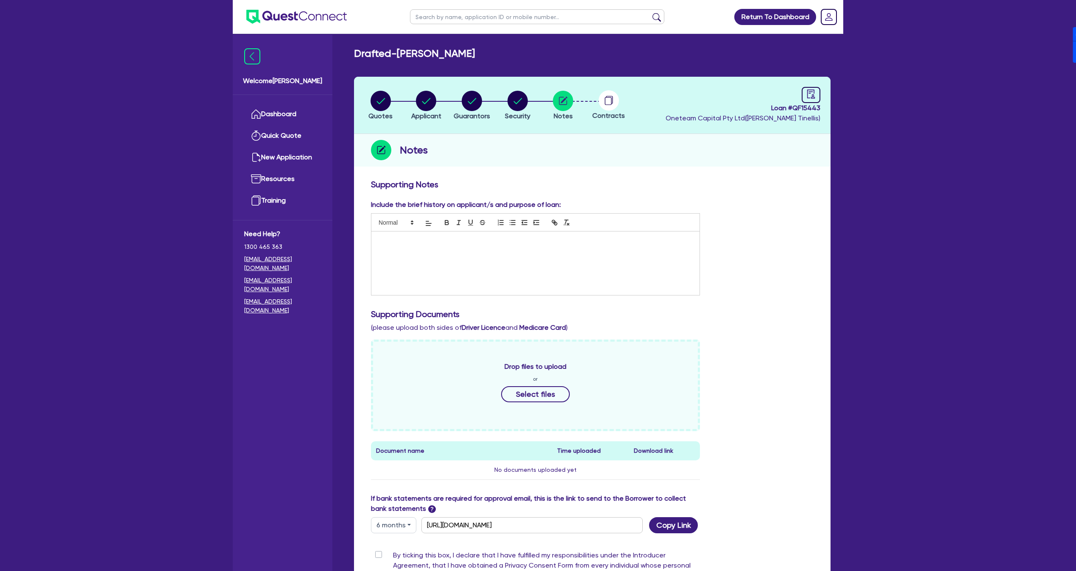
click at [426, 253] on div at bounding box center [535, 263] width 328 height 64
click at [395, 89] on header "Quotes Applicant Guarantors Security Notes Contracts Loan # QF15443 Oneteam Cap…" at bounding box center [592, 105] width 476 height 57
click at [434, 100] on circle "button" at bounding box center [426, 101] width 20 height 20
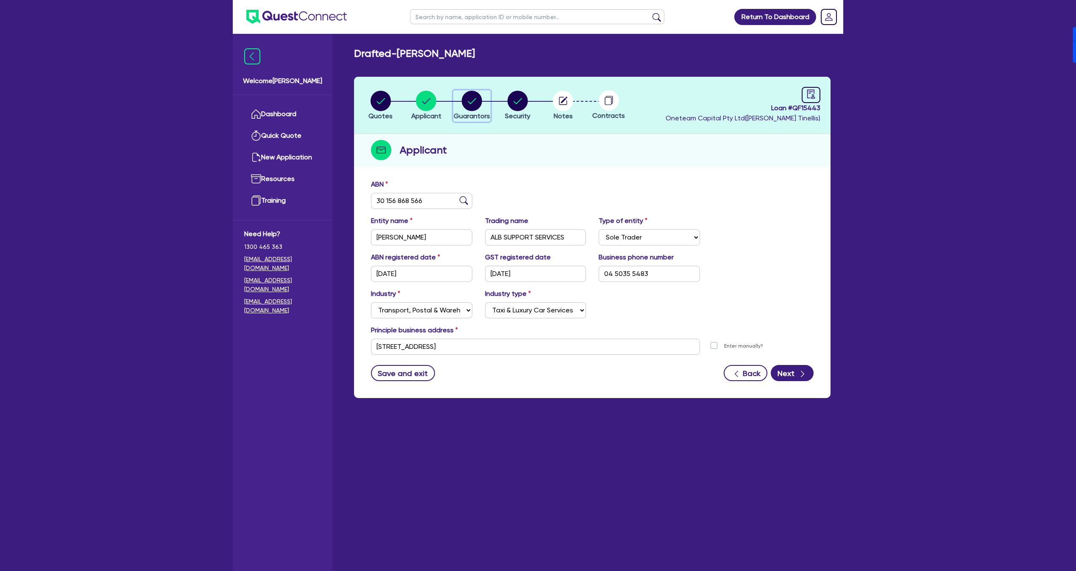
click at [476, 106] on circle "button" at bounding box center [472, 101] width 20 height 20
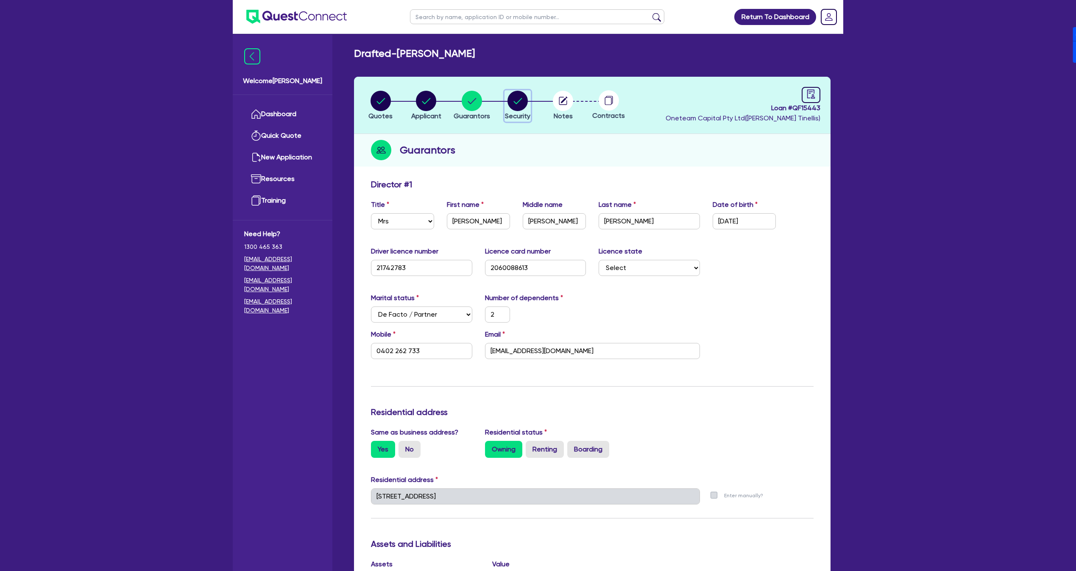
click at [517, 100] on circle "button" at bounding box center [517, 101] width 20 height 20
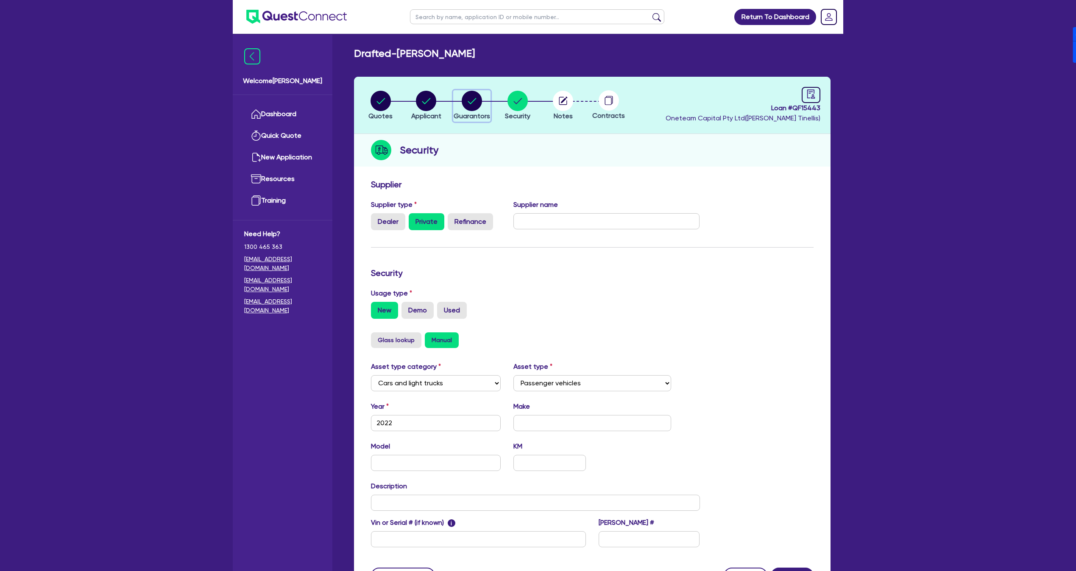
click at [462, 105] on icon "button" at bounding box center [472, 101] width 20 height 20
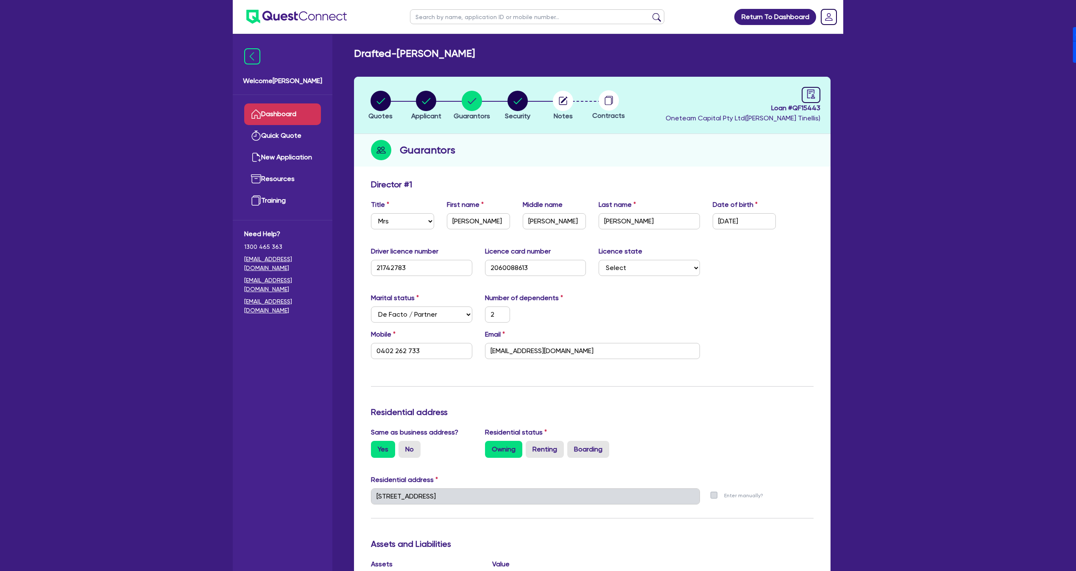
click at [272, 111] on link "Dashboard" at bounding box center [282, 114] width 77 height 22
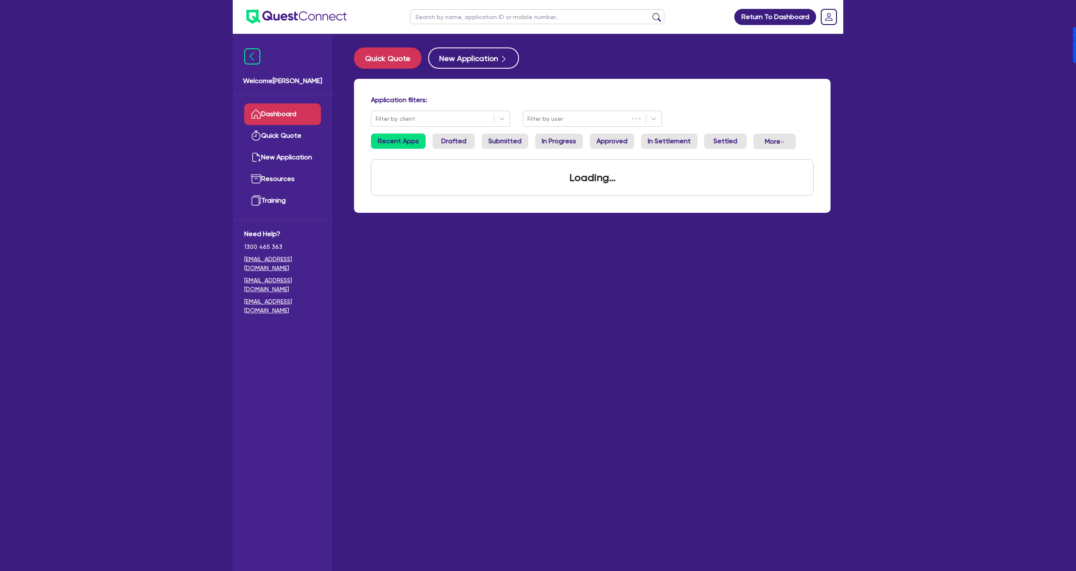
click at [487, 15] on input "text" at bounding box center [537, 16] width 254 height 15
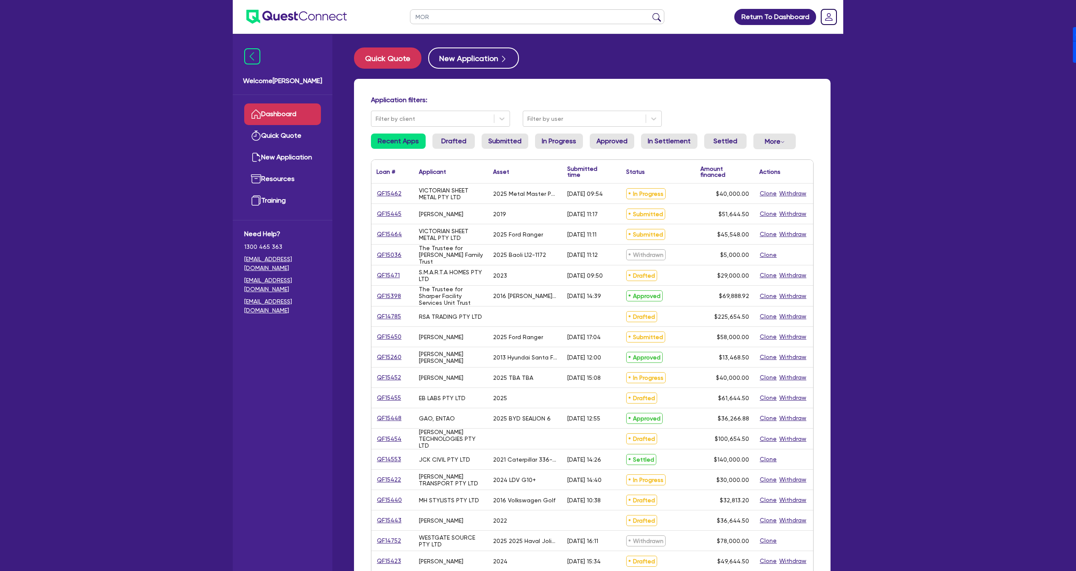
click at [650, 13] on button "submit" at bounding box center [657, 19] width 14 height 12
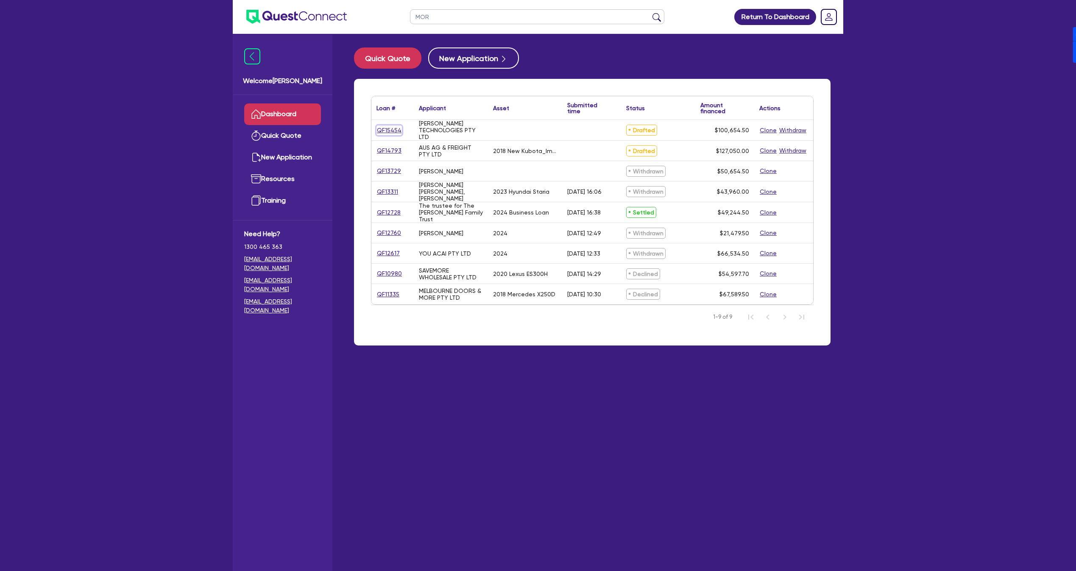
click at [383, 129] on link "QF15454" at bounding box center [388, 130] width 25 height 10
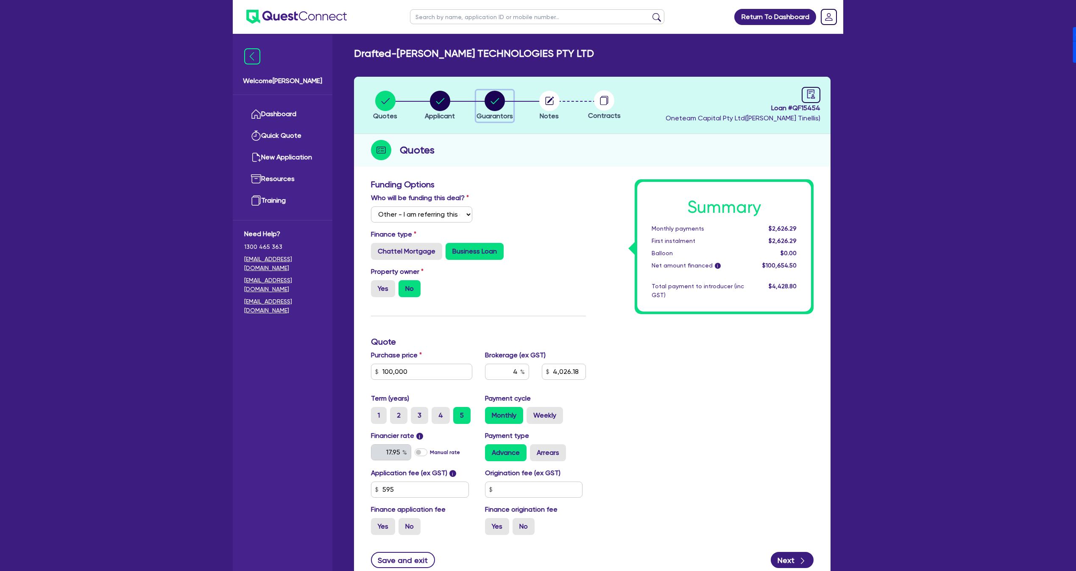
click at [508, 101] on div "button" at bounding box center [494, 101] width 36 height 20
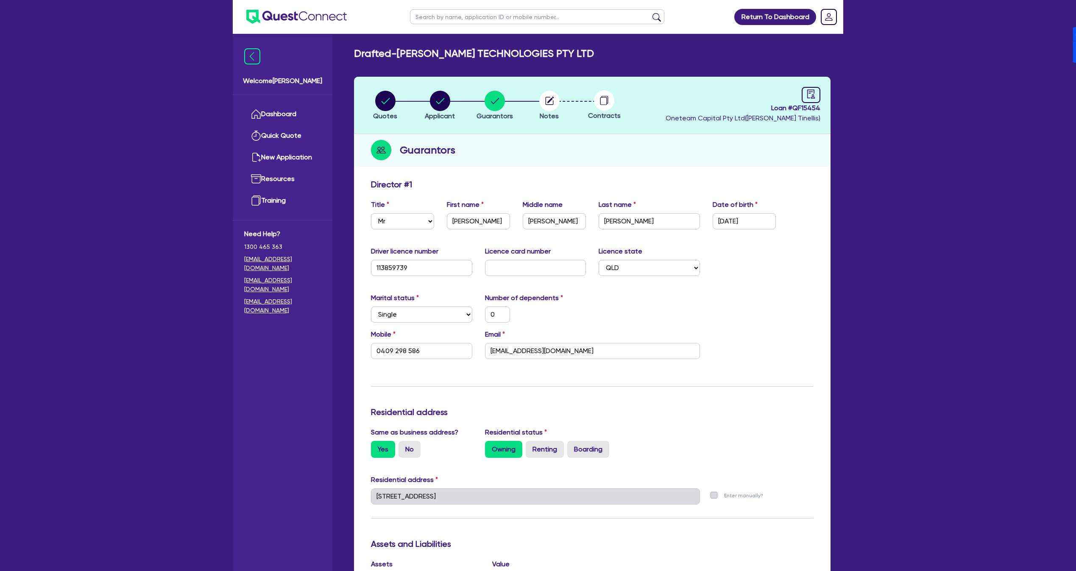
click at [603, 150] on div "Guarantors" at bounding box center [592, 150] width 476 height 33
click at [531, 238] on div "Update residential status for Director #1 Boarding is only acceptable when the …" at bounding box center [592, 492] width 442 height 627
click at [539, 96] on icon "button" at bounding box center [549, 101] width 20 height 20
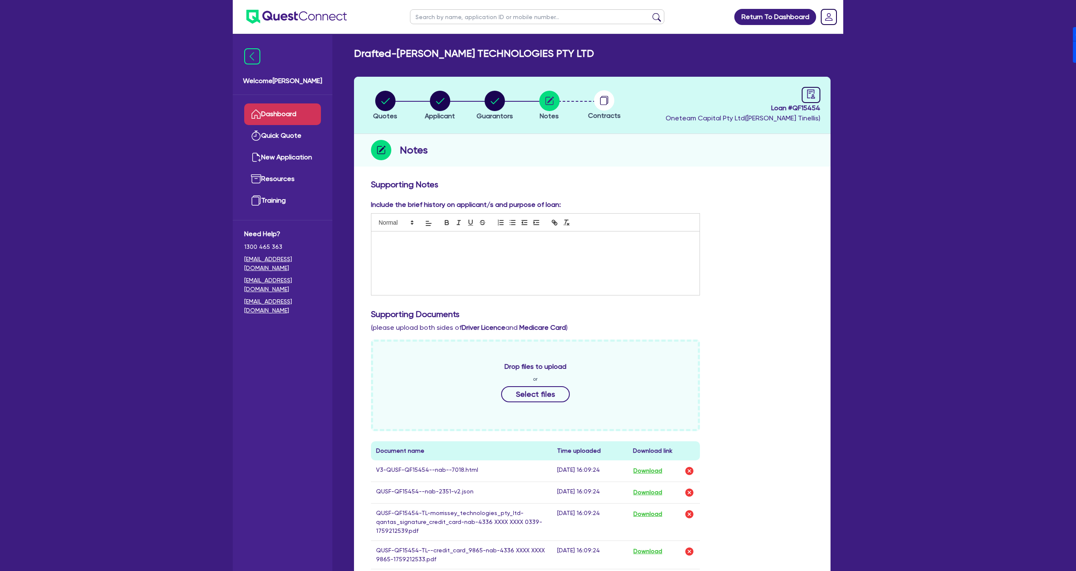
click at [289, 111] on link "Dashboard" at bounding box center [282, 114] width 77 height 22
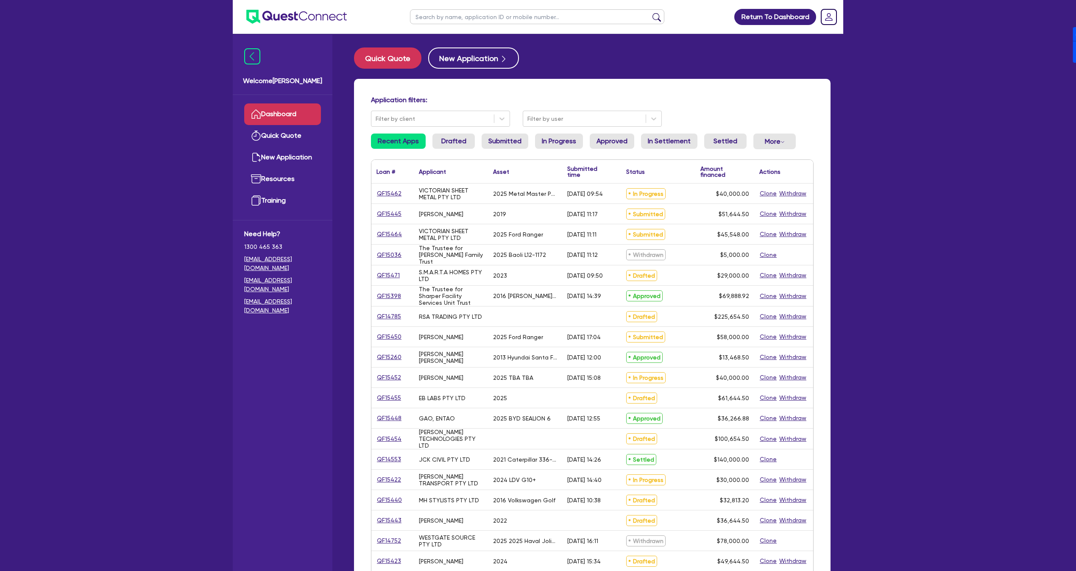
click at [476, 18] on input "text" at bounding box center [537, 16] width 254 height 15
click at [650, 13] on button "submit" at bounding box center [657, 19] width 14 height 12
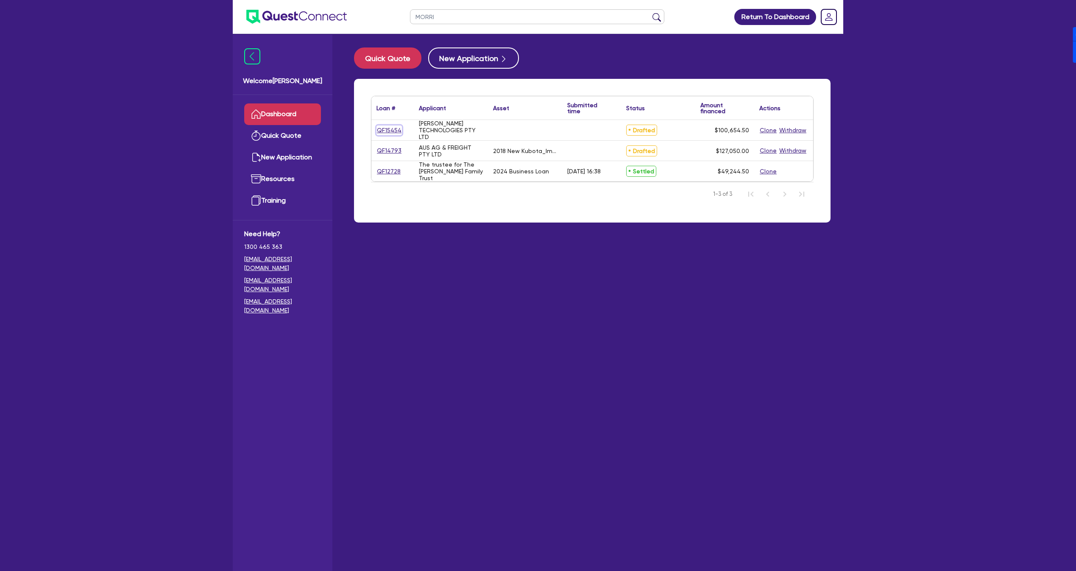
click at [378, 132] on link "QF15454" at bounding box center [388, 130] width 25 height 10
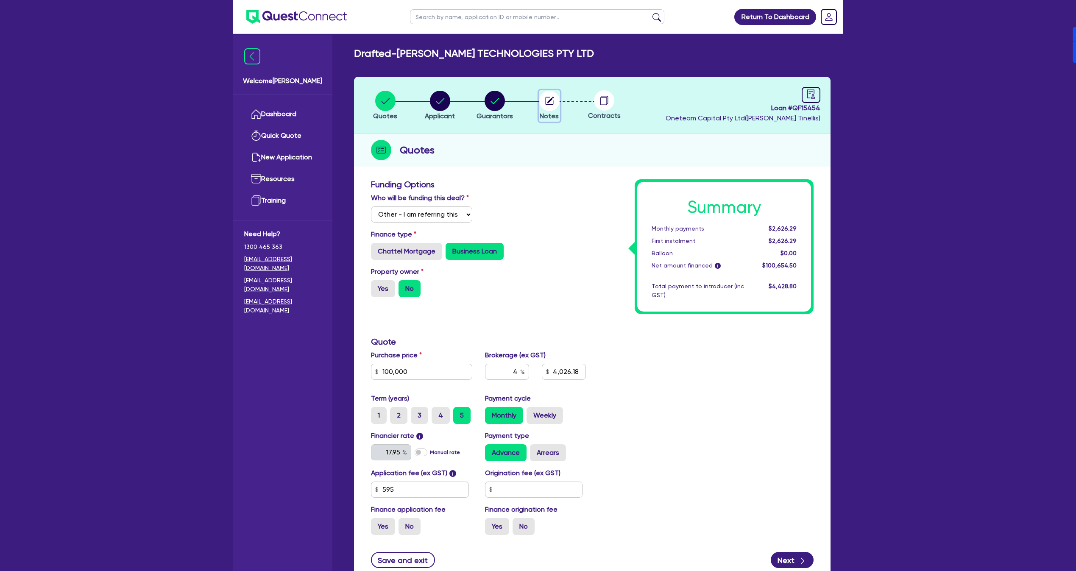
click at [539, 103] on icon "button" at bounding box center [549, 101] width 20 height 20
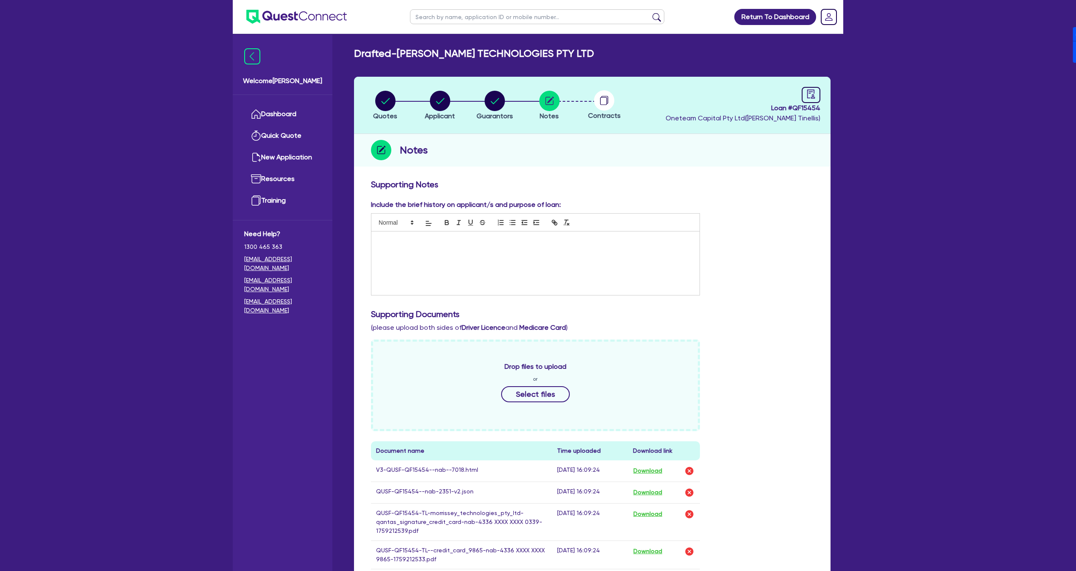
click at [504, 244] on div at bounding box center [535, 263] width 328 height 64
click at [957, 215] on div "Return To Dashboard Edit Profile Logout Welcome Dean Dashboard Quick Quote New …" at bounding box center [538, 508] width 1076 height 1016
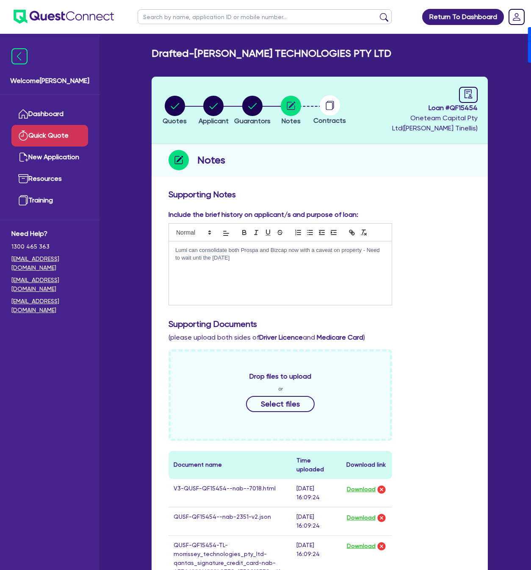
click at [86, 128] on link "Quick Quote" at bounding box center [49, 136] width 77 height 22
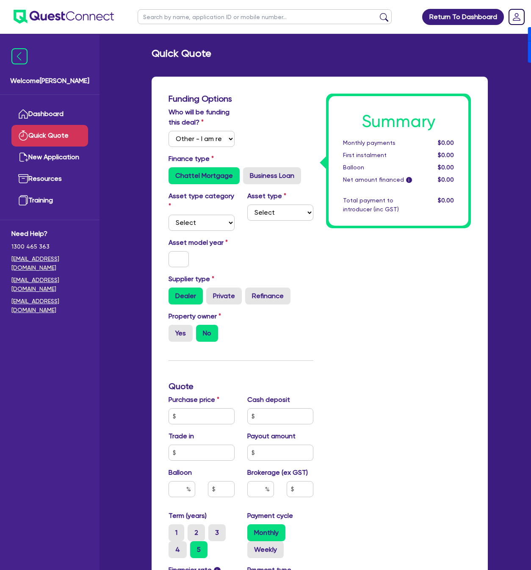
click at [58, 119] on link "Dashboard" at bounding box center [49, 114] width 77 height 22
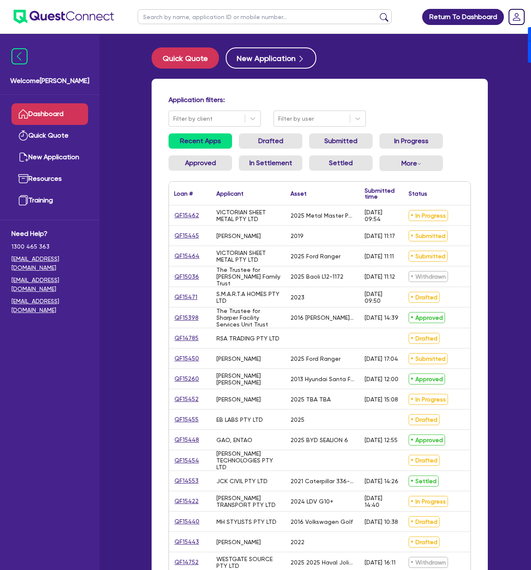
click at [289, 15] on input "text" at bounding box center [265, 16] width 254 height 15
click at [378, 13] on button "submit" at bounding box center [385, 19] width 14 height 12
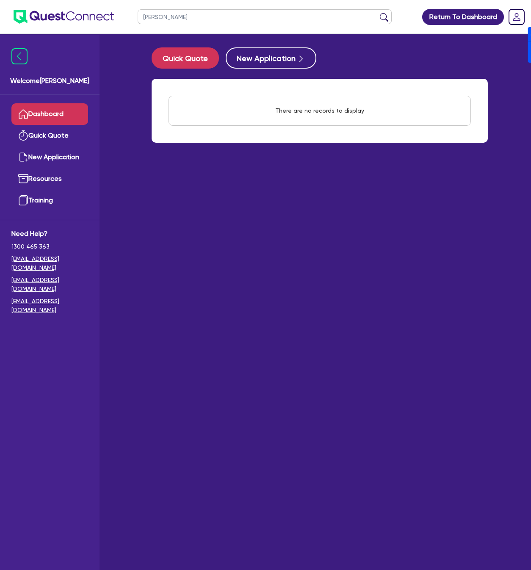
click at [378, 13] on button "submit" at bounding box center [385, 19] width 14 height 12
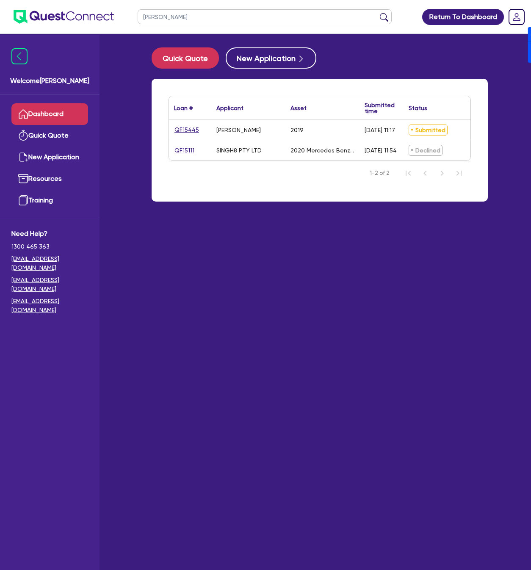
click at [181, 135] on div "QF15445" at bounding box center [190, 130] width 42 height 20
click at [184, 123] on div "QF15445" at bounding box center [190, 130] width 42 height 20
click at [190, 129] on link "QF15445" at bounding box center [186, 130] width 25 height 10
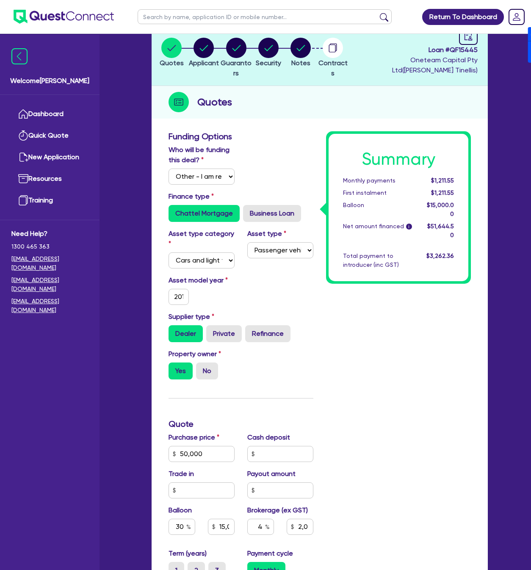
scroll to position [64, 0]
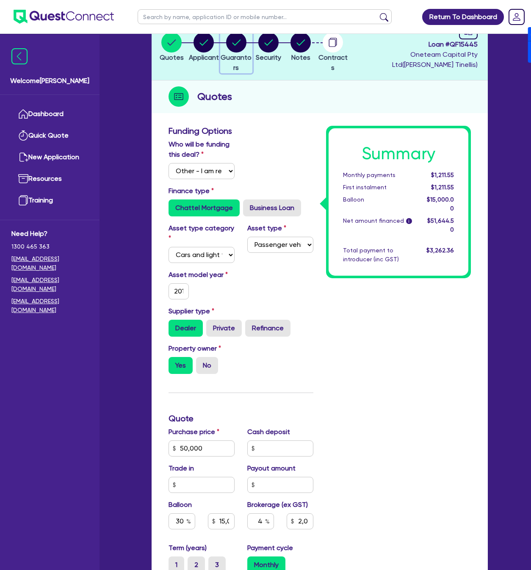
click at [247, 44] on circle "button" at bounding box center [236, 42] width 20 height 20
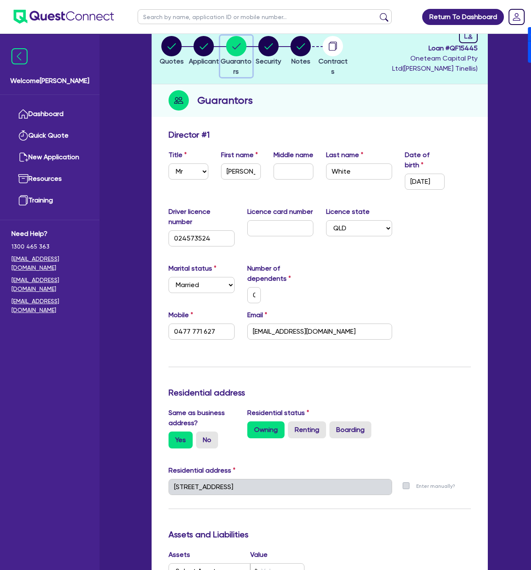
scroll to position [64, 0]
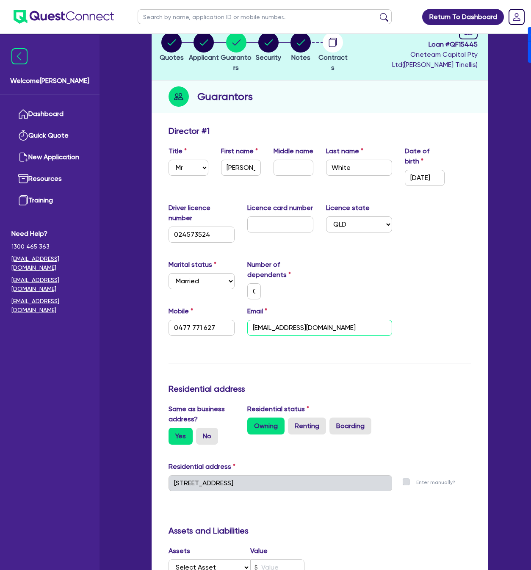
click at [277, 329] on input "theresewhite2018@gmail.com" at bounding box center [320, 328] width 145 height 16
drag, startPoint x: 201, startPoint y: 325, endPoint x: 233, endPoint y: 320, distance: 31.9
click at [201, 325] on input "0477 771 627" at bounding box center [202, 328] width 66 height 16
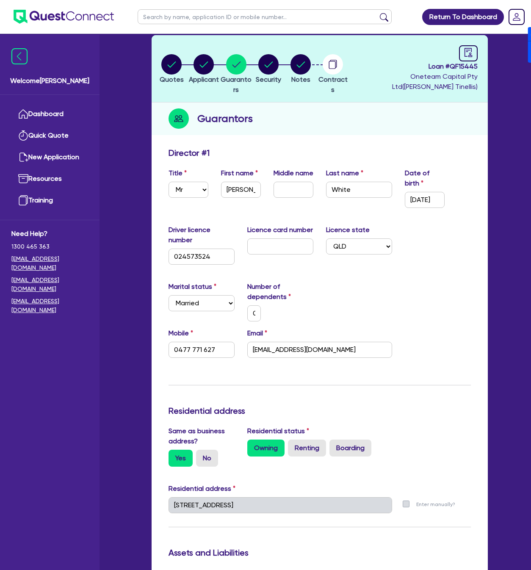
scroll to position [0, 0]
